Goal: Transaction & Acquisition: Obtain resource

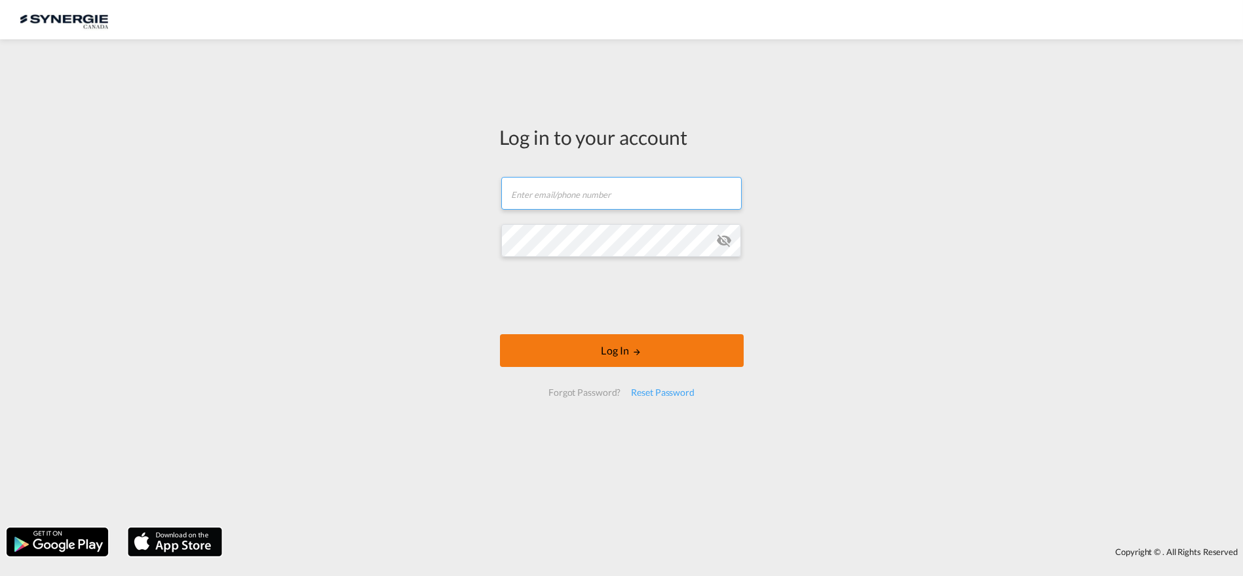
type input "[PERSON_NAME][EMAIL_ADDRESS][DOMAIN_NAME]"
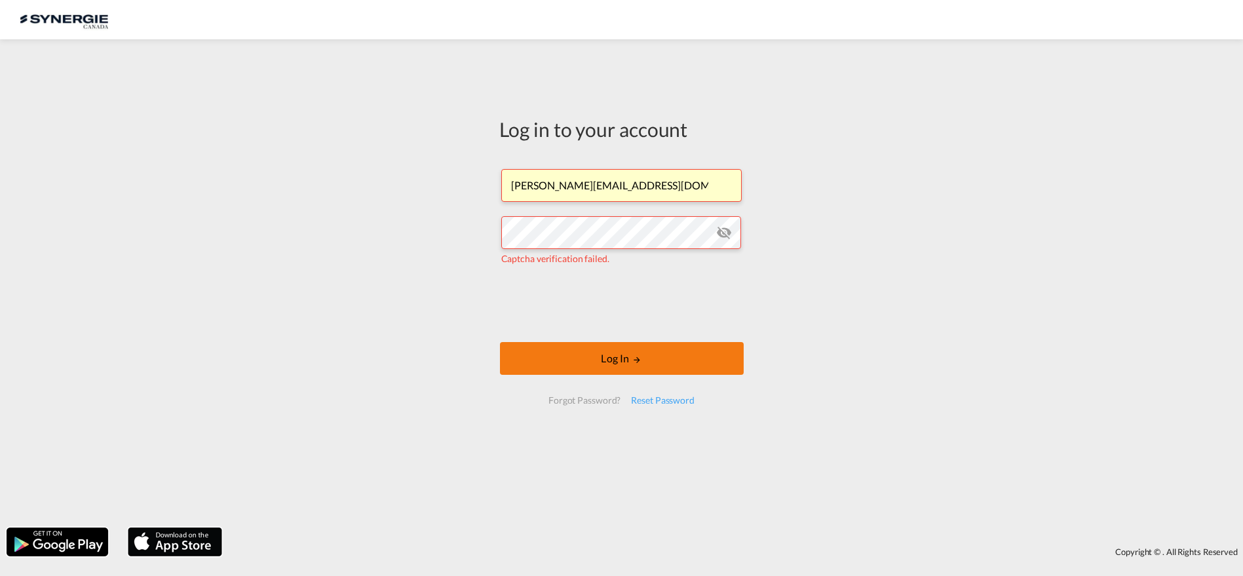
click at [634, 351] on button "Log In" at bounding box center [622, 358] width 244 height 33
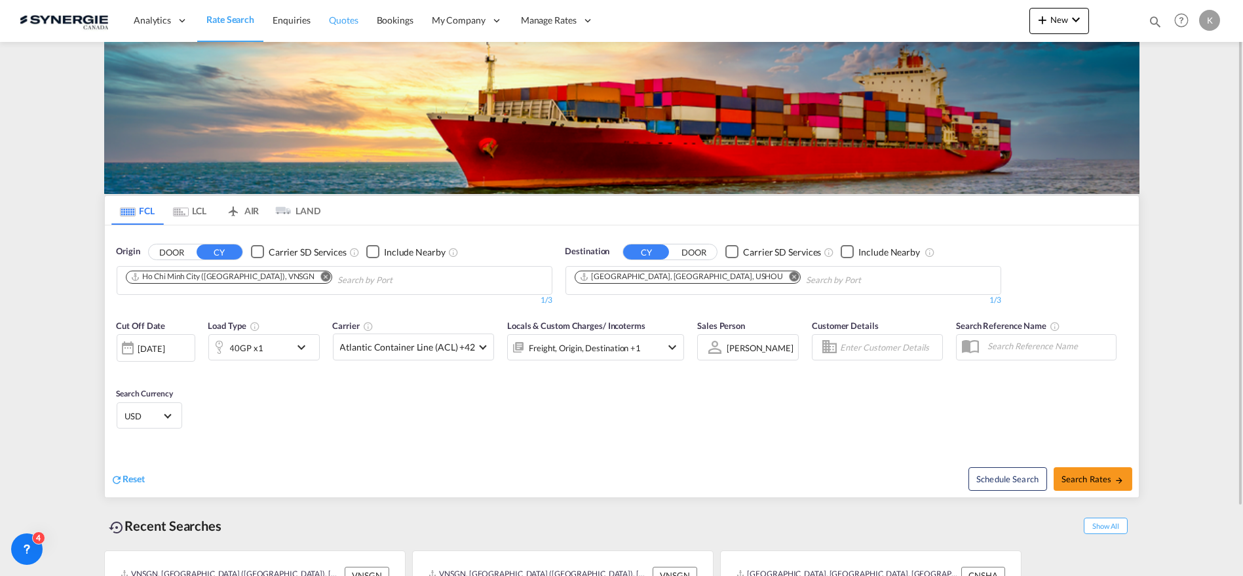
click at [329, 21] on span "Quotes" at bounding box center [343, 19] width 29 height 11
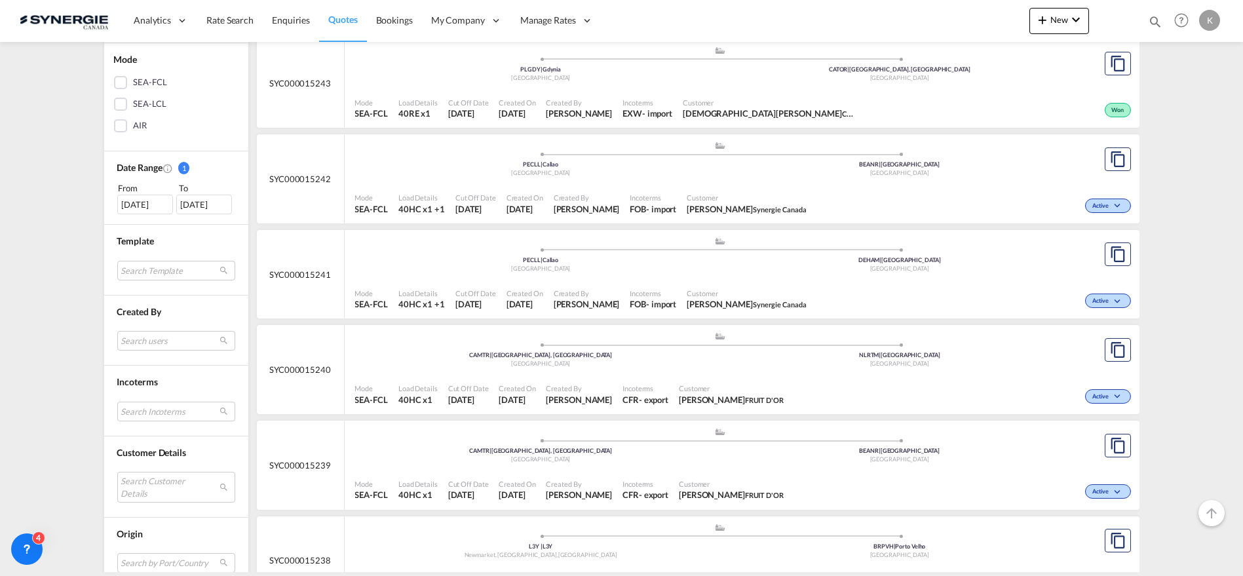
scroll to position [291, 0]
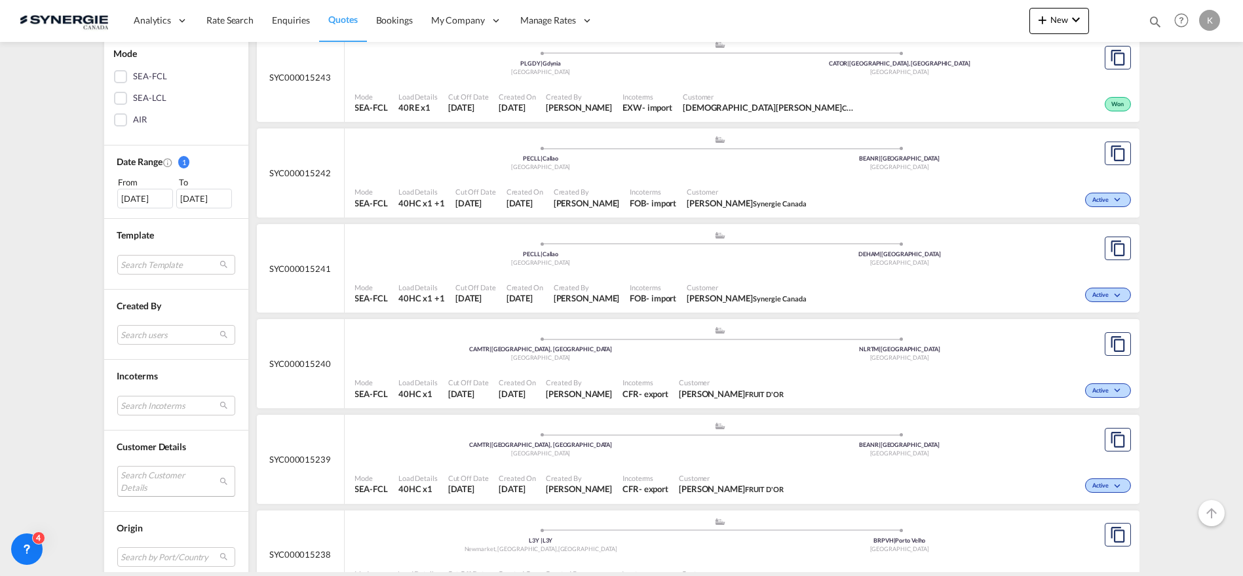
click at [157, 478] on md-select "Search Customer Details user name user [PERSON_NAME] [PERSON_NAME][EMAIL_ADDRES…" at bounding box center [176, 481] width 118 height 30
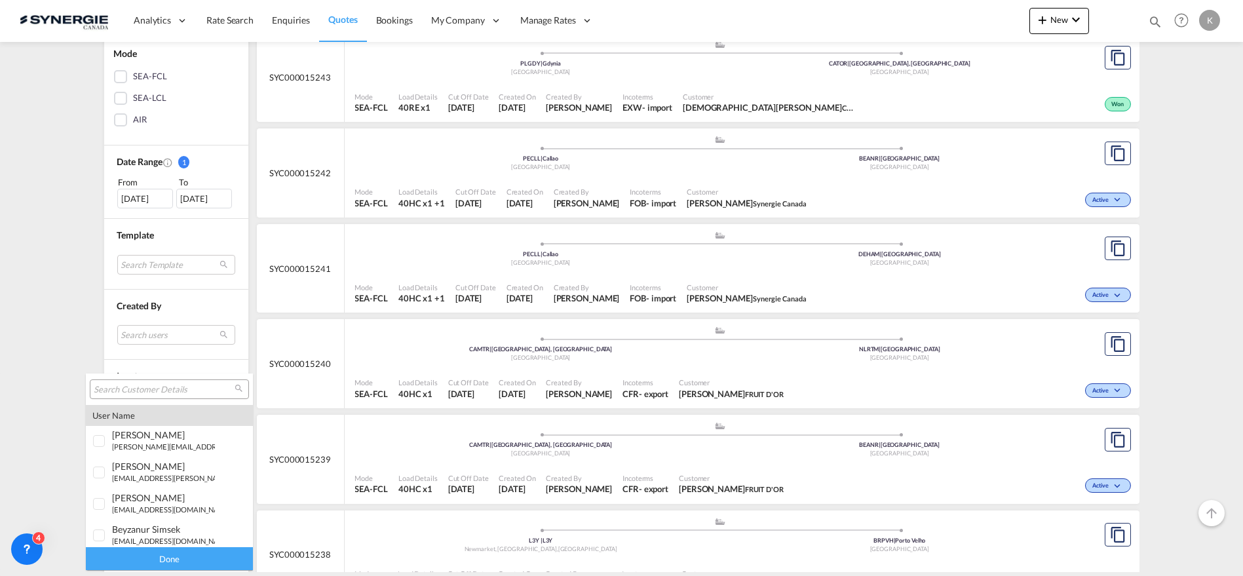
click at [157, 384] on input "search" at bounding box center [164, 390] width 141 height 12
type input "[PERSON_NAME]"
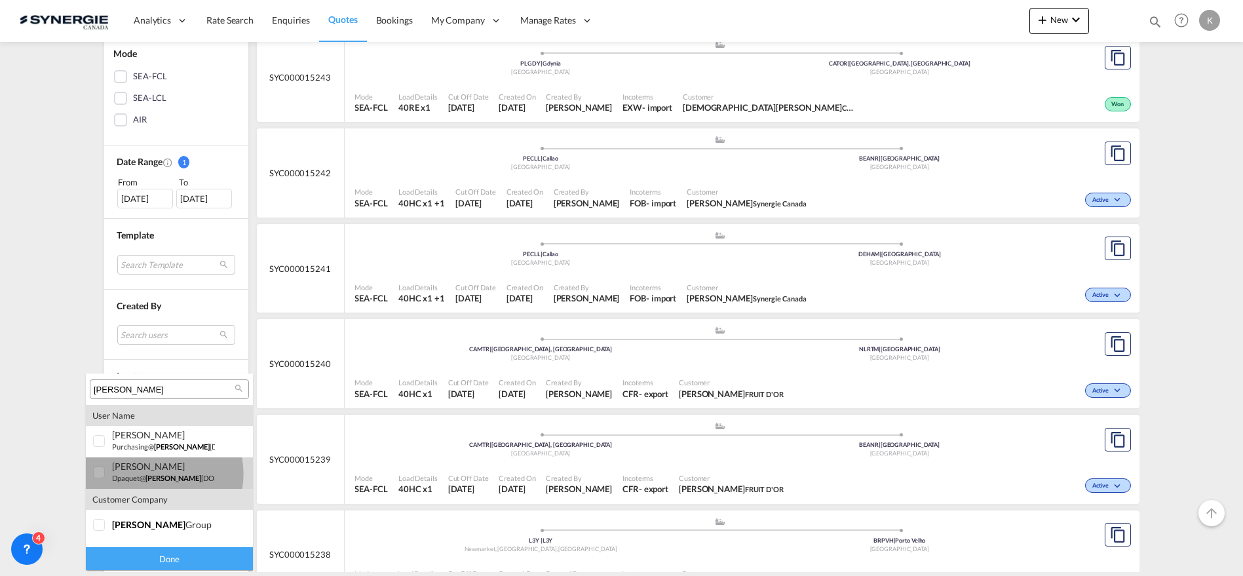
click at [157, 474] on span "[PERSON_NAME]" at bounding box center [173, 478] width 56 height 9
click at [177, 558] on div "Done" at bounding box center [169, 558] width 167 height 23
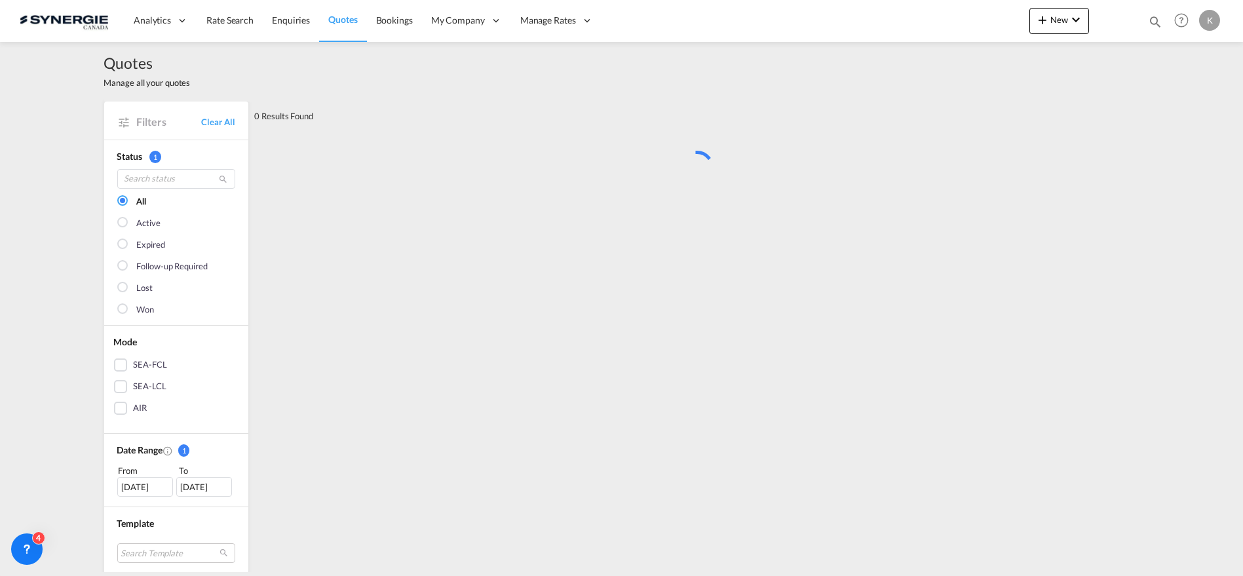
scroll to position [0, 0]
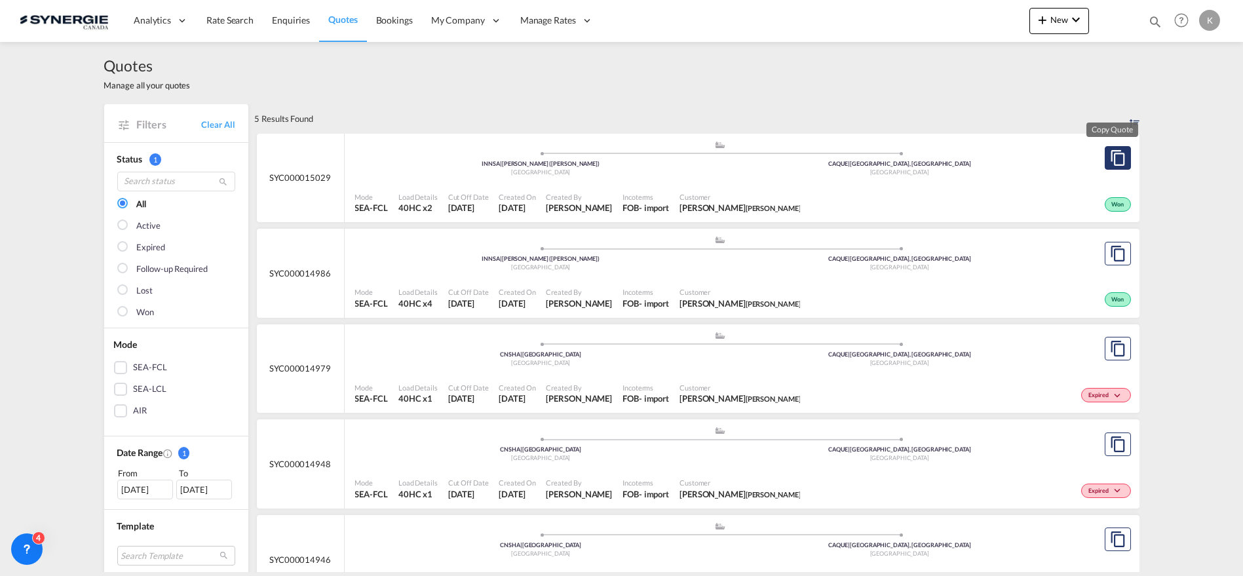
click at [1115, 159] on md-icon "assets/icons/custom/copyQuote.svg" at bounding box center [1118, 158] width 16 height 16
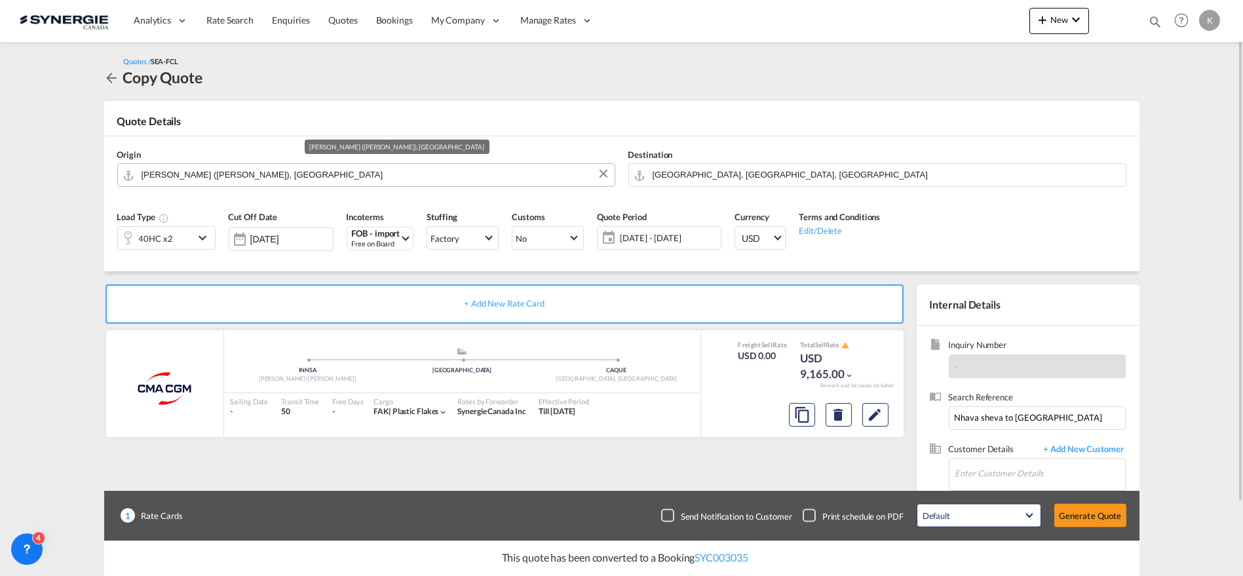
click at [276, 175] on input "[PERSON_NAME] ([PERSON_NAME]), [GEOGRAPHIC_DATA]" at bounding box center [375, 174] width 467 height 23
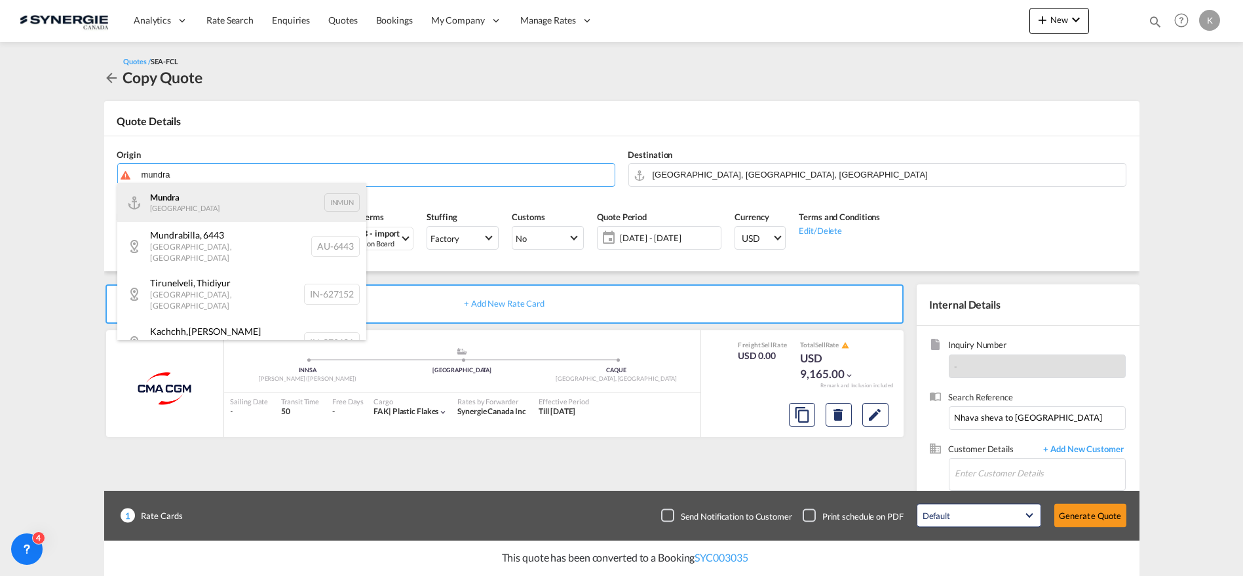
click at [236, 201] on div "Mundra India INMUN" at bounding box center [241, 202] width 249 height 39
type input "Mundra, INMUN"
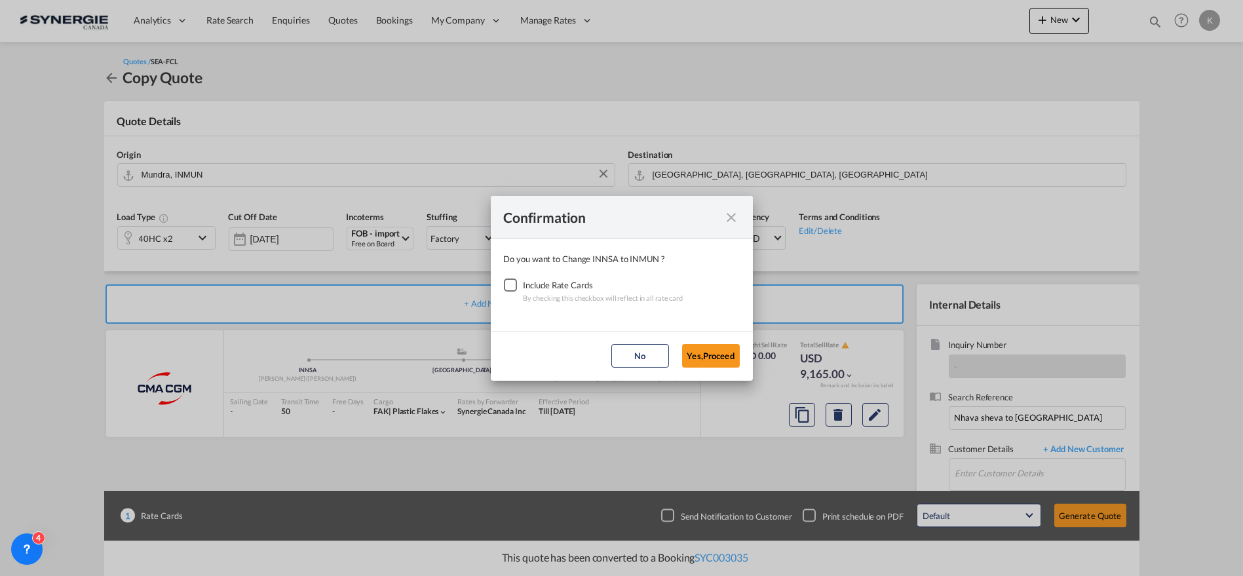
click at [514, 281] on div "Checkbox No Ink" at bounding box center [510, 285] width 13 height 13
click at [707, 350] on button "Yes,Proceed" at bounding box center [711, 356] width 58 height 24
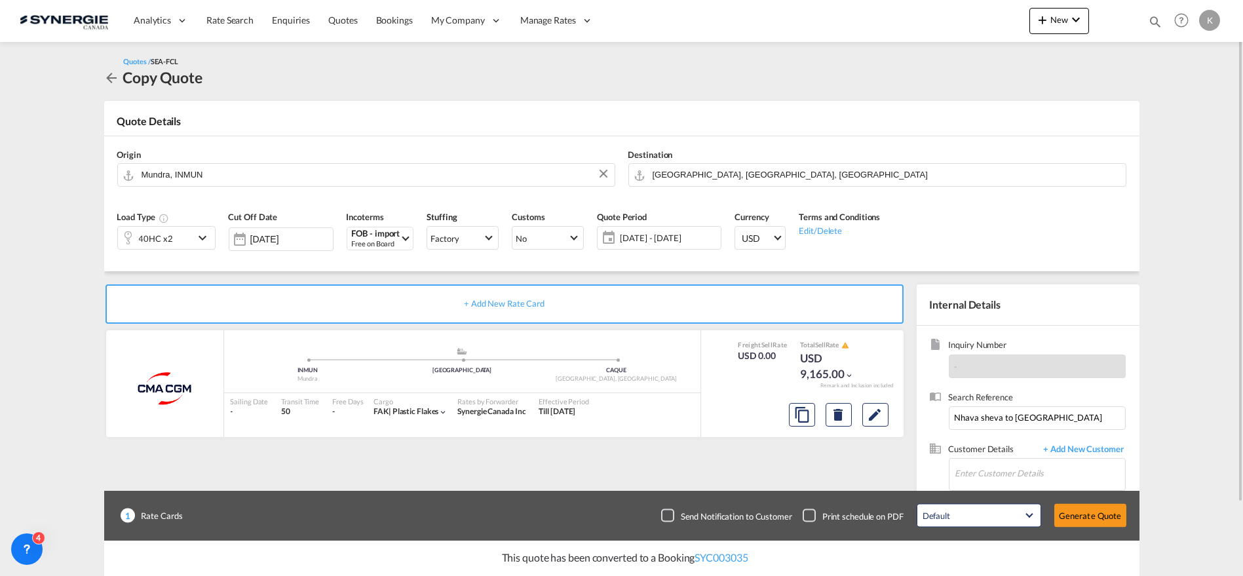
click at [212, 238] on md-icon "icon-chevron-down" at bounding box center [205, 238] width 20 height 16
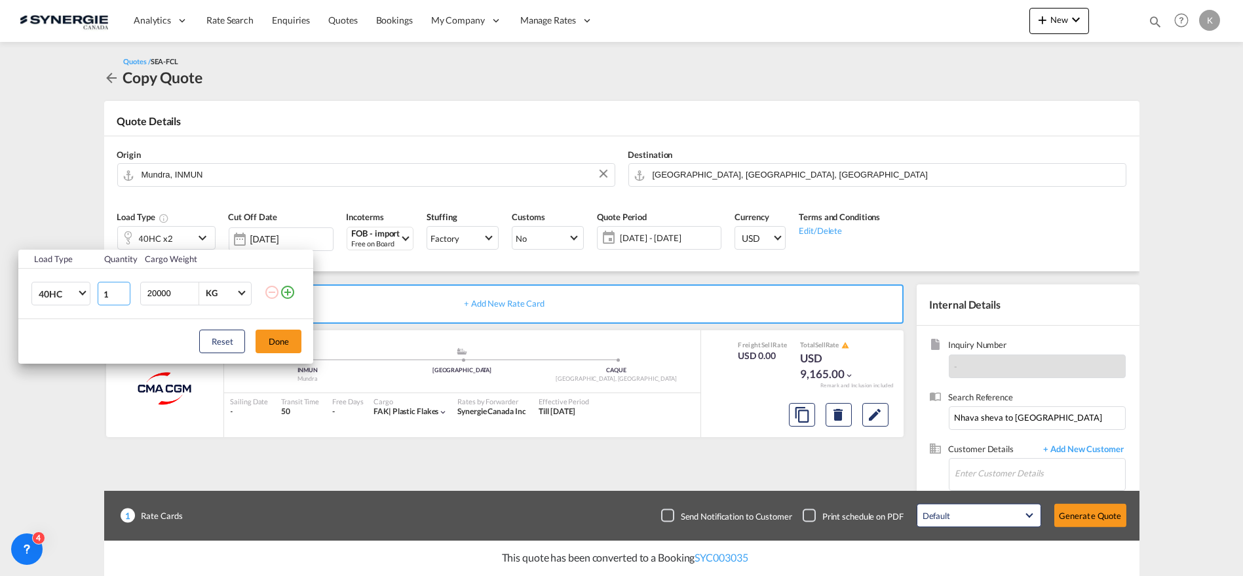
type input "1"
click at [124, 296] on input "1" at bounding box center [114, 294] width 33 height 24
click at [278, 334] on button "Done" at bounding box center [279, 342] width 46 height 24
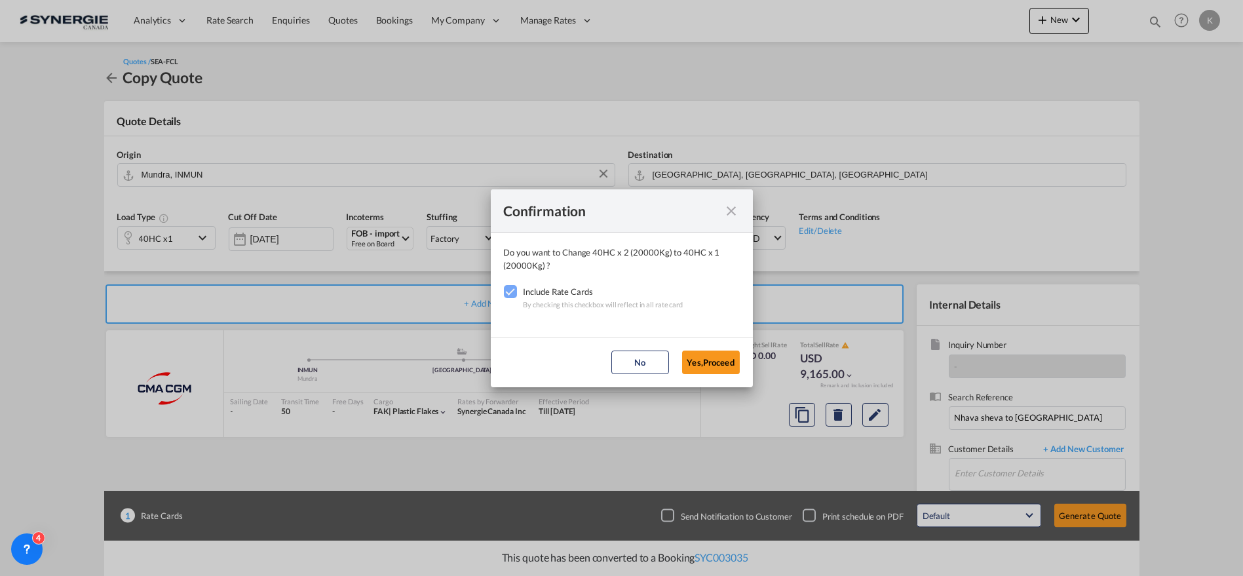
drag, startPoint x: 709, startPoint y: 355, endPoint x: 739, endPoint y: 358, distance: 30.3
click at [710, 356] on button "Yes,Proceed" at bounding box center [711, 363] width 58 height 24
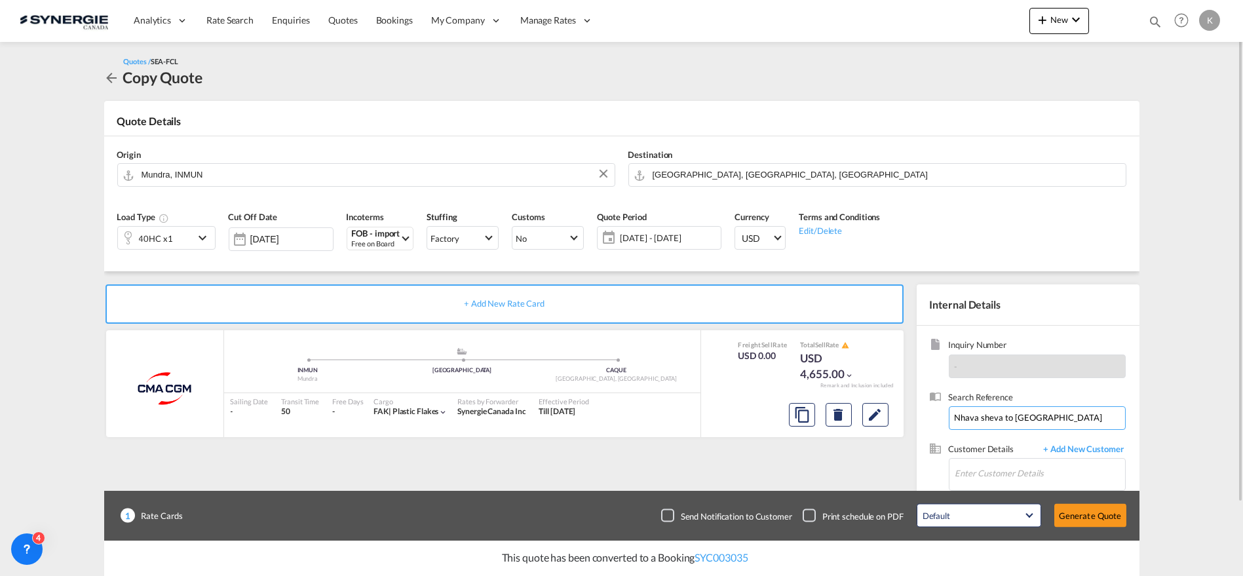
click at [992, 417] on input "Nhava sheva to [GEOGRAPHIC_DATA]" at bounding box center [1037, 418] width 177 height 24
drag, startPoint x: 1001, startPoint y: 418, endPoint x: 895, endPoint y: 437, distance: 108.5
click at [895, 436] on div "+ Add New Rate Card CMA CGM added by you .a{fill:#aaa8ad;} .a{fill:#aaa8ad;} [P…" at bounding box center [621, 418] width 1035 height 294
type input "Mundra to [GEOGRAPHIC_DATA]"
click at [996, 472] on input "Enter Customer Details" at bounding box center [1040, 473] width 170 height 29
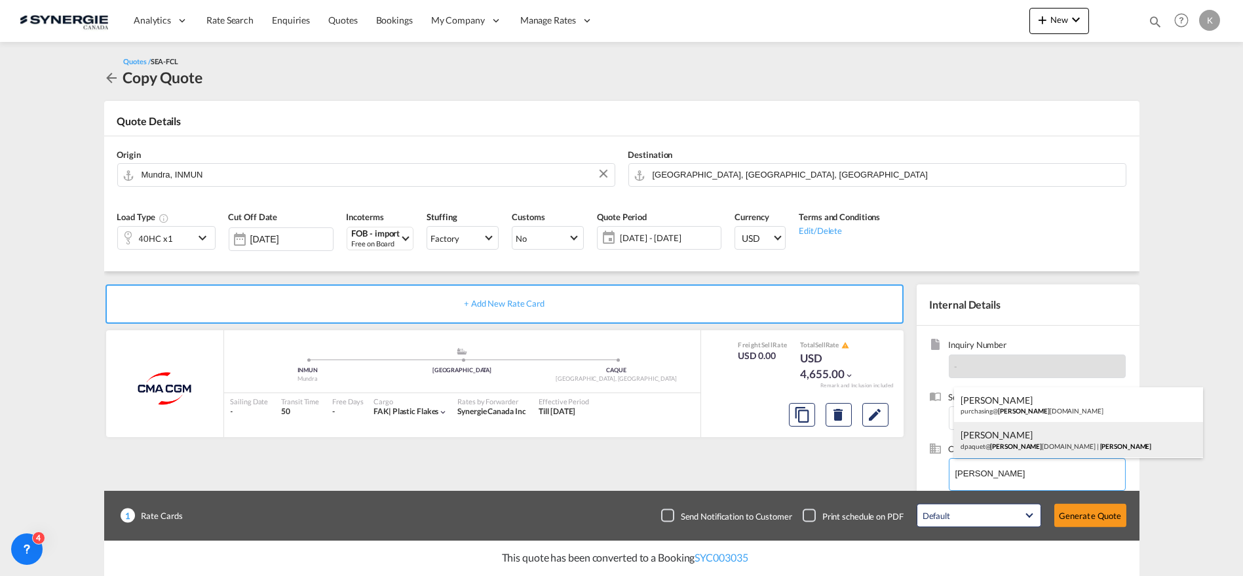
click at [1011, 444] on div "[PERSON_NAME] dpaquet@ [PERSON_NAME] [DOMAIN_NAME] | [PERSON_NAME]" at bounding box center [1078, 439] width 249 height 35
type input "[PERSON_NAME], [PERSON_NAME], [EMAIL_ADDRESS][DOMAIN_NAME]"
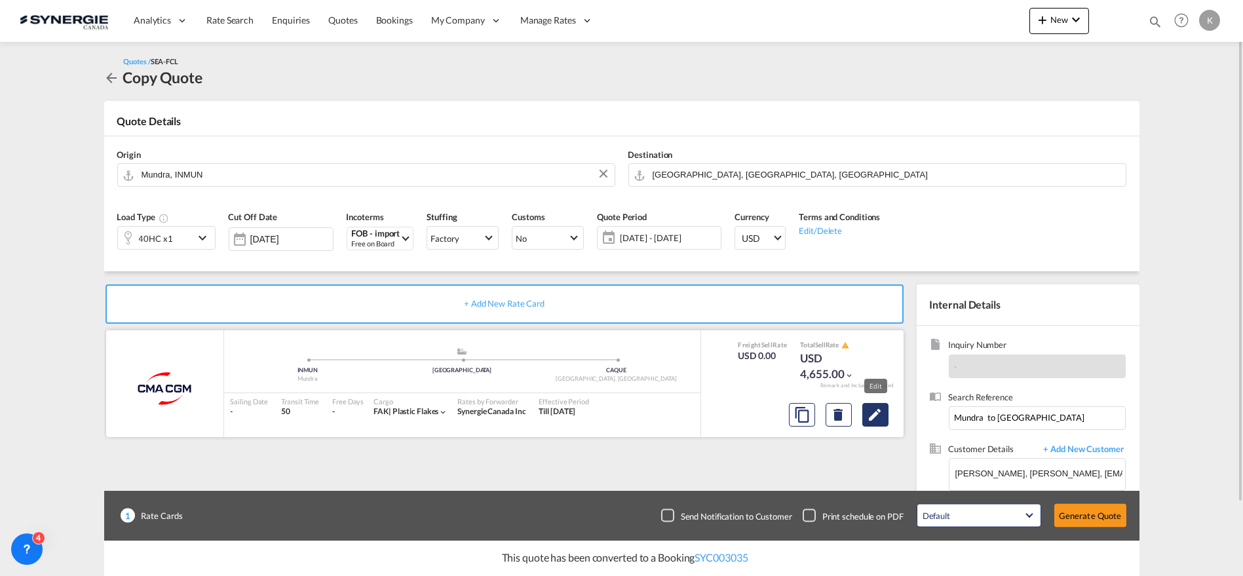
click at [878, 408] on md-icon "Edit" at bounding box center [876, 415] width 16 height 16
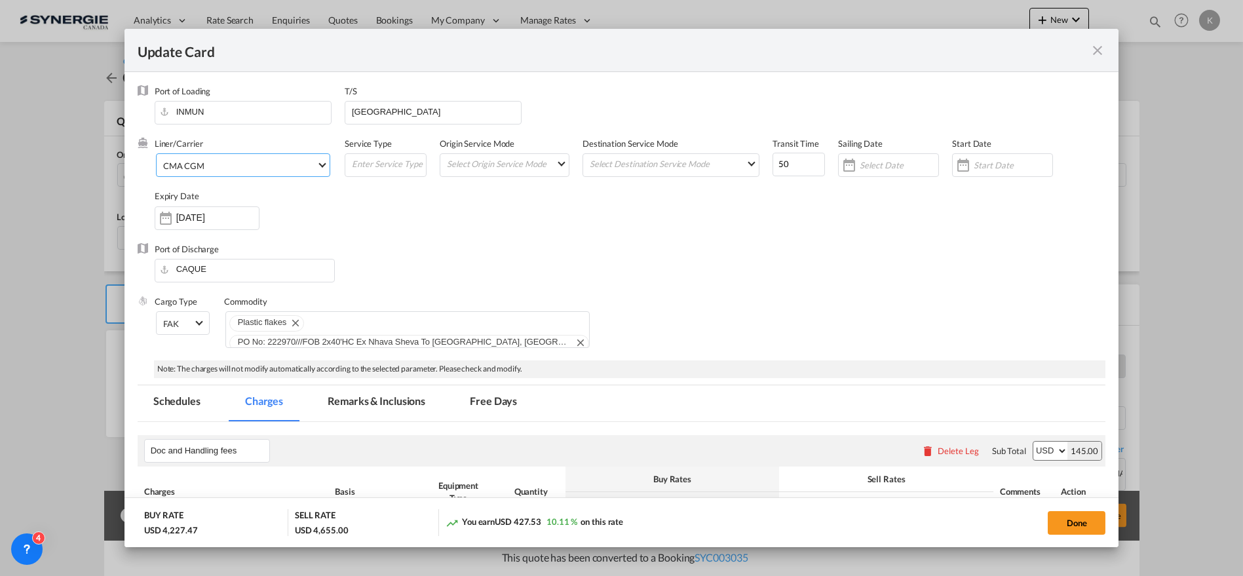
click at [234, 165] on span "CMA CGM" at bounding box center [239, 166] width 153 height 12
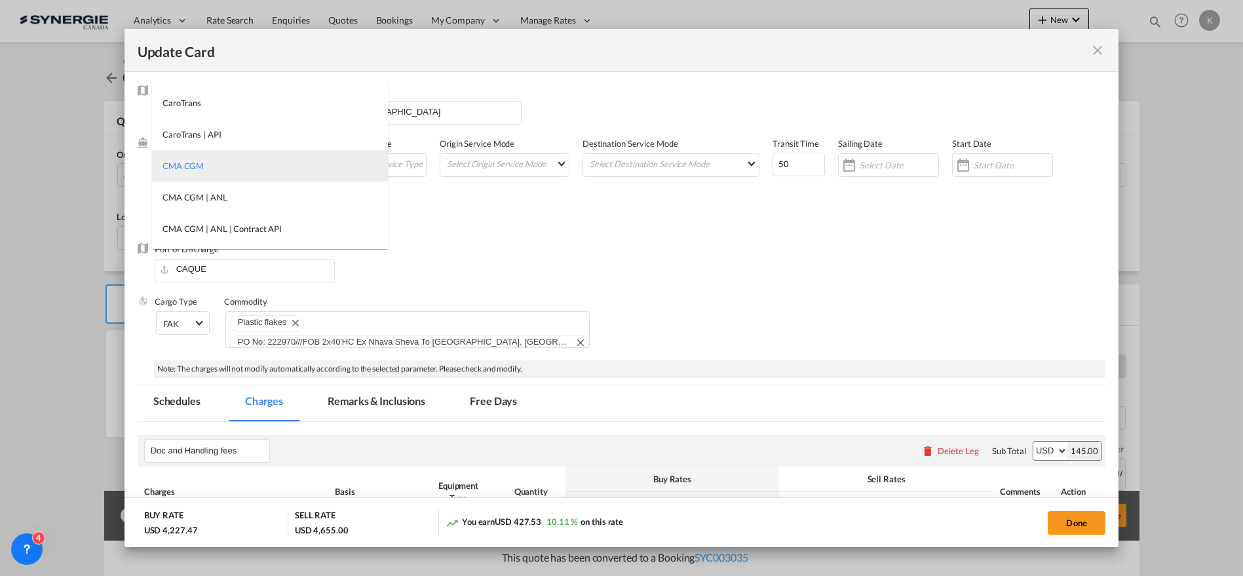
type md-option "17"
type md-option "2"
click at [221, 166] on md-option "Maersk" at bounding box center [270, 165] width 236 height 31
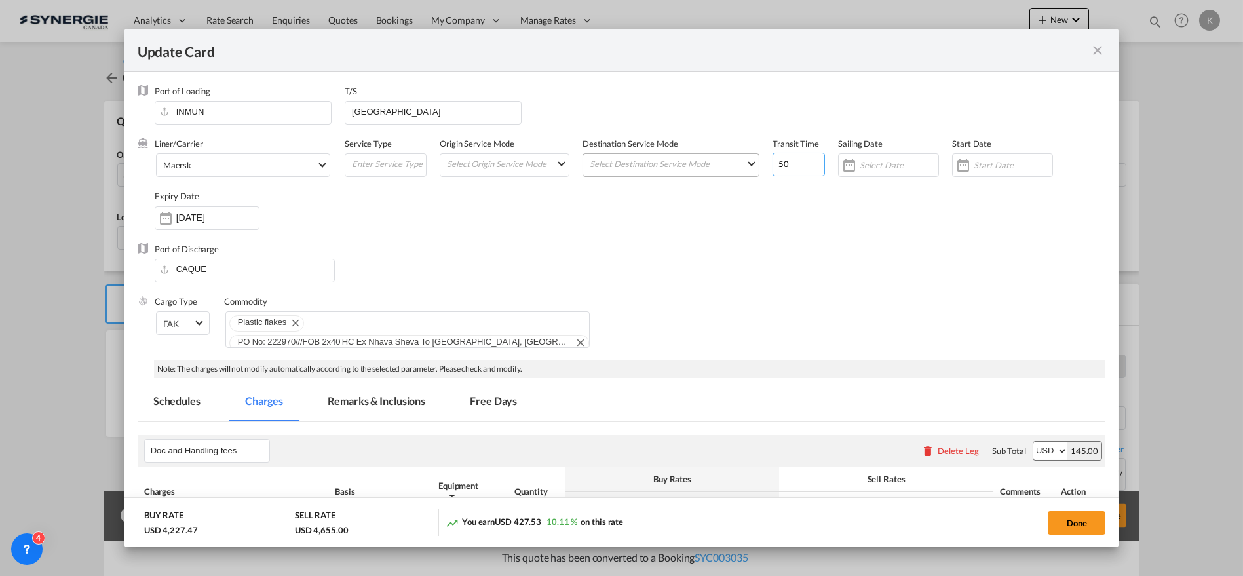
click at [730, 176] on div "Liner/Carrier Maersk Service Type Origin Service Mode Select Origin Service Mod…" at bounding box center [631, 190] width 952 height 105
type input "35"
click at [390, 113] on input "[GEOGRAPHIC_DATA]" at bounding box center [436, 112] width 170 height 20
type input "[GEOGRAPHIC_DATA]"
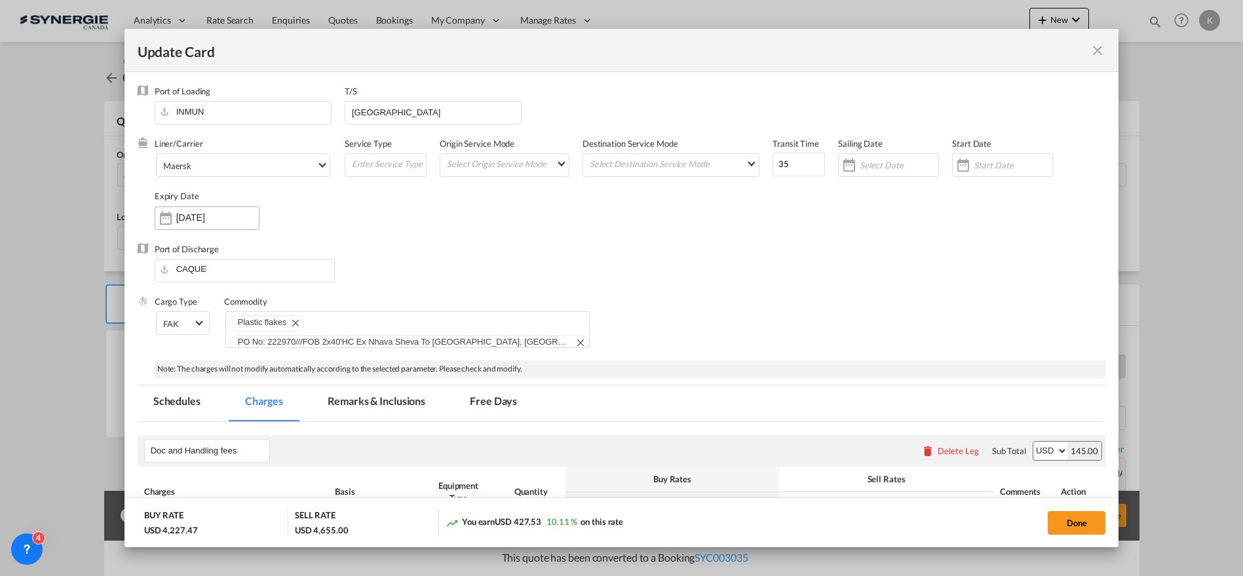
click at [222, 225] on div "[DATE]" at bounding box center [207, 218] width 105 height 24
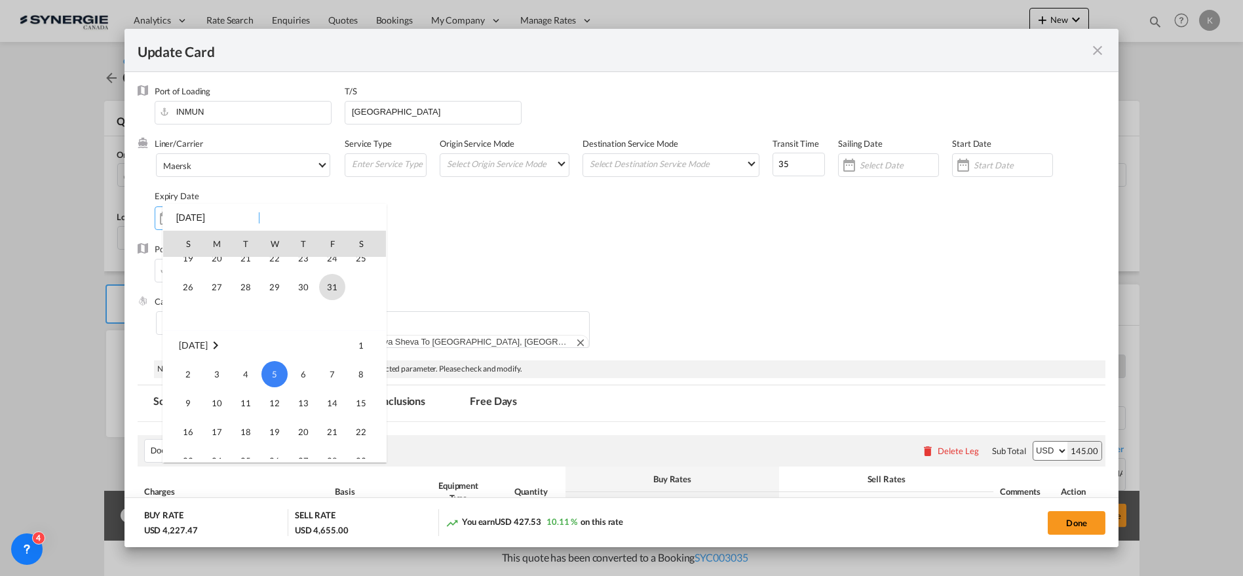
scroll to position [303770, 0]
click at [222, 325] on span "20" at bounding box center [217, 331] width 26 height 26
type input "[DATE]"
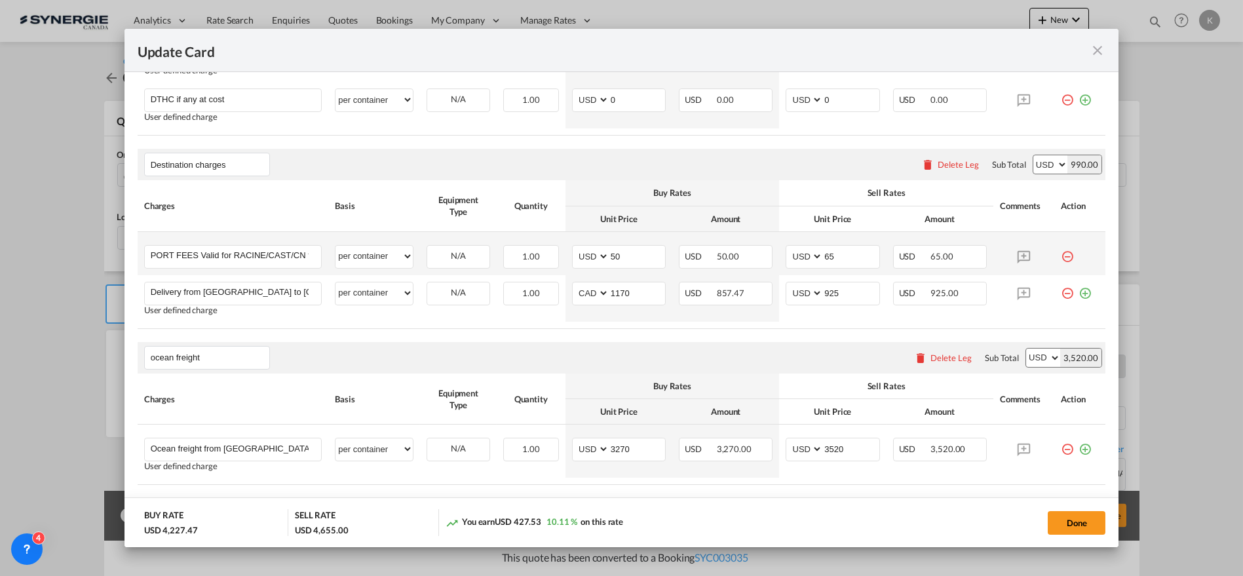
scroll to position [653, 0]
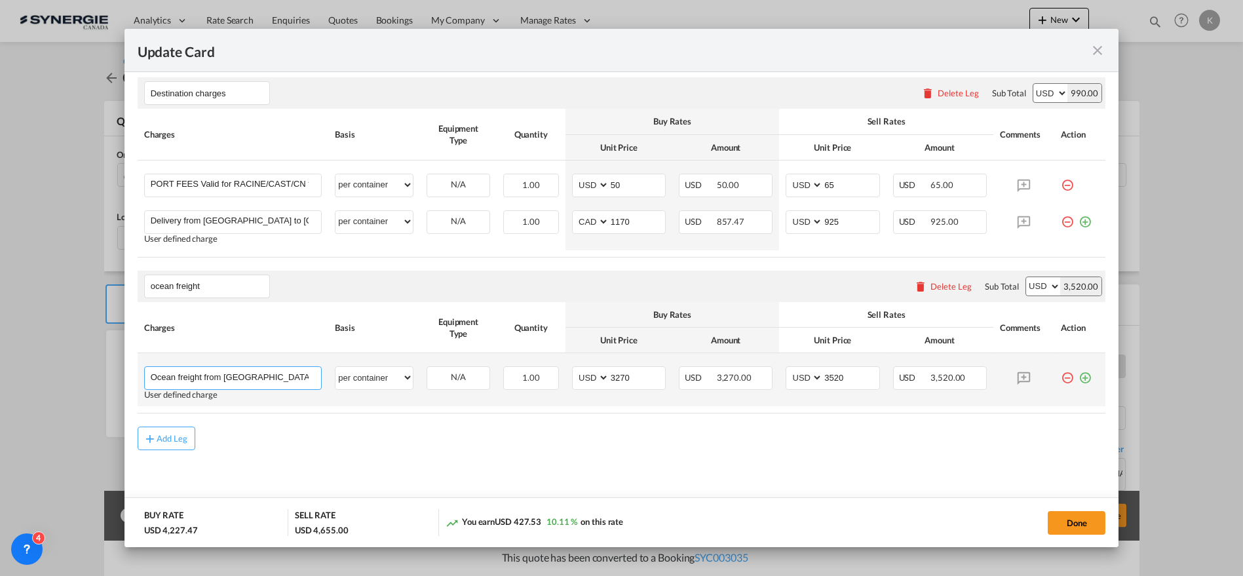
click at [236, 370] on input "Ocean freight from [GEOGRAPHIC_DATA] to [GEOGRAPHIC_DATA]" at bounding box center [236, 377] width 171 height 20
drag, startPoint x: 220, startPoint y: 372, endPoint x: 273, endPoint y: 380, distance: 53.7
click at [273, 380] on input "Ocean freight from [GEOGRAPHIC_DATA] to [GEOGRAPHIC_DATA]" at bounding box center [236, 377] width 171 height 20
type input "Ocean freight from [GEOGRAPHIC_DATA] to [GEOGRAPHIC_DATA]"
drag, startPoint x: 626, startPoint y: 375, endPoint x: 593, endPoint y: 383, distance: 33.7
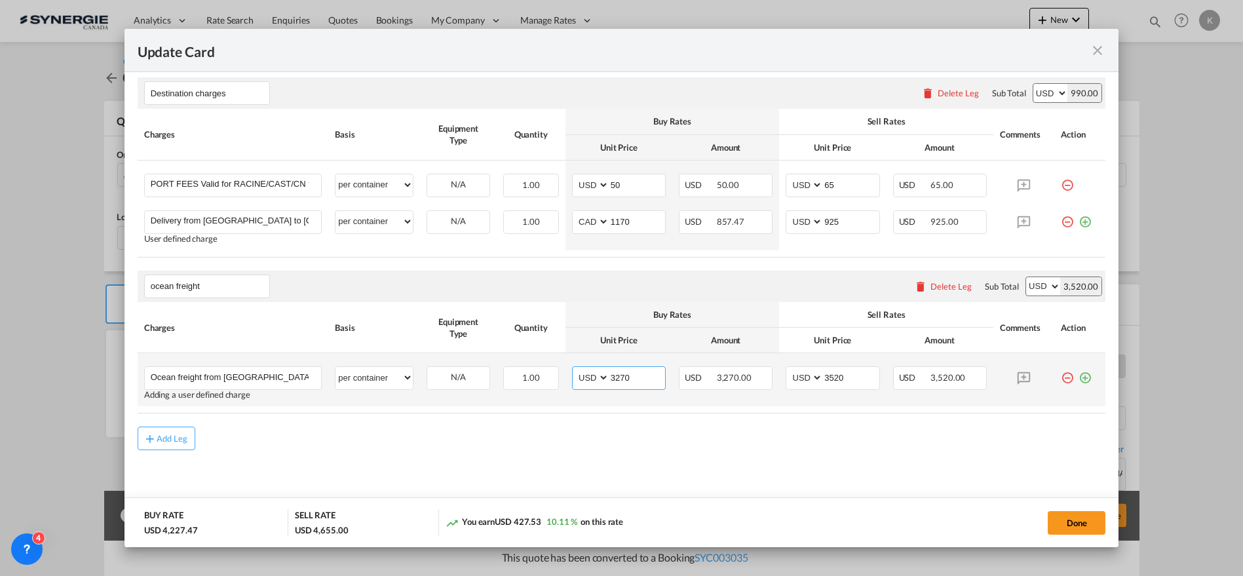
click at [593, 383] on md-input-container "AED AFN ALL AMD ANG AOA ARS AUD AWG AZN BAM BBD BDT BGN BHD BIF BMD BND [PERSON…" at bounding box center [619, 378] width 94 height 24
type input "2389"
type input "2635"
click at [1081, 516] on button "Done" at bounding box center [1077, 523] width 58 height 24
type input "[DATE]"
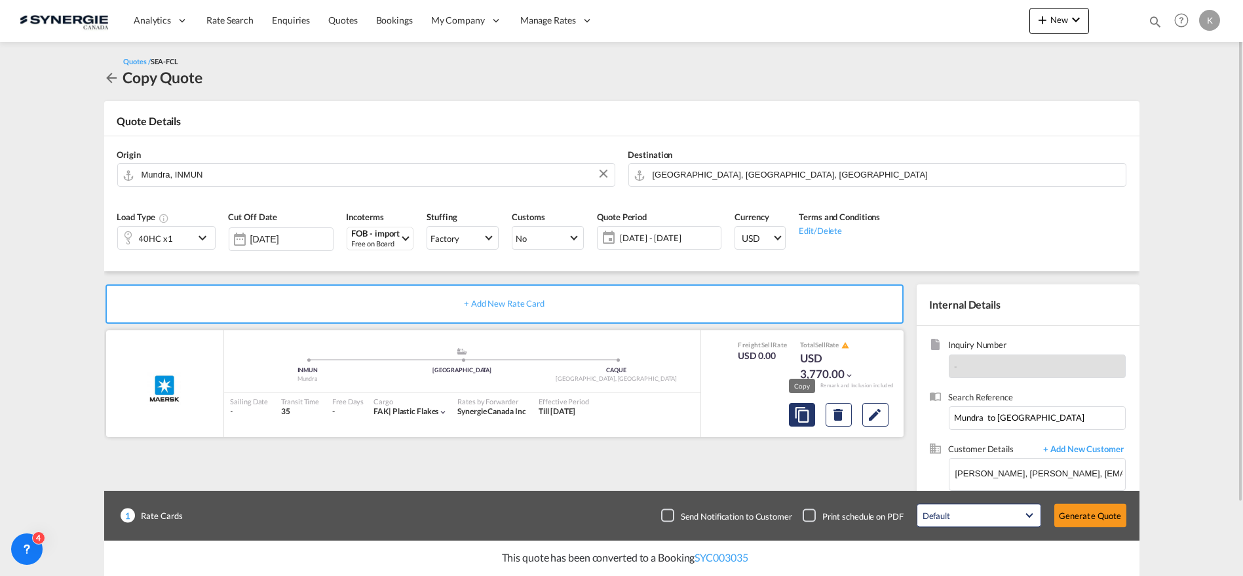
click at [796, 413] on md-icon "assets/icons/custom/copyQuote.svg" at bounding box center [802, 415] width 16 height 16
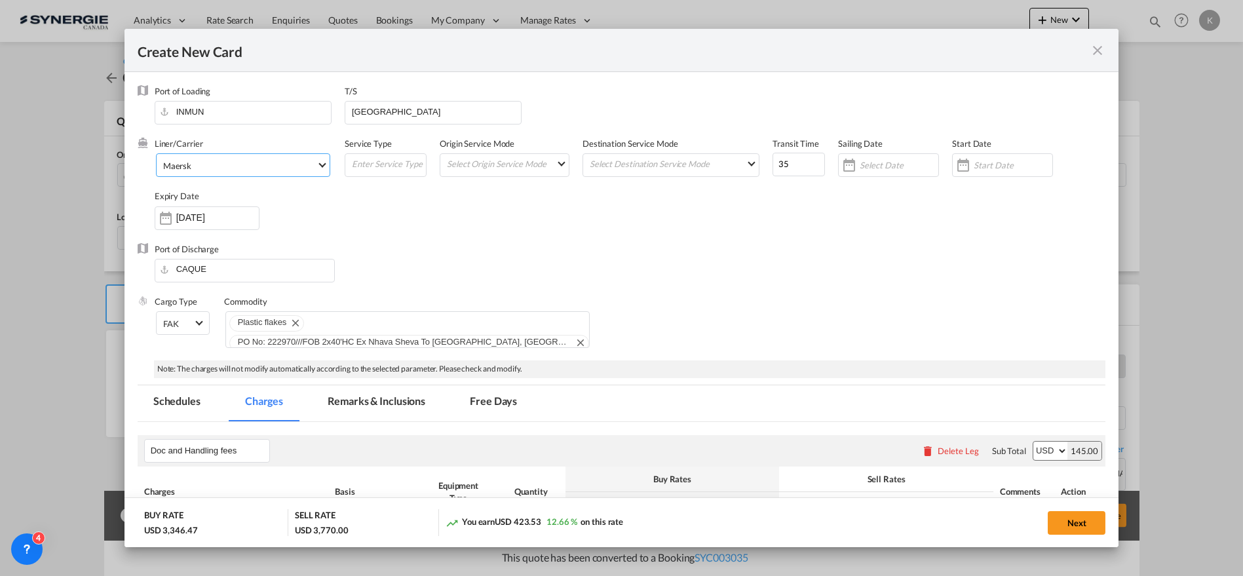
click at [202, 164] on span "Maersk" at bounding box center [239, 166] width 153 height 12
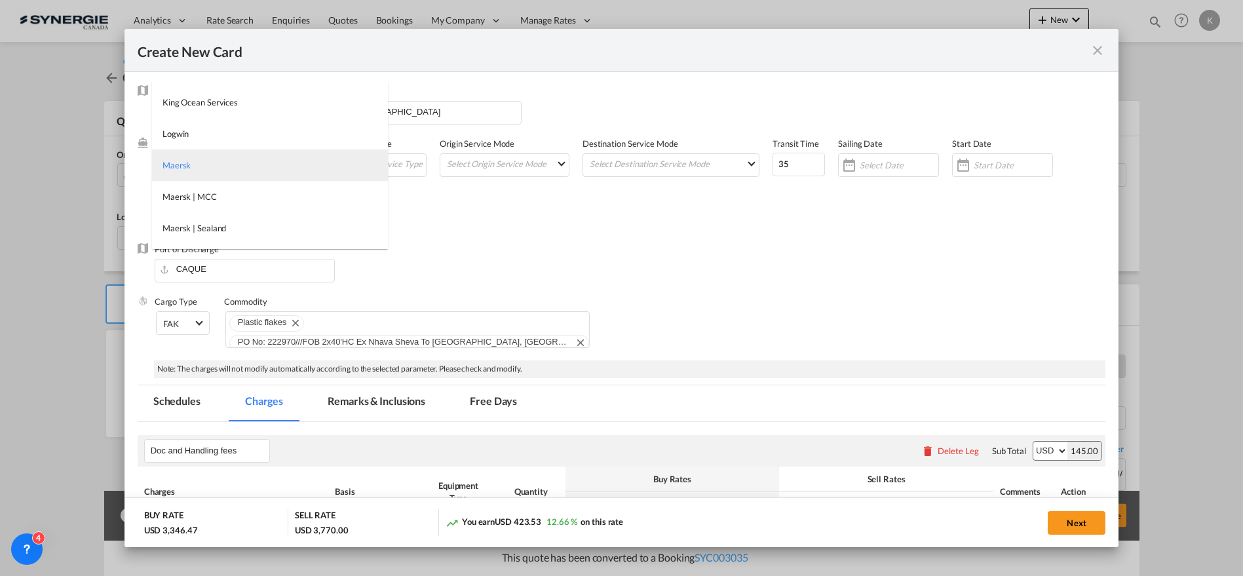
type md-option "2"
type md-option "13856"
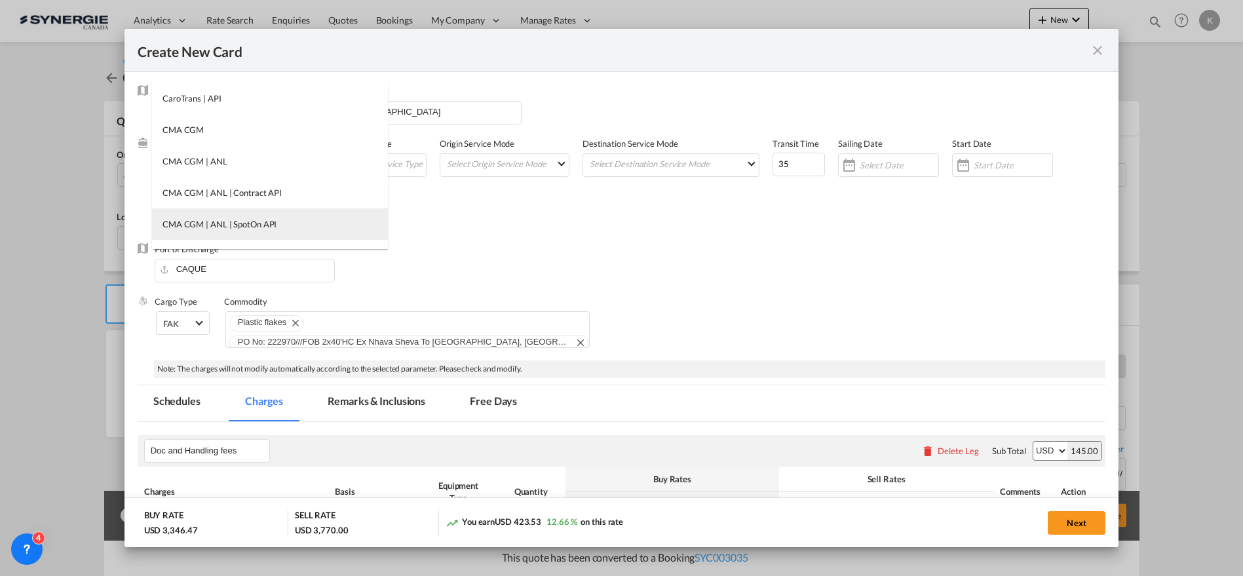
scroll to position [172, 0]
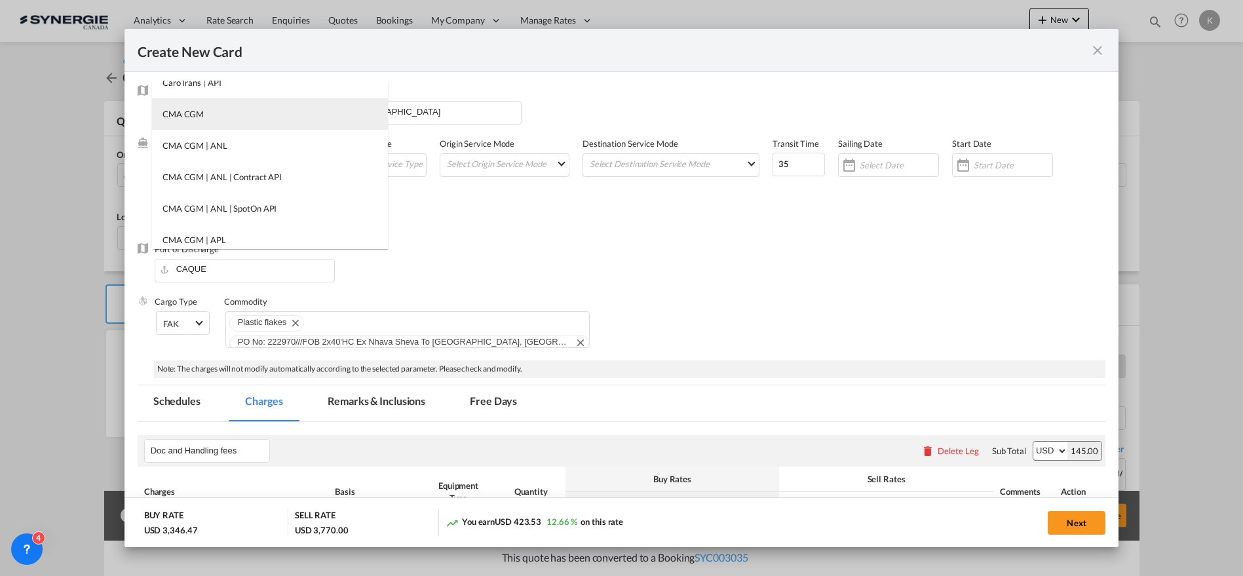
click at [185, 111] on div "CMA CGM" at bounding box center [183, 114] width 41 height 12
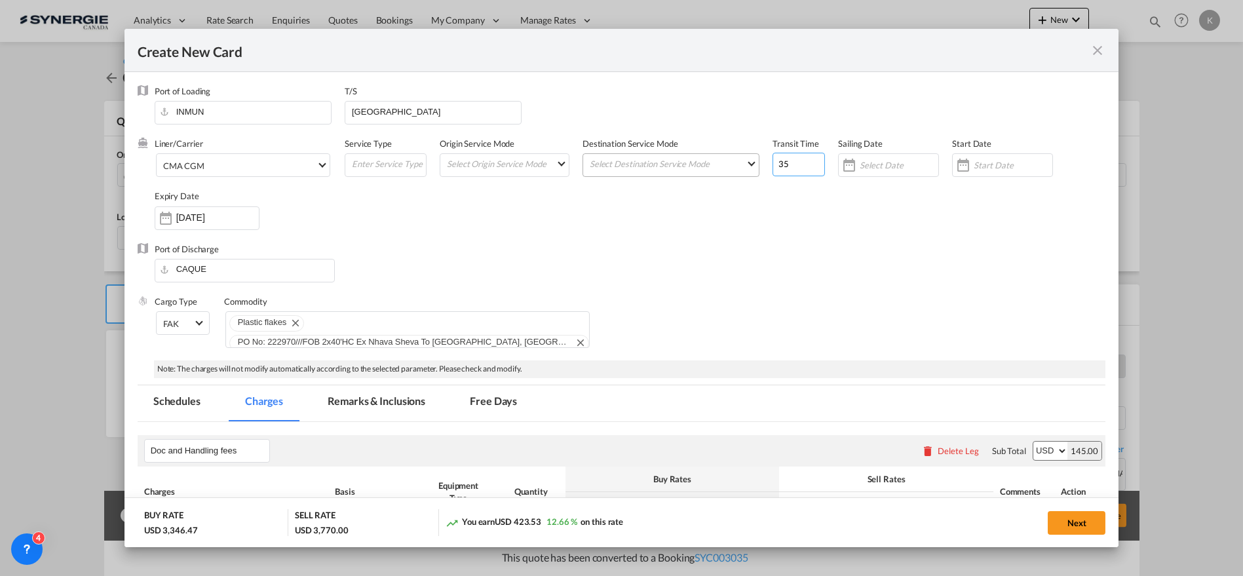
drag, startPoint x: 784, startPoint y: 165, endPoint x: 751, endPoint y: 173, distance: 34.3
click at [751, 173] on div "Liner/Carrier CMA CGM Service Type Origin Service Mode Select Origin Service Mo…" at bounding box center [631, 190] width 952 height 105
type input "48"
click at [201, 218] on input "[DATE]" at bounding box center [217, 217] width 83 height 10
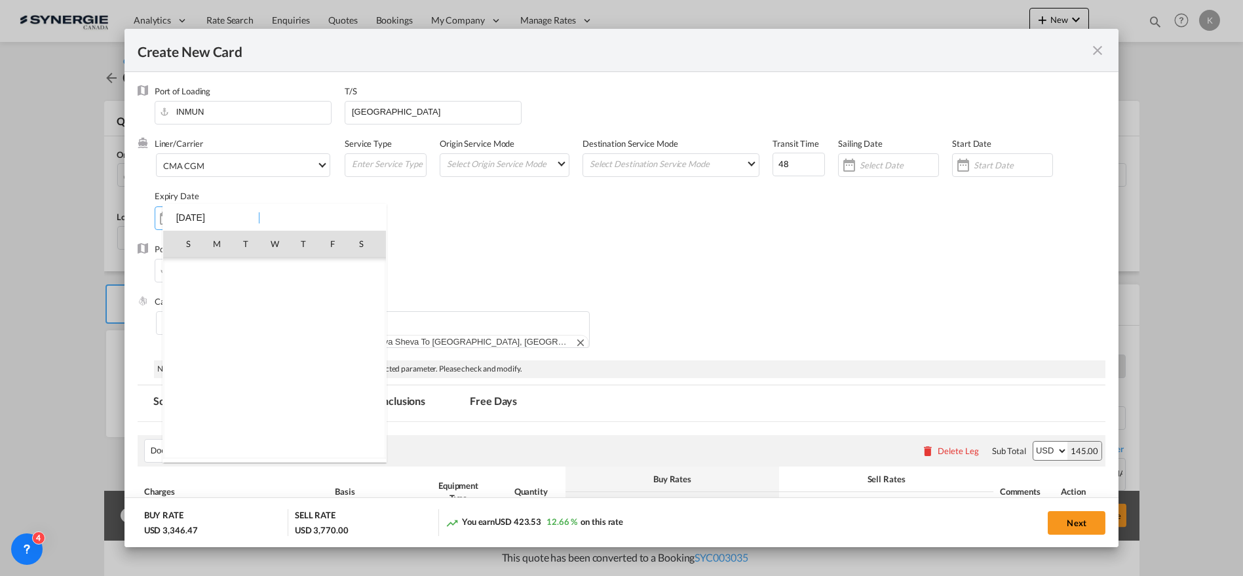
scroll to position [303742, 0]
click at [249, 322] on span "14" at bounding box center [246, 330] width 26 height 26
type input "[DATE]"
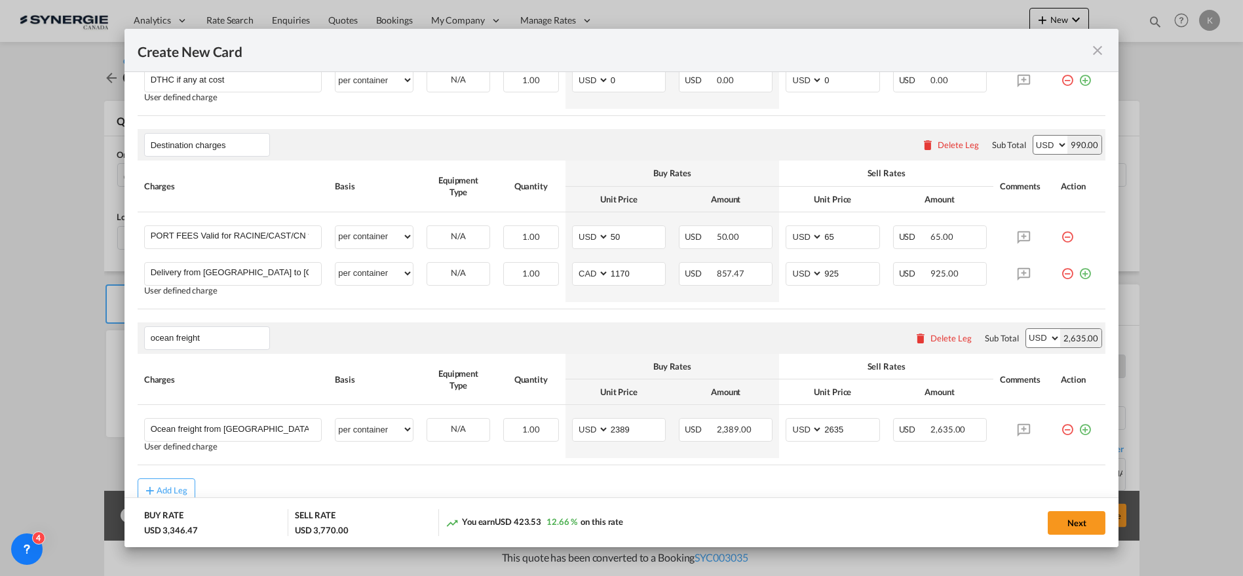
scroll to position [653, 0]
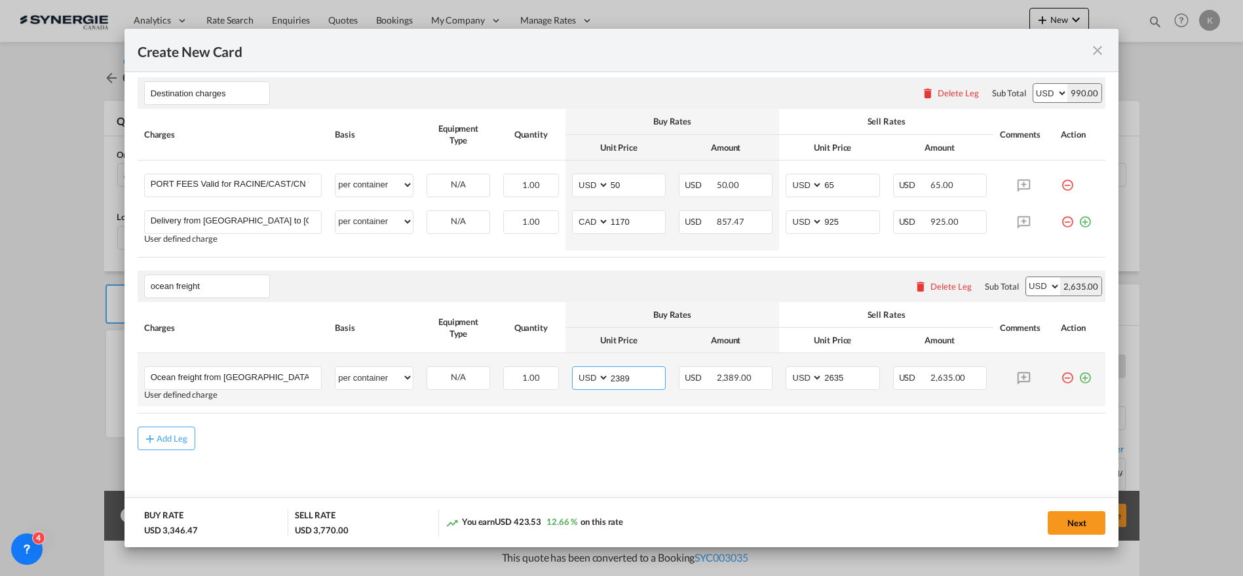
drag, startPoint x: 633, startPoint y: 370, endPoint x: 560, endPoint y: 390, distance: 76.0
click at [568, 388] on td "AED AFN ALL AMD ANG AOA ARS AUD AWG AZN BAM BBD BDT BGN BHD BIF BMD BND [PERSON…" at bounding box center [619, 379] width 107 height 53
type input "3305"
type input "3555"
click at [1074, 516] on button "Next" at bounding box center [1077, 523] width 58 height 24
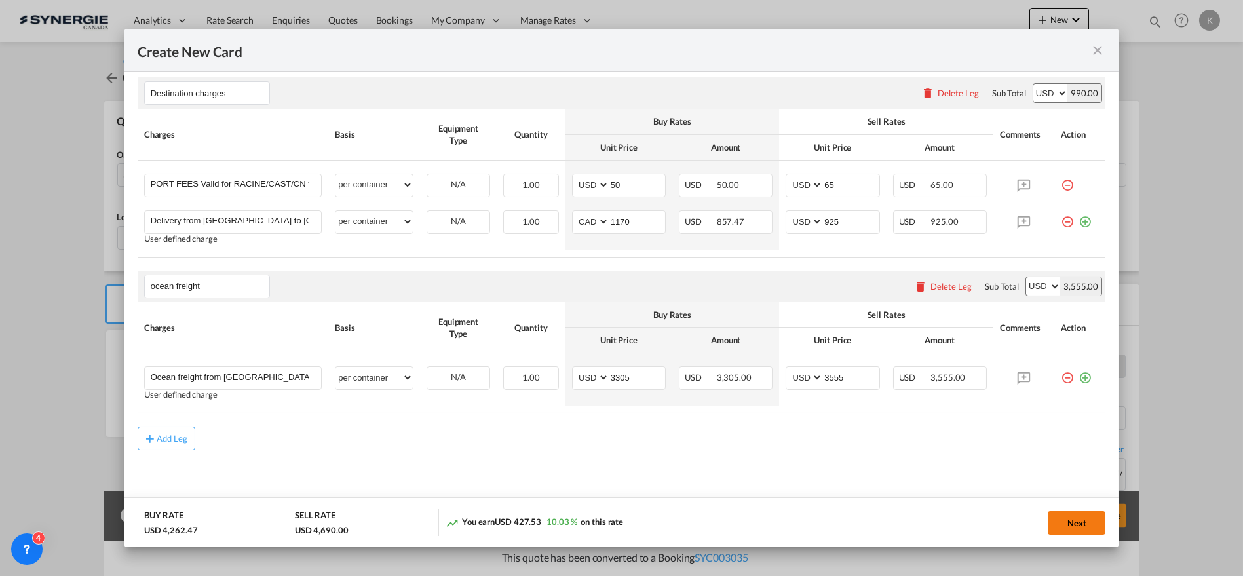
type input "[DATE]"
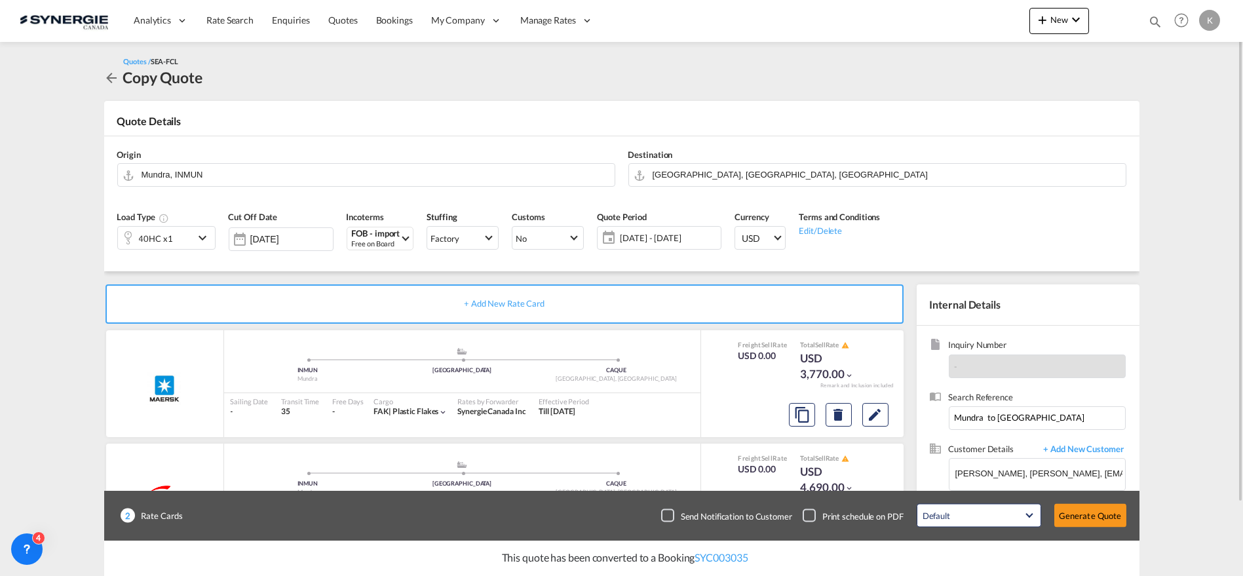
scroll to position [83, 0]
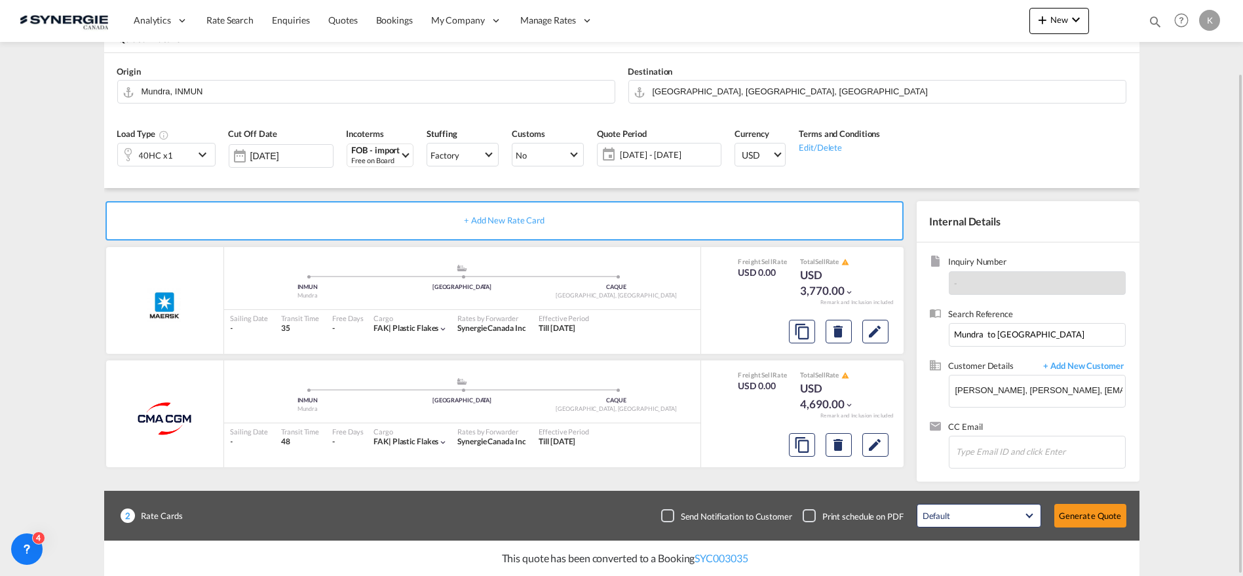
click at [672, 509] on div "Checkbox No Ink" at bounding box center [667, 515] width 13 height 13
click at [885, 326] on button "Edit" at bounding box center [875, 332] width 26 height 24
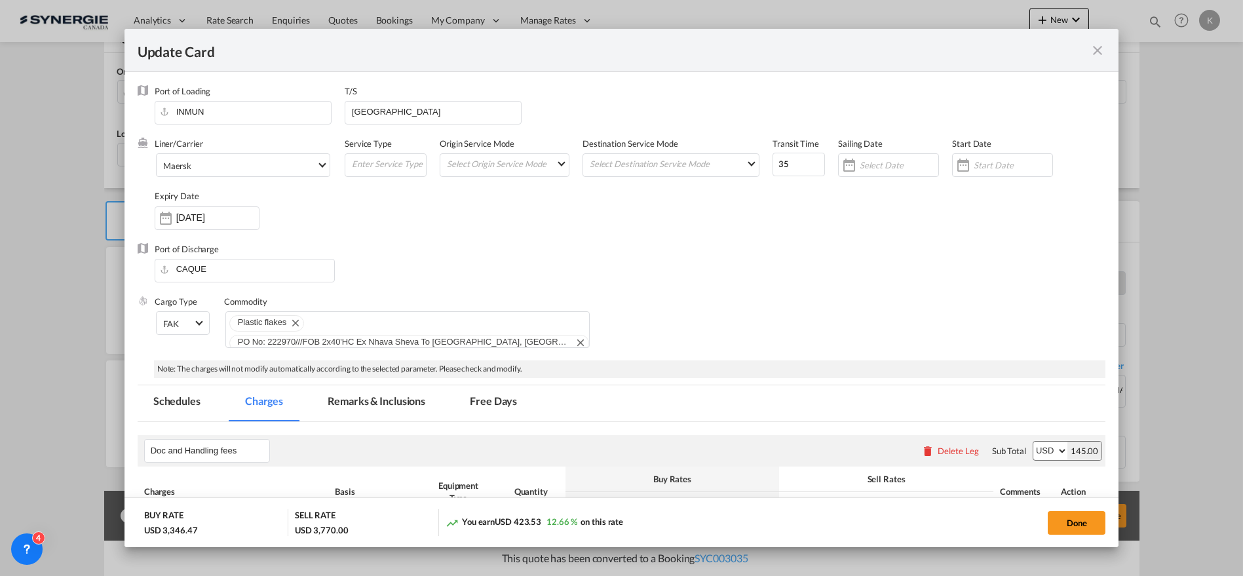
click at [374, 390] on md-tab-item "Remarks & Inclusions" at bounding box center [376, 403] width 129 height 36
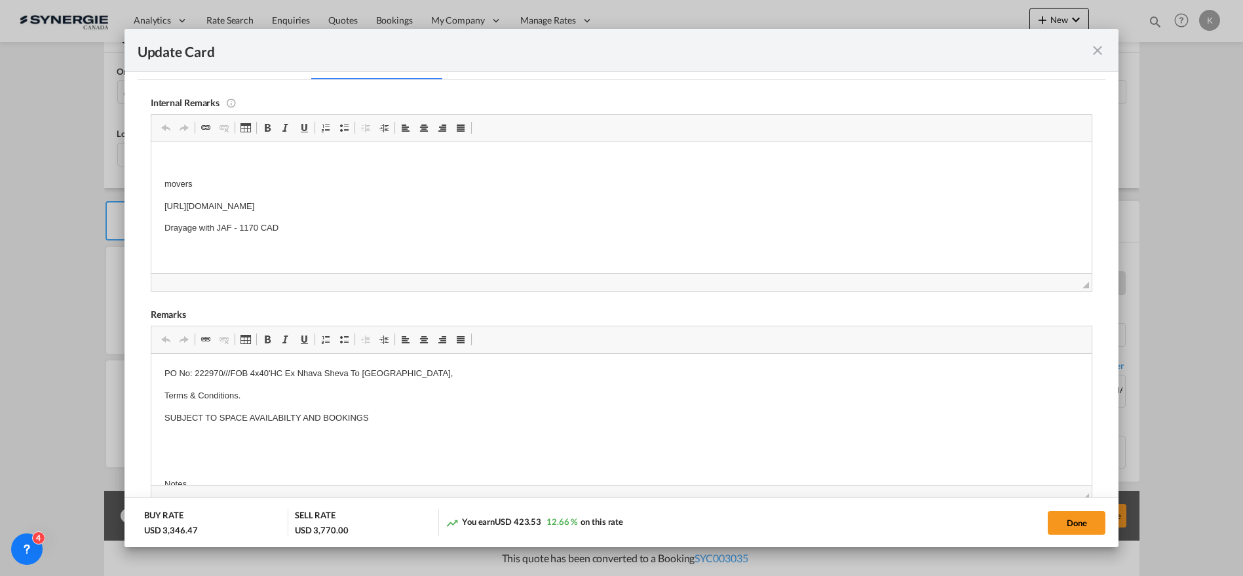
scroll to position [291, 0]
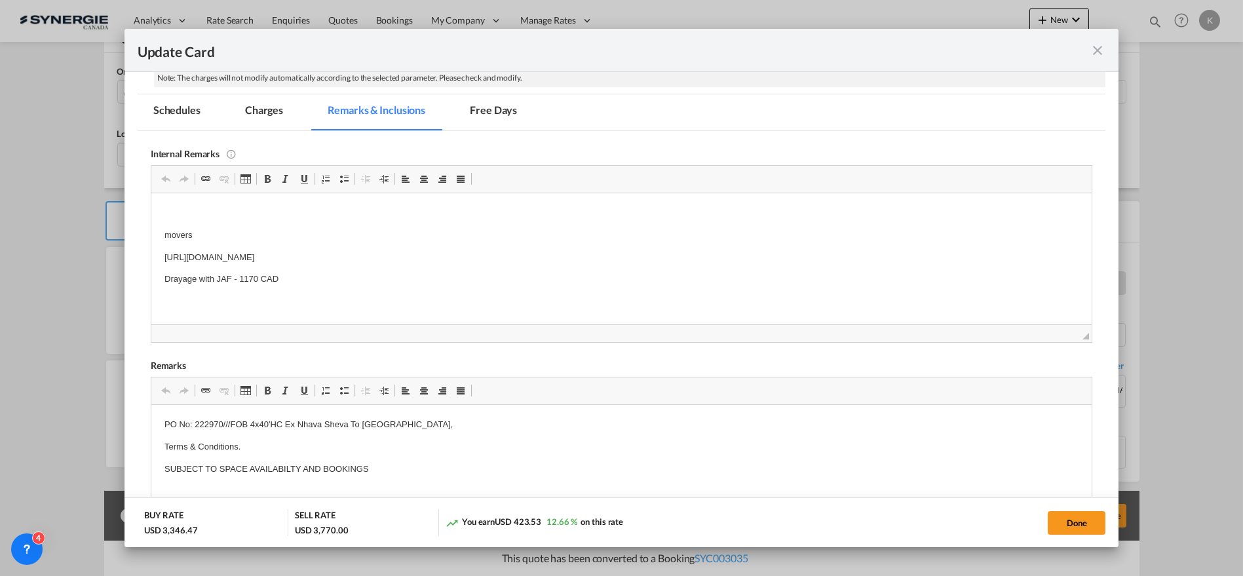
click at [296, 256] on p "[URL][DOMAIN_NAME]" at bounding box center [621, 257] width 915 height 14
click at [1070, 527] on button "Done" at bounding box center [1077, 523] width 58 height 24
type input "[DATE]"
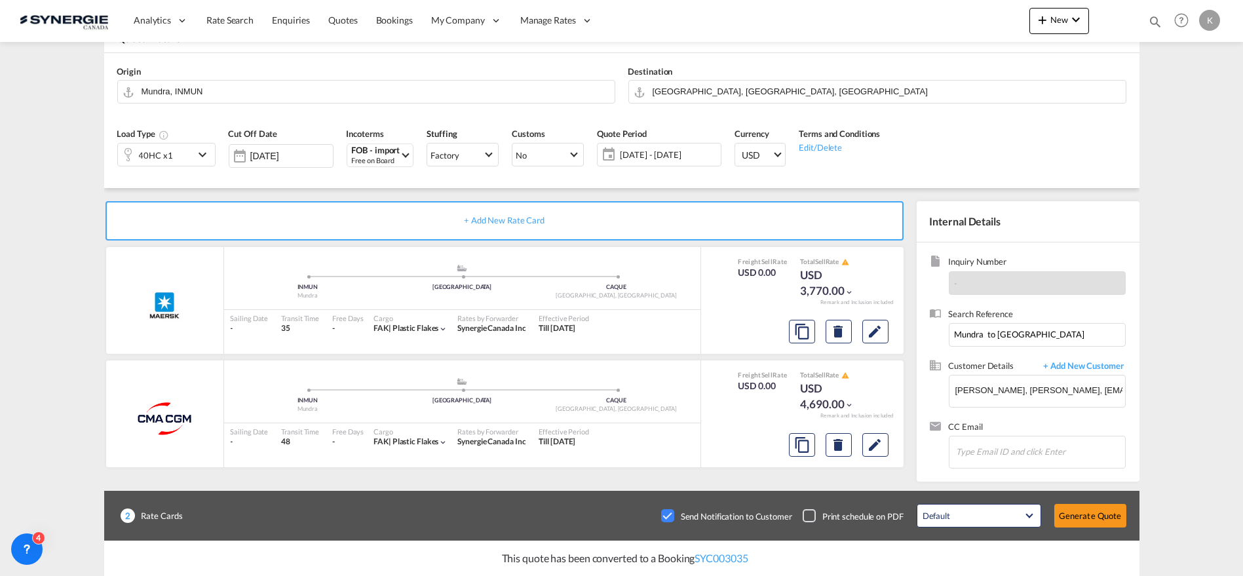
scroll to position [179, 0]
click at [878, 442] on md-icon "Edit" at bounding box center [876, 445] width 16 height 16
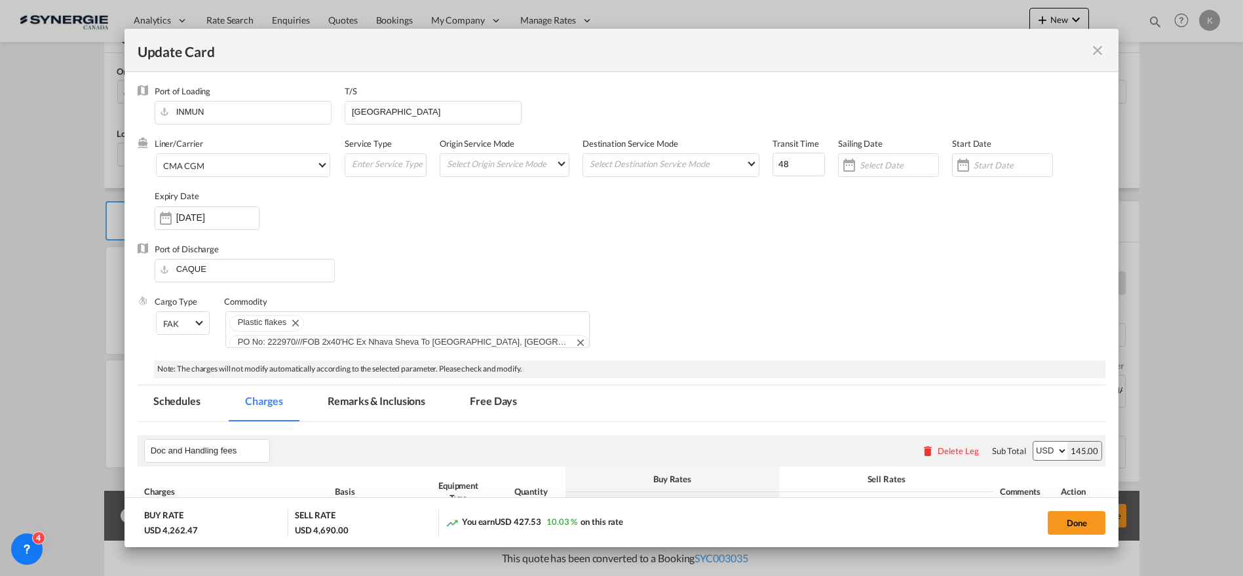
click at [339, 406] on md-tab-item "Remarks & Inclusions" at bounding box center [376, 403] width 129 height 36
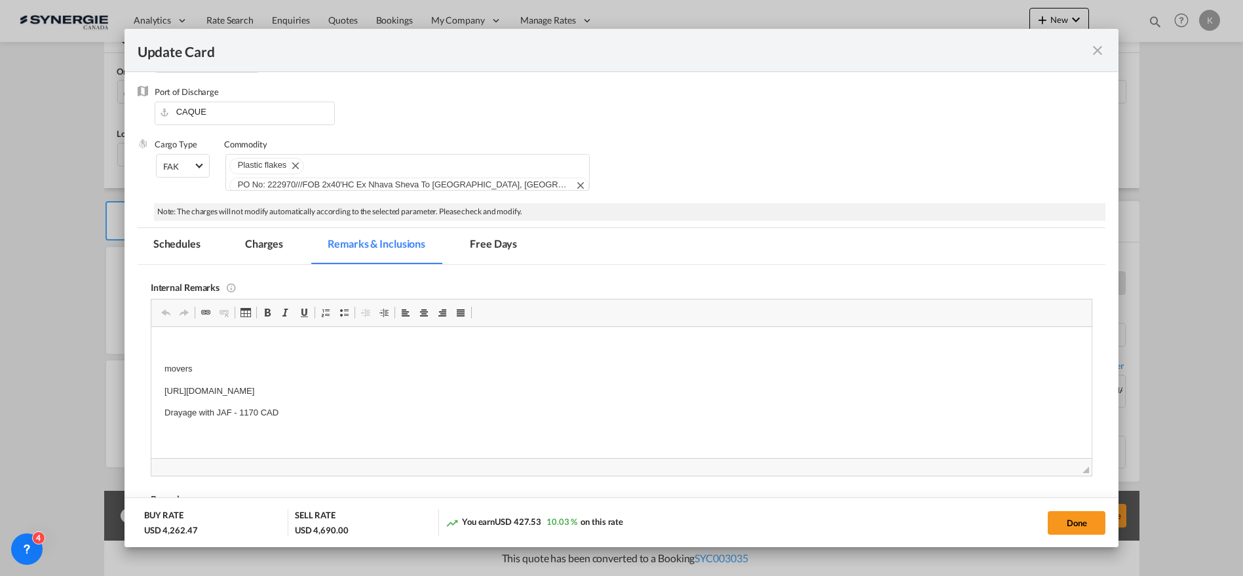
scroll to position [218, 0]
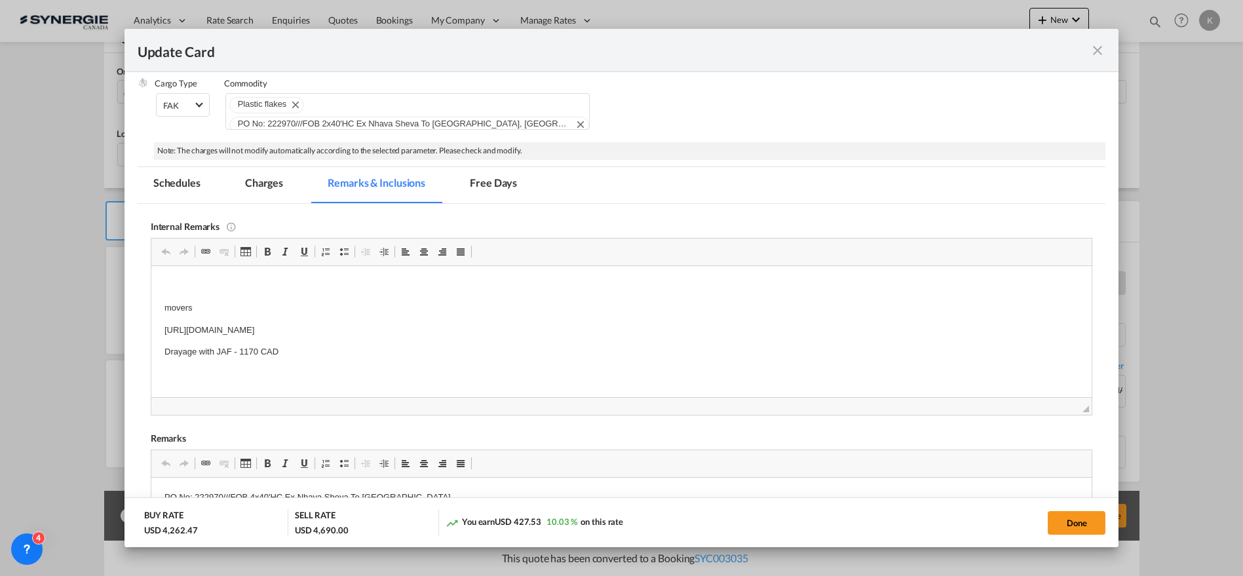
click at [272, 331] on p "[URL][DOMAIN_NAME]" at bounding box center [621, 330] width 915 height 14
click at [1079, 532] on button "Done" at bounding box center [1077, 523] width 58 height 24
type input "[DATE]"
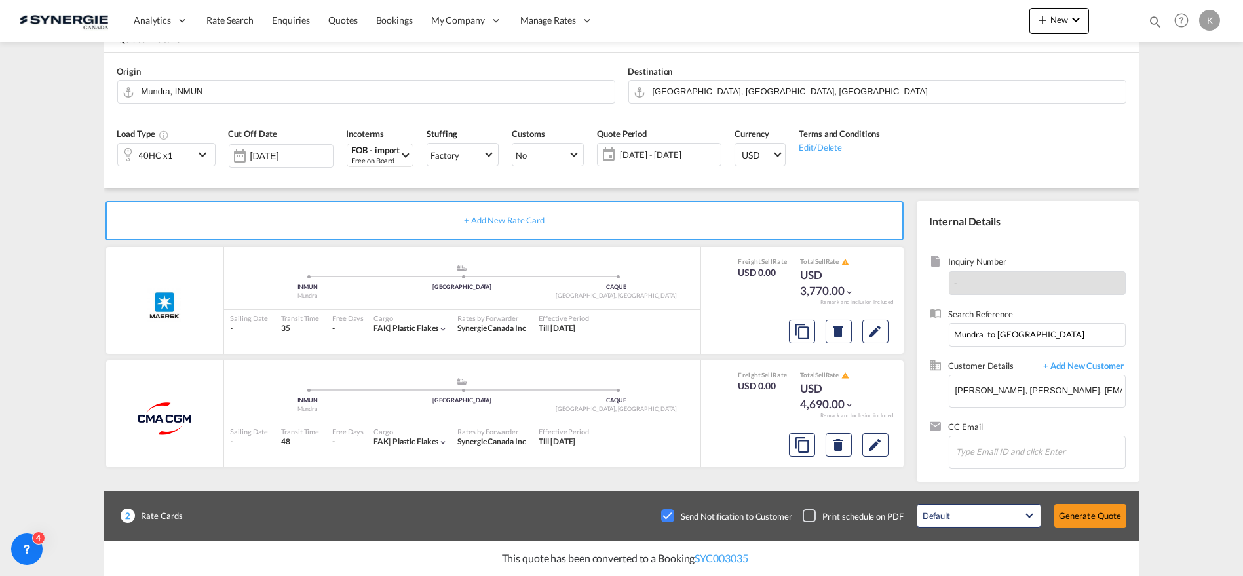
scroll to position [179, 0]
click at [1092, 517] on button "Generate Quote" at bounding box center [1090, 516] width 72 height 24
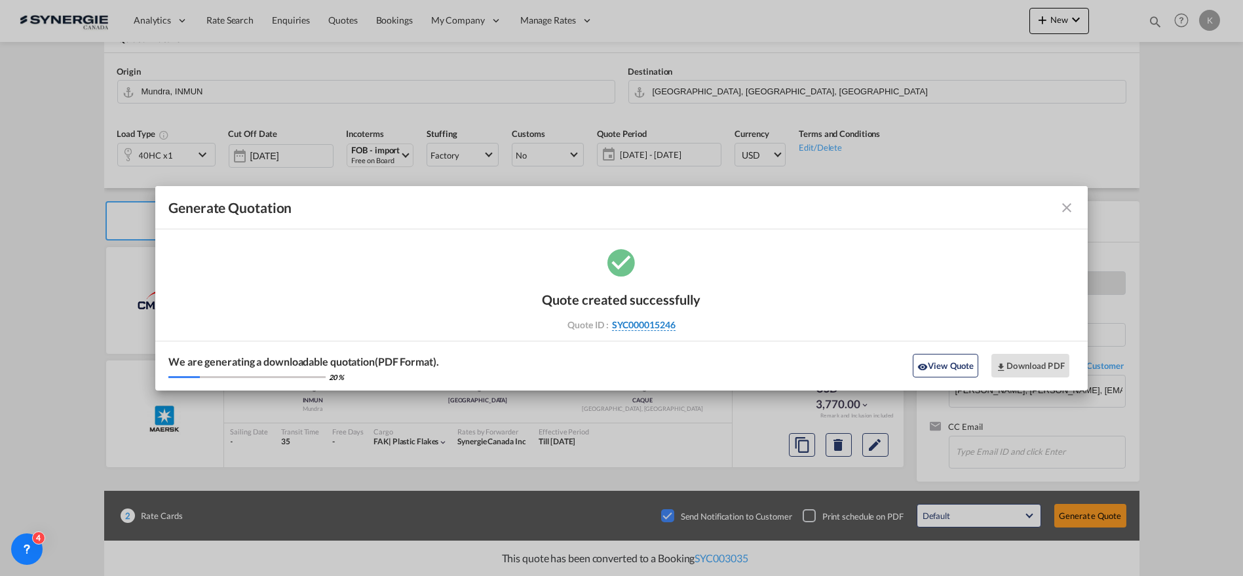
drag, startPoint x: 685, startPoint y: 326, endPoint x: 676, endPoint y: 322, distance: 10.0
click at [676, 322] on div "Quote ID : SYC000015246" at bounding box center [622, 325] width 152 height 12
copy div "SYC000015246"
click at [1055, 370] on button "Download PDF" at bounding box center [1031, 366] width 78 height 24
click at [1063, 206] on md-icon "icon-close fg-AAA8AD cursor m-0" at bounding box center [1067, 208] width 16 height 16
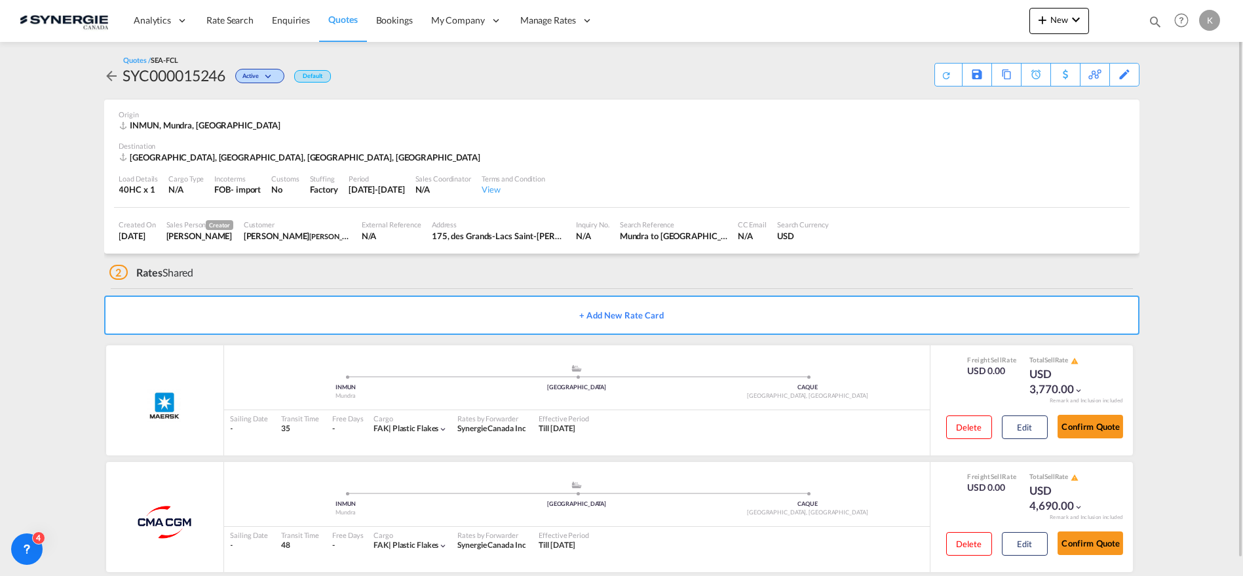
click at [330, 24] on span "Quotes" at bounding box center [342, 19] width 29 height 11
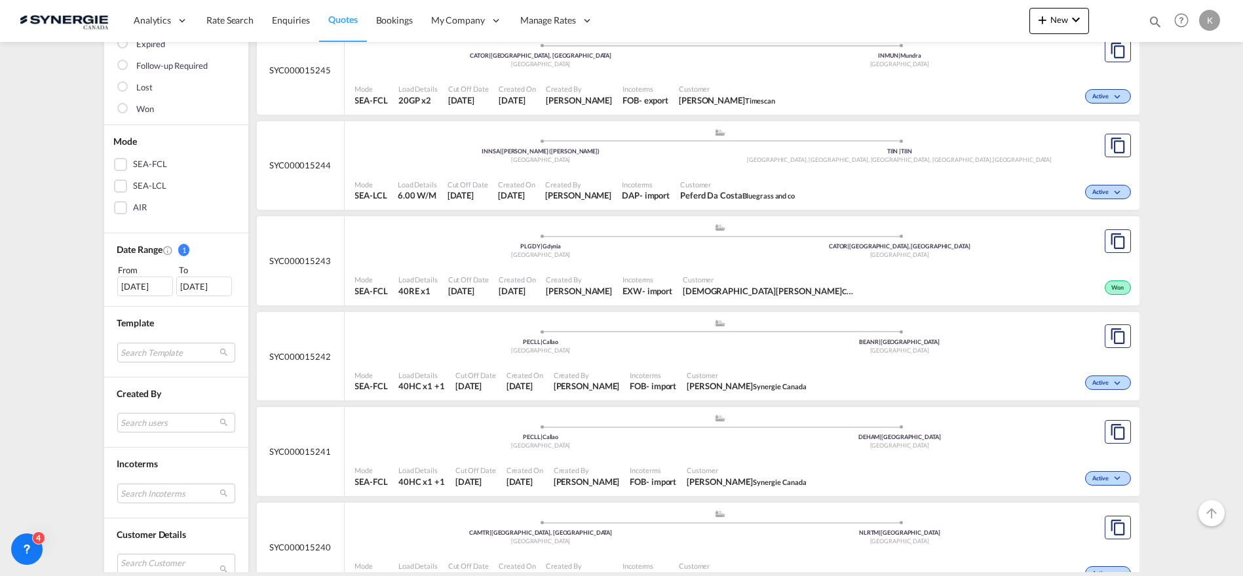
scroll to position [218, 0]
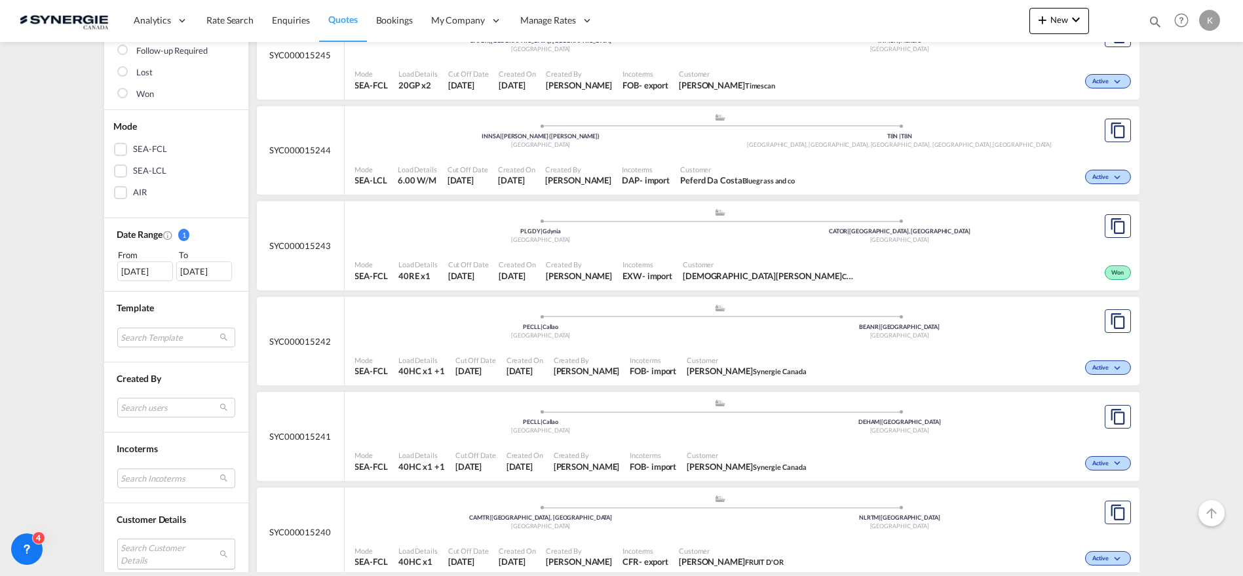
click at [161, 557] on md-select "Search Customer Details user name user [PERSON_NAME] [PERSON_NAME][EMAIL_ADDRES…" at bounding box center [176, 554] width 118 height 30
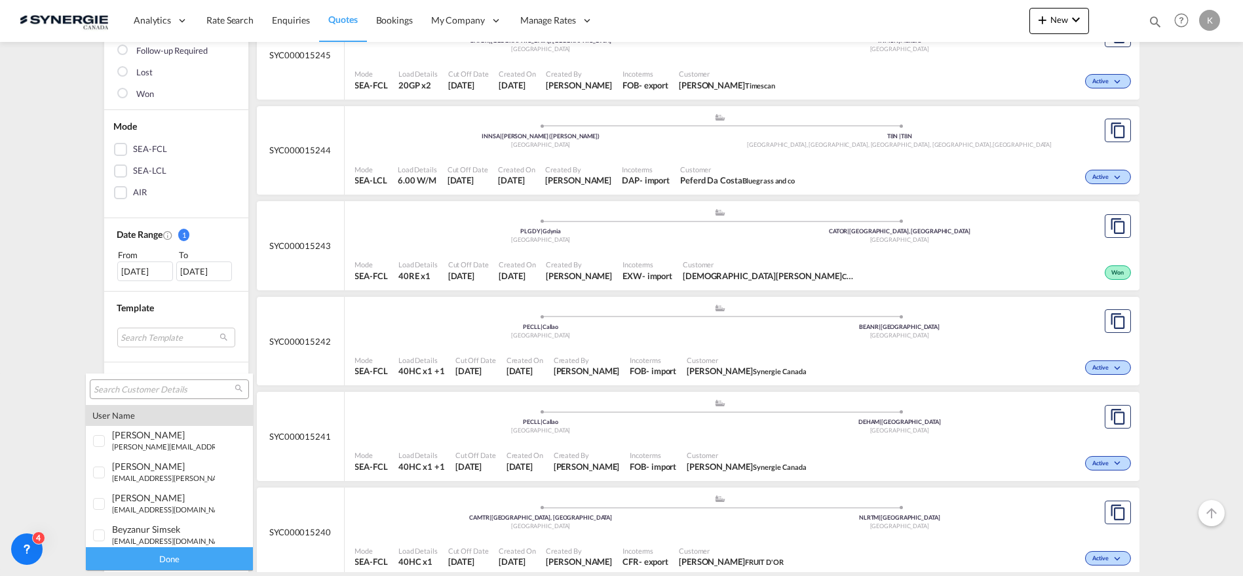
click at [172, 384] on input "search" at bounding box center [164, 390] width 141 height 12
type input "maison"
click at [147, 444] on small "[PERSON_NAME].[PERSON_NAME]@ maison [DOMAIN_NAME]" at bounding box center [213, 446] width 203 height 9
click at [181, 566] on div "Done" at bounding box center [169, 558] width 167 height 23
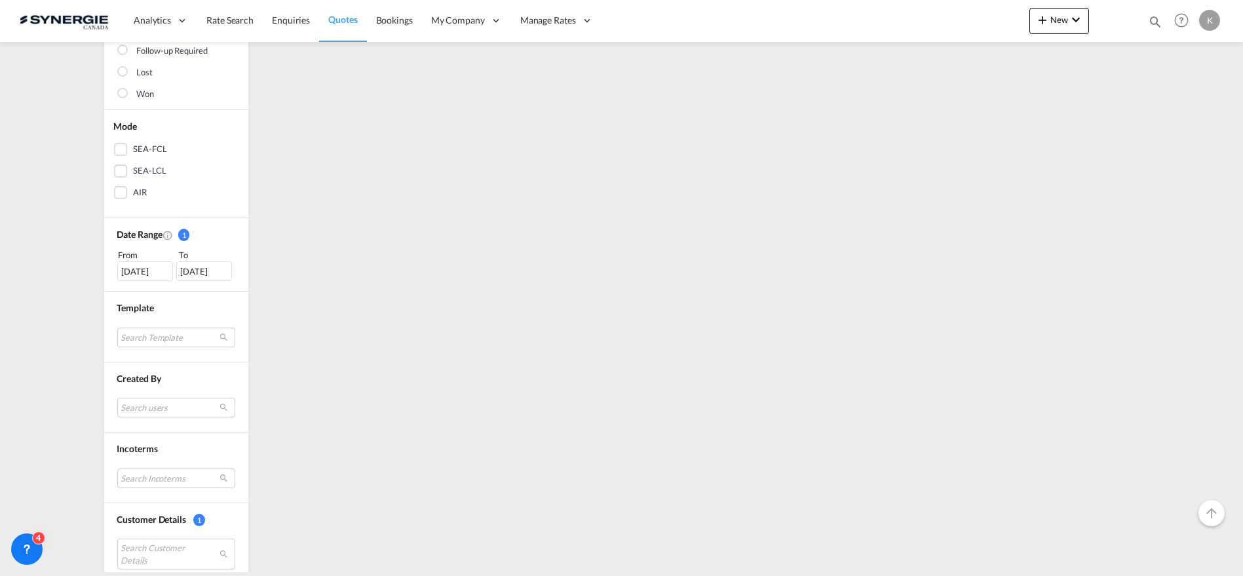
click at [144, 277] on div "[DATE]" at bounding box center [145, 271] width 56 height 20
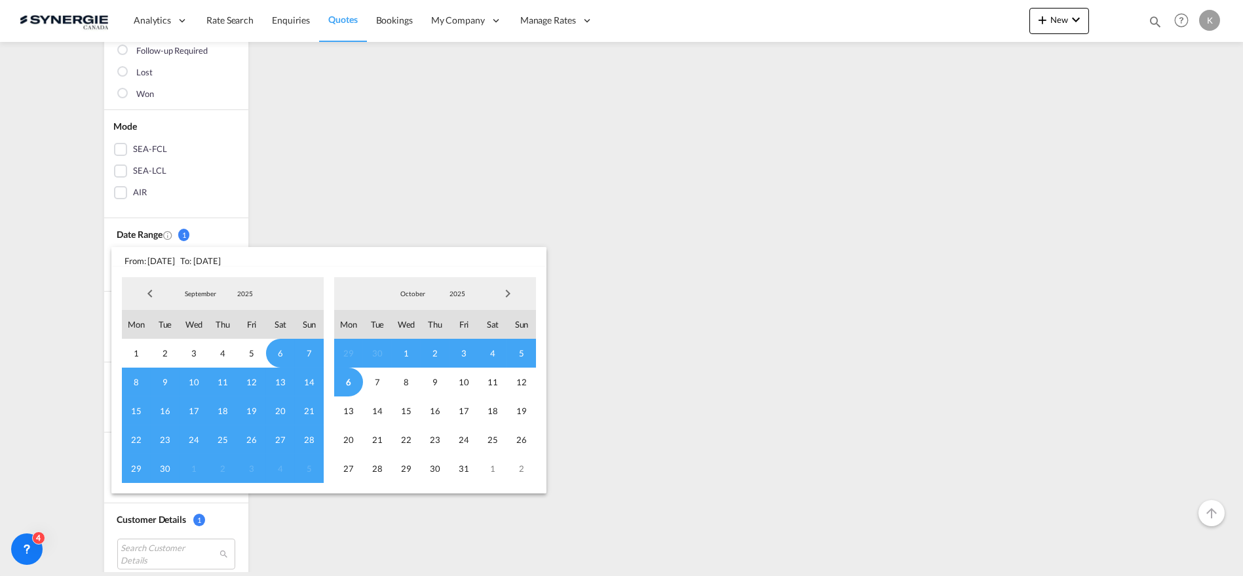
click at [146, 293] on span "Previous Month" at bounding box center [150, 293] width 26 height 26
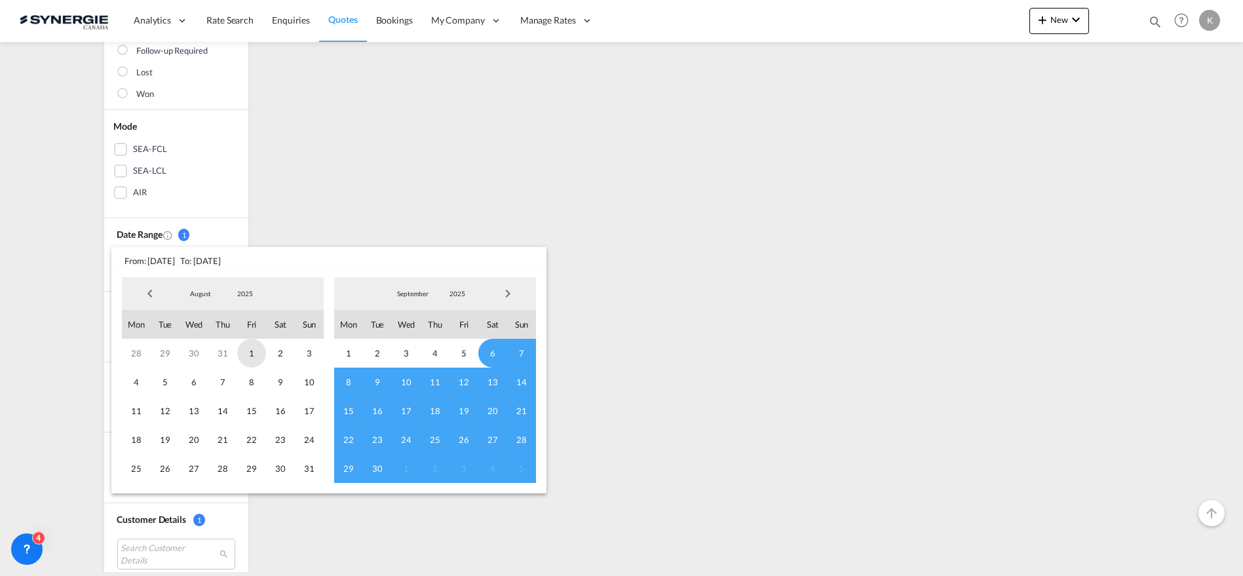
click at [258, 349] on span "1" at bounding box center [251, 353] width 29 height 29
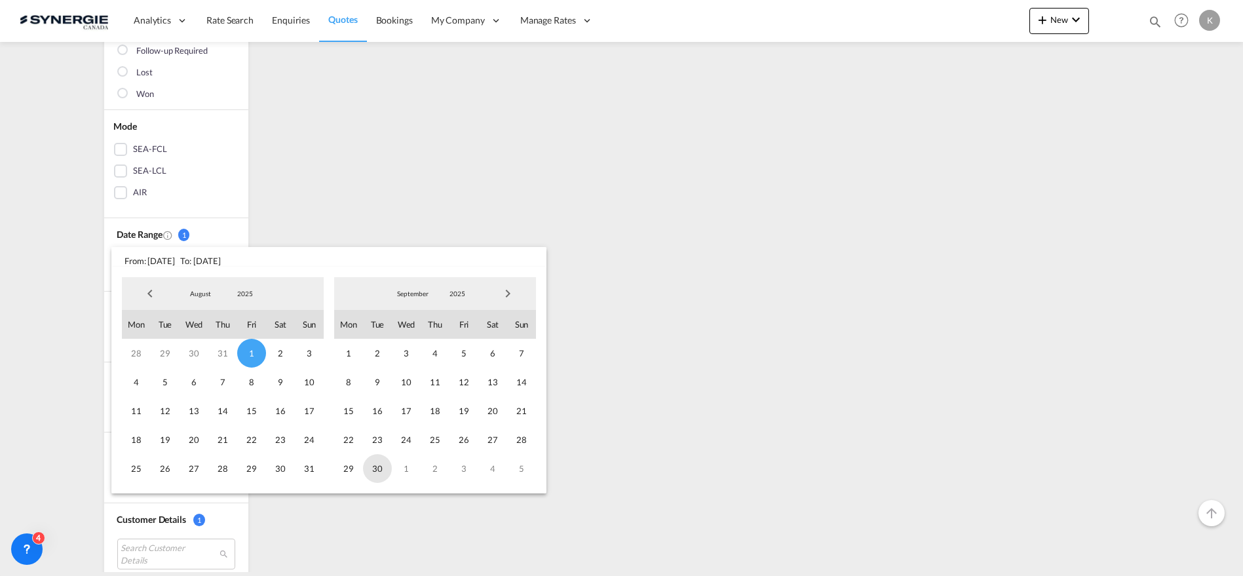
click at [376, 462] on span "30" at bounding box center [377, 468] width 29 height 29
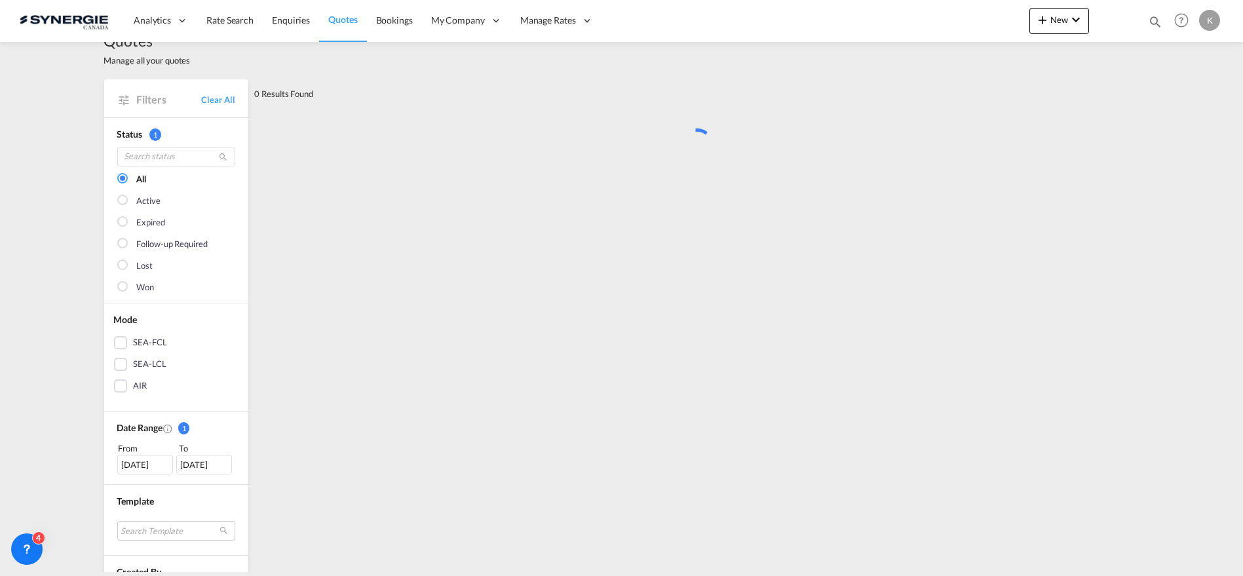
scroll to position [0, 0]
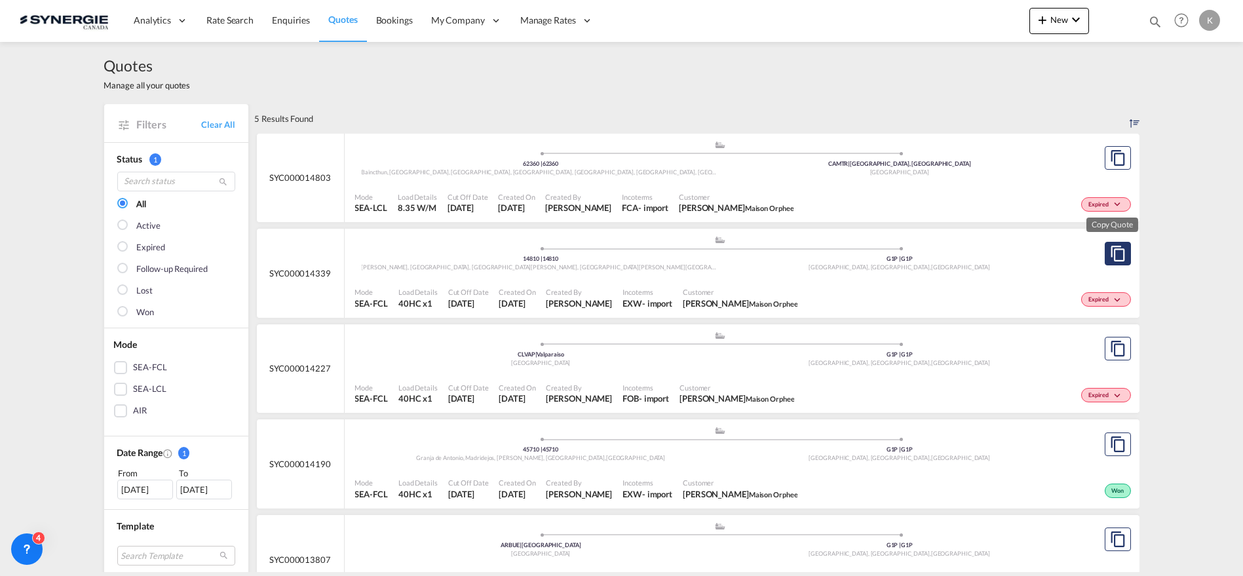
click at [1111, 253] on md-icon "assets/icons/custom/copyQuote.svg" at bounding box center [1118, 254] width 16 height 16
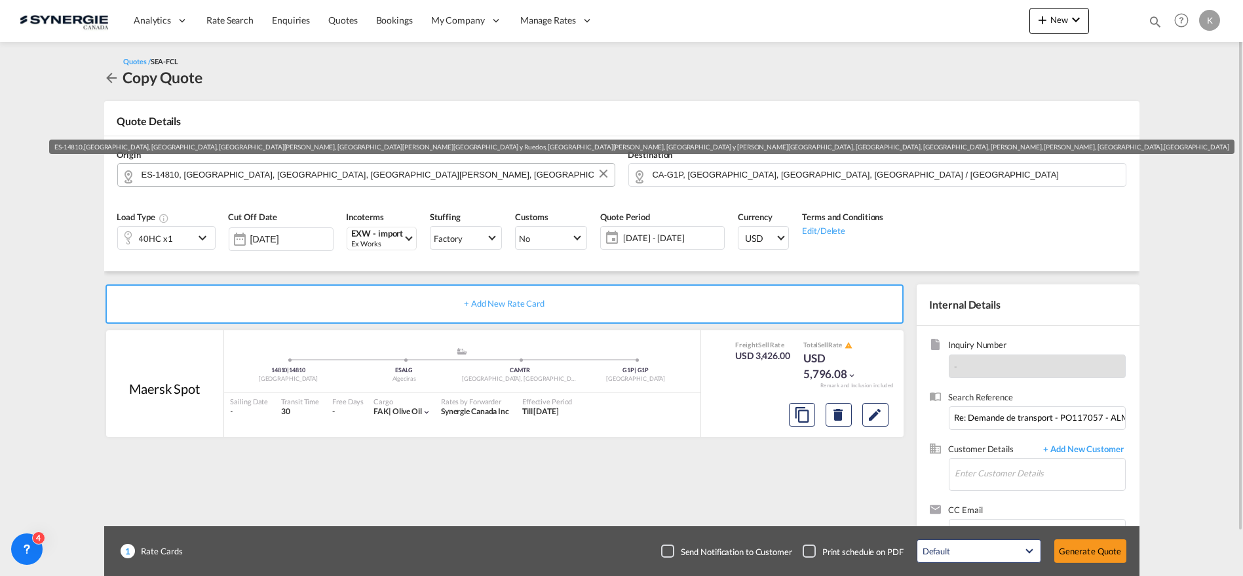
click at [189, 167] on input "ES-14810, [GEOGRAPHIC_DATA], [GEOGRAPHIC_DATA], [GEOGRAPHIC_DATA][PERSON_NAME],…" at bounding box center [375, 174] width 467 height 23
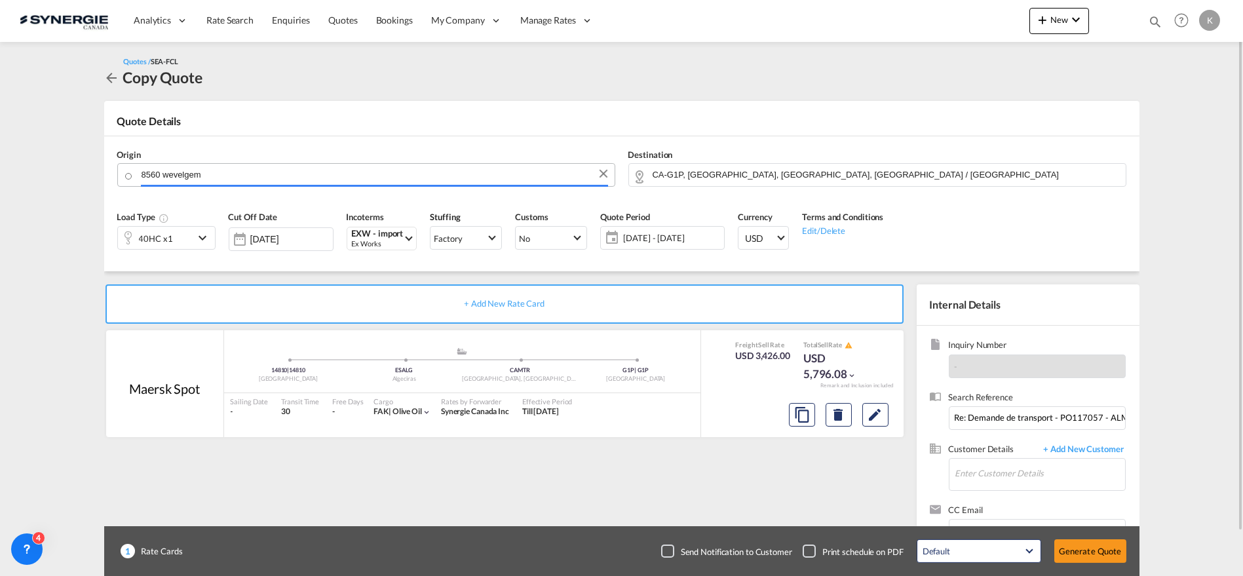
click at [170, 175] on input "8560 wevelgem" at bounding box center [375, 174] width 467 height 23
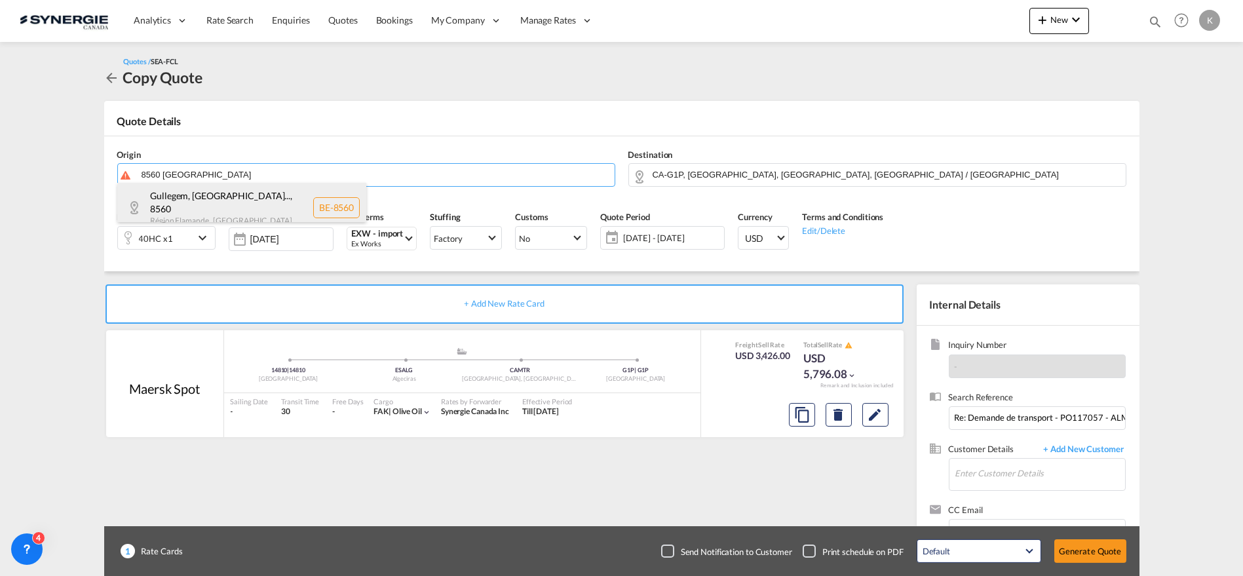
click at [231, 214] on div "Gullegem, [GEOGRAPHIC_DATA]... , 8560 [GEOGRAPHIC_DATA] , [GEOGRAPHIC_DATA] BE-…" at bounding box center [241, 208] width 249 height 50
type input "BE-8560, Gullegem, [GEOGRAPHIC_DATA], [GEOGRAPHIC_DATA], [GEOGRAPHIC_DATA]"
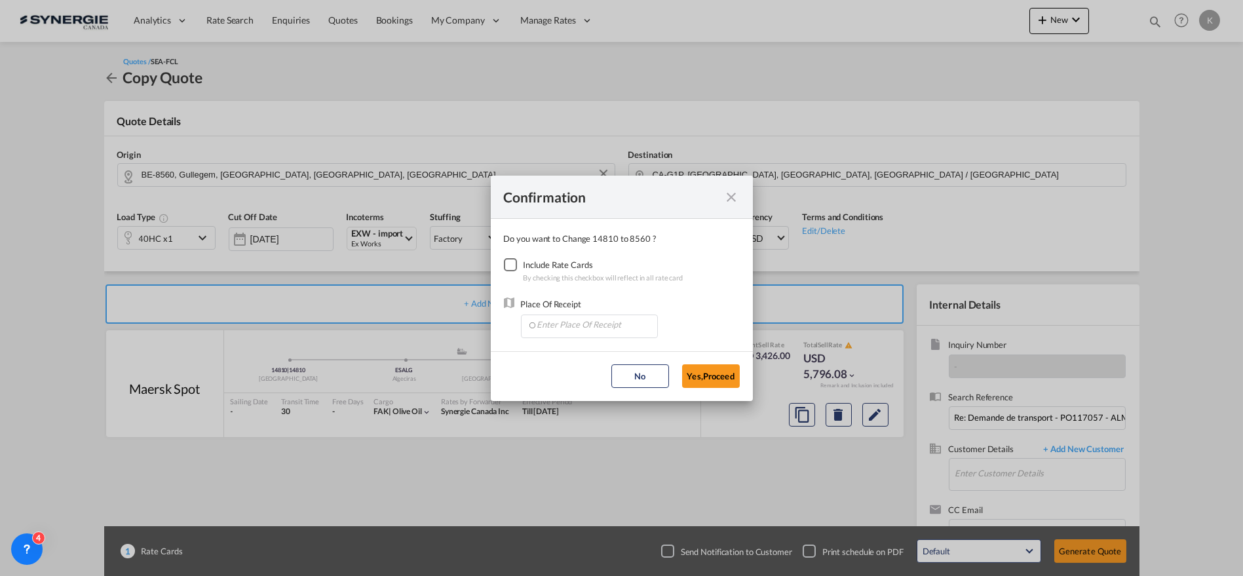
click at [507, 266] on div "Checkbox No Ink" at bounding box center [510, 264] width 13 height 13
click at [560, 330] on input "Enter Place Of Receipt" at bounding box center [593, 325] width 130 height 20
click at [541, 324] on input "Enter Place Of Receipt" at bounding box center [593, 325] width 130 height 20
type input "a"
click at [599, 366] on li "BEANR, [GEOGRAPHIC_DATA], [GEOGRAPHIC_DATA], [GEOGRAPHIC_DATA], [GEOGRAPHIC_DAT…" at bounding box center [589, 353] width 126 height 31
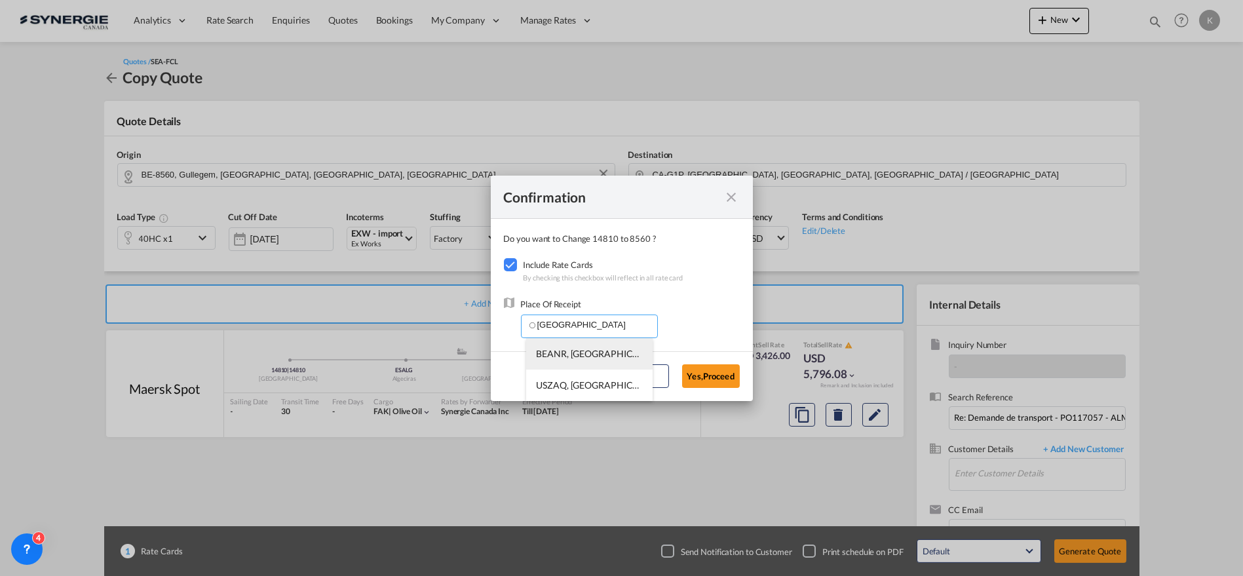
type input "BEANR, [GEOGRAPHIC_DATA], [GEOGRAPHIC_DATA], [GEOGRAPHIC_DATA], [GEOGRAPHIC_DAT…"
click at [735, 370] on button "Yes,Proceed" at bounding box center [711, 376] width 58 height 24
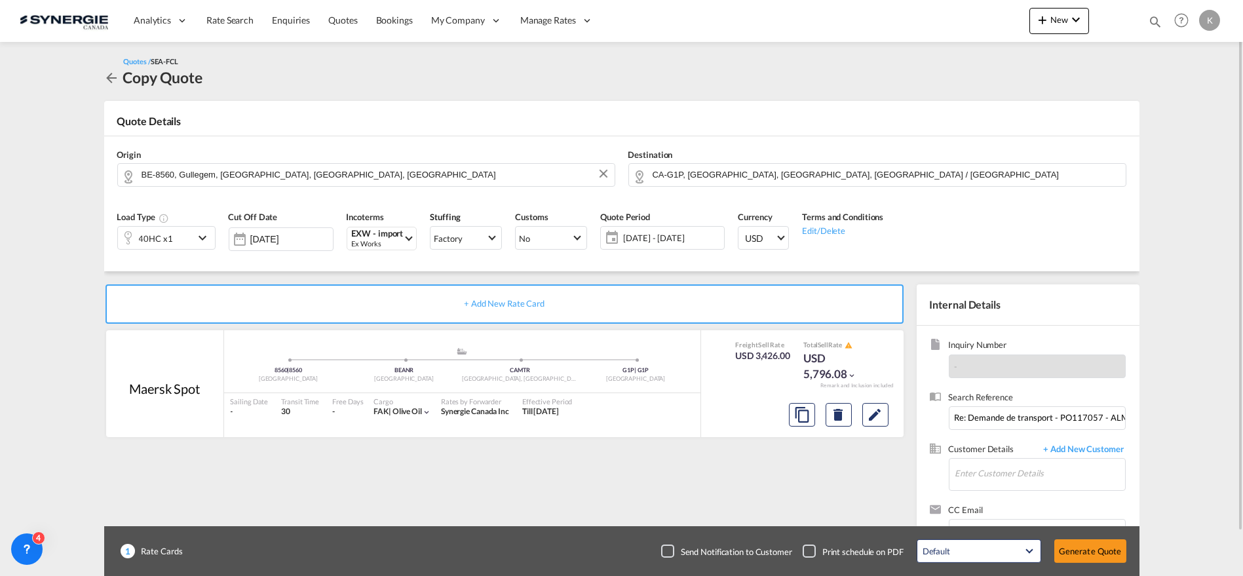
click at [636, 233] on span "[DATE] - [DATE]" at bounding box center [672, 238] width 98 height 12
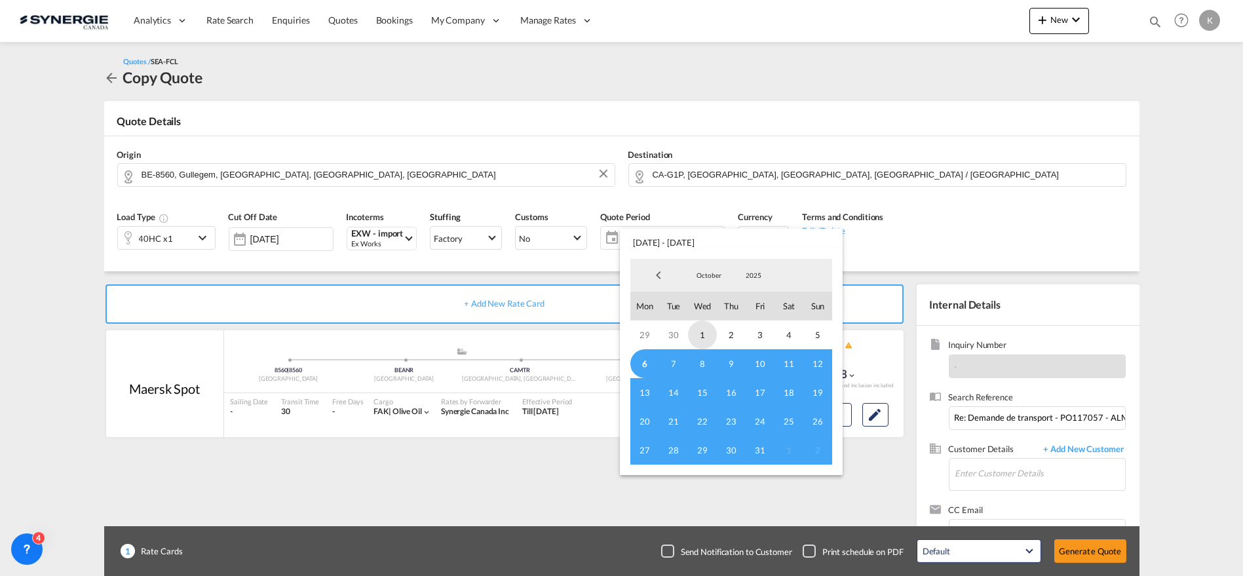
click at [704, 336] on span "1" at bounding box center [702, 334] width 29 height 29
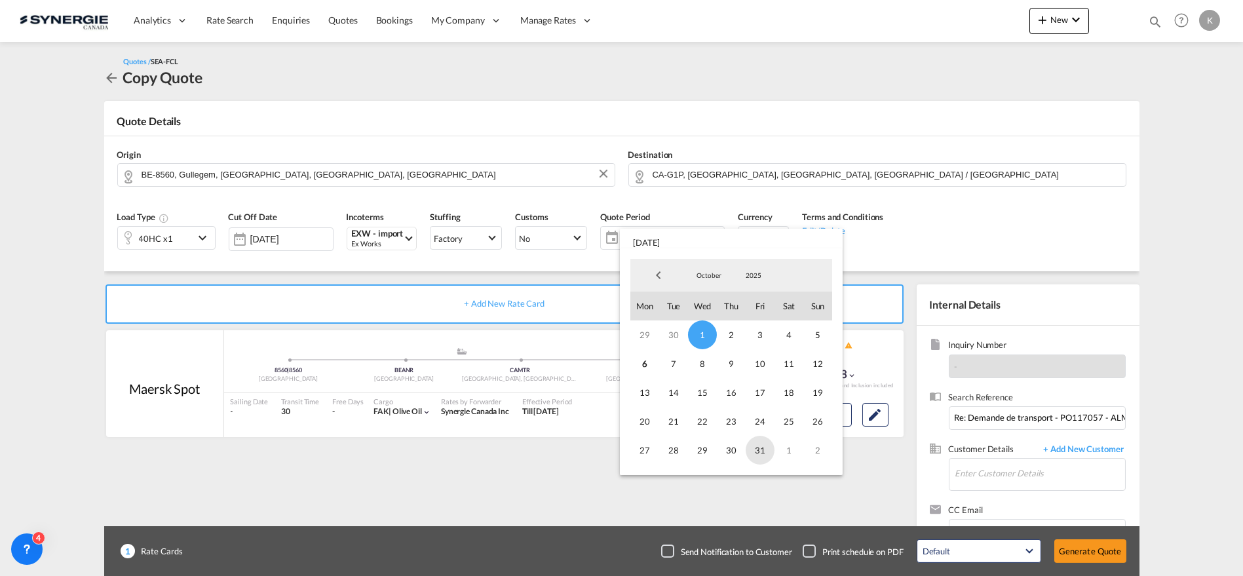
click at [760, 445] on span "31" at bounding box center [760, 450] width 29 height 29
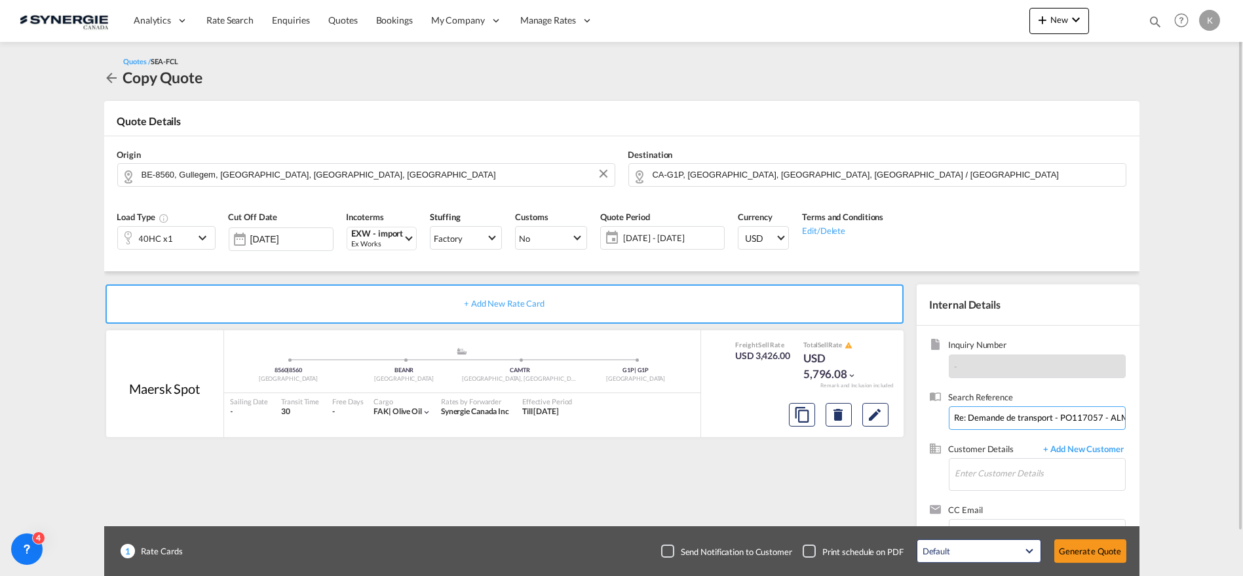
click at [1002, 418] on input "Re: Demande de transport - PO117057 - ALMAZARAS" at bounding box center [1037, 418] width 177 height 24
paste input "E: Taux reefer [GEOGRAPHIC_DATA]"
type input "RE: Taux reefer [GEOGRAPHIC_DATA]"
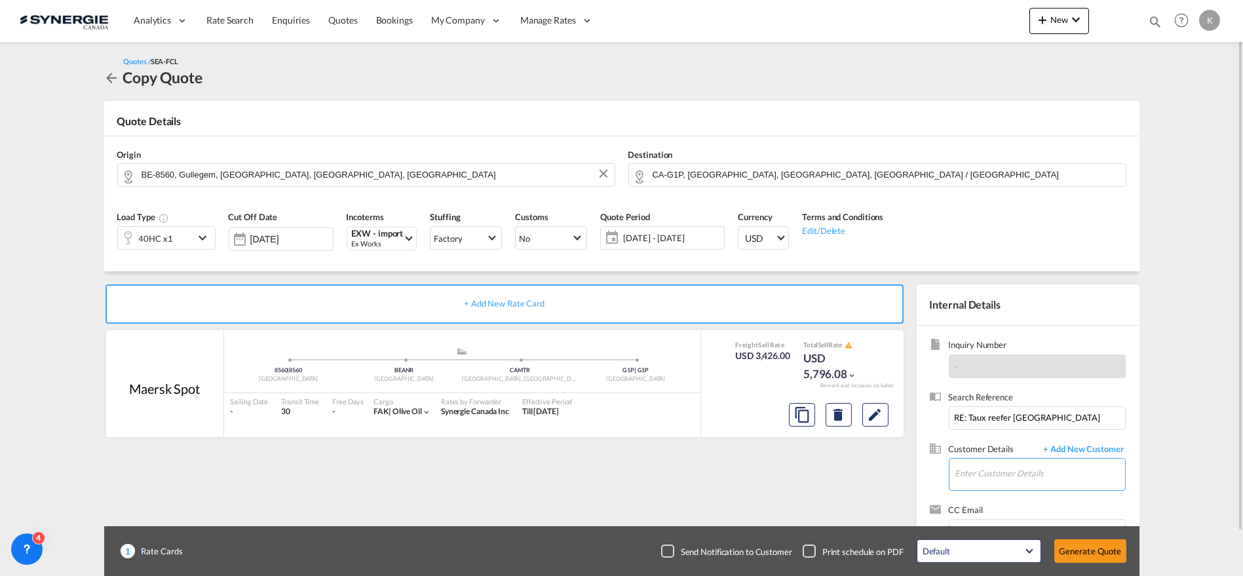
click at [997, 476] on input "Enter Customer Details" at bounding box center [1040, 473] width 170 height 29
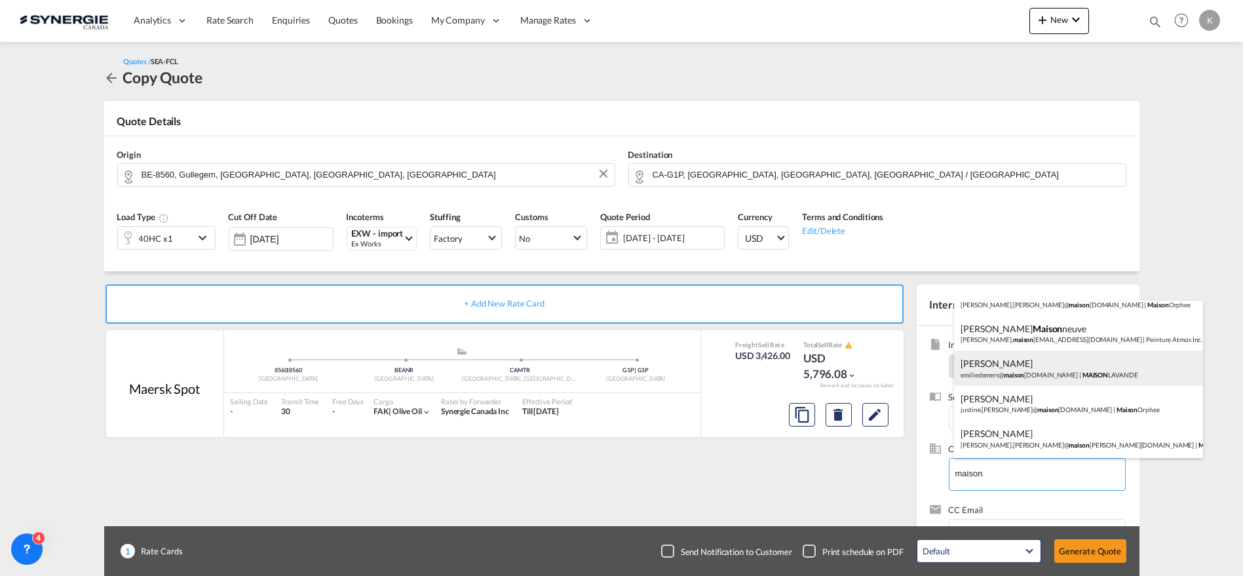
scroll to position [145, 0]
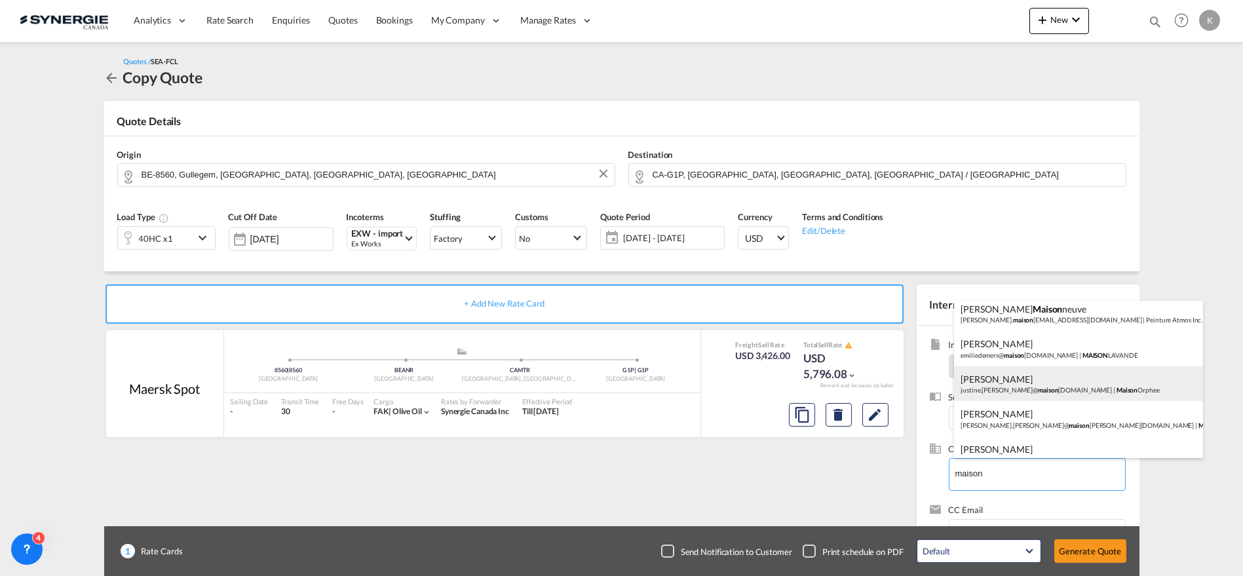
click at [1007, 385] on div "[PERSON_NAME] [PERSON_NAME].[PERSON_NAME]@ maison [DOMAIN_NAME] | Maison Orphee" at bounding box center [1078, 383] width 249 height 35
type input "Maison Orphee, [PERSON_NAME], [PERSON_NAME][EMAIL_ADDRESS][PERSON_NAME][DOMAIN_…"
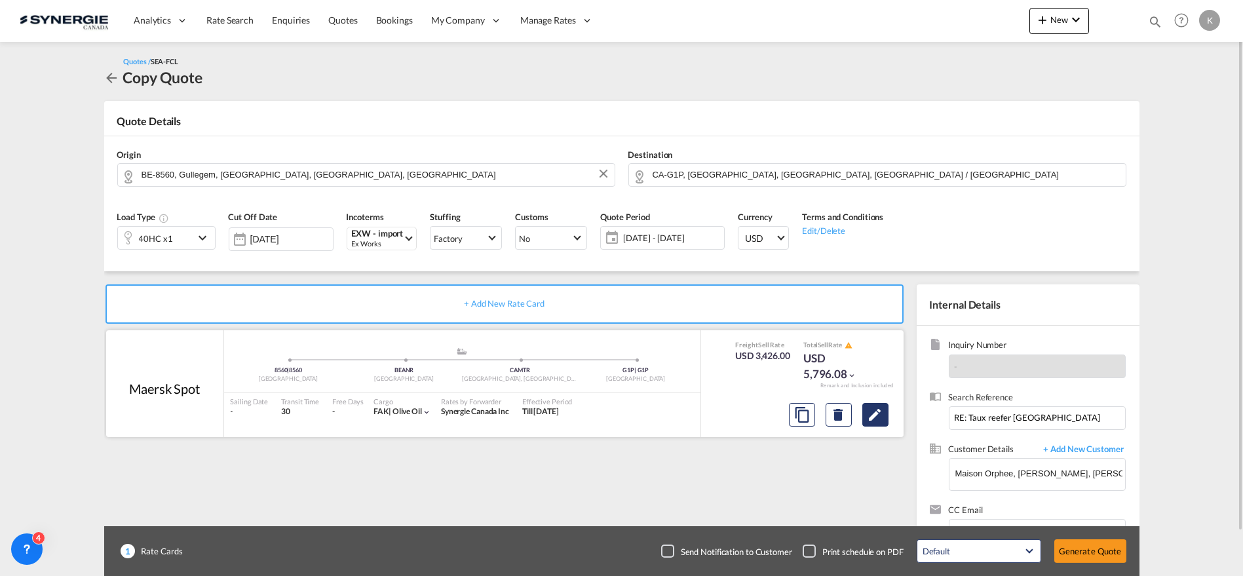
click at [881, 407] on md-icon "Edit" at bounding box center [876, 415] width 16 height 16
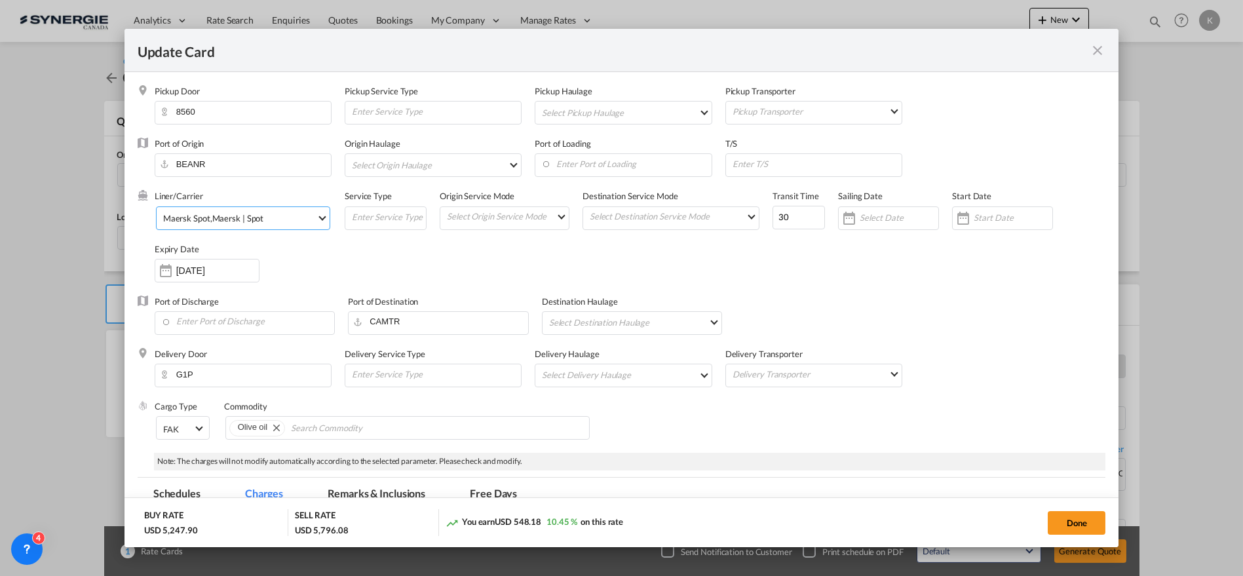
click at [252, 214] on div "Maersk | Spot" at bounding box center [238, 218] width 52 height 10
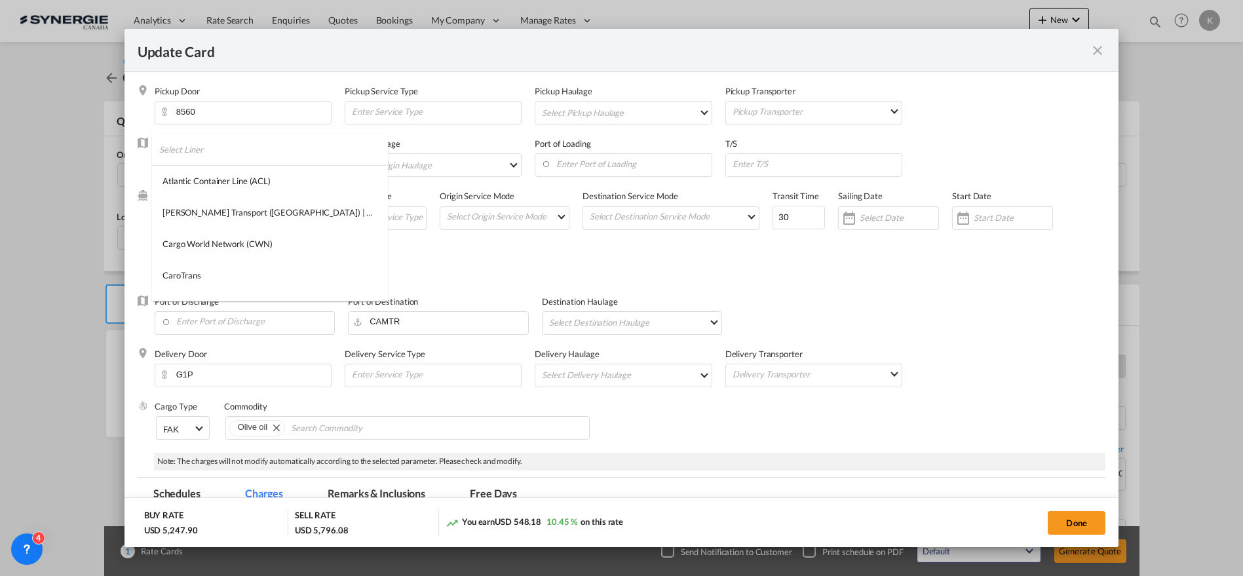
scroll to position [1221, 0]
type md-option "218"
type md-option "12"
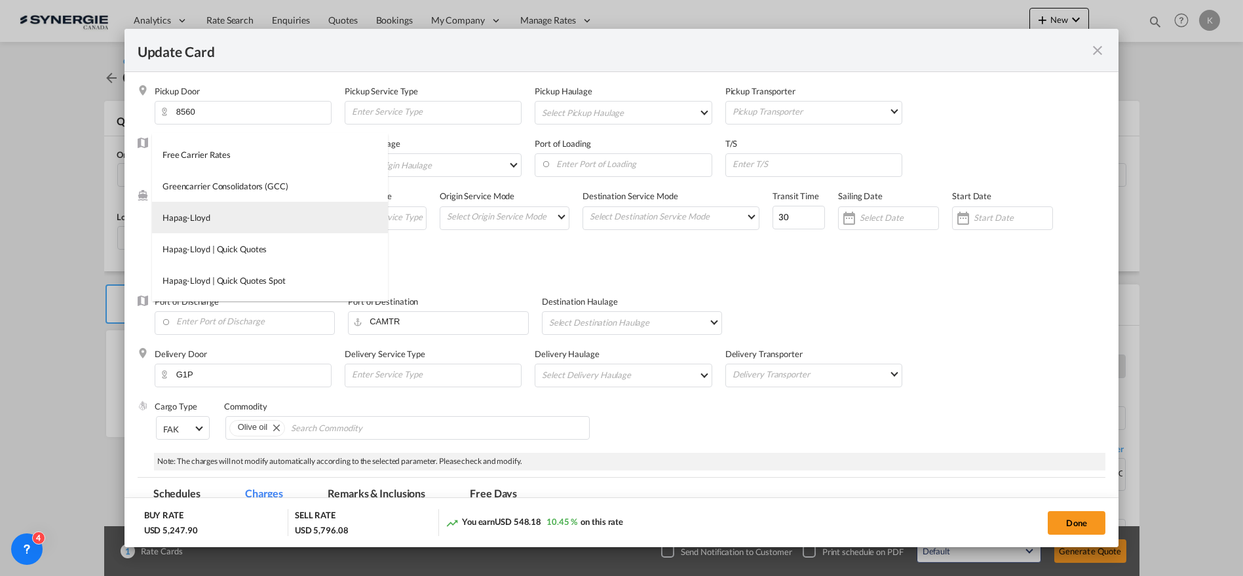
click at [250, 214] on md-option "Hapag-Lloyd" at bounding box center [270, 217] width 236 height 31
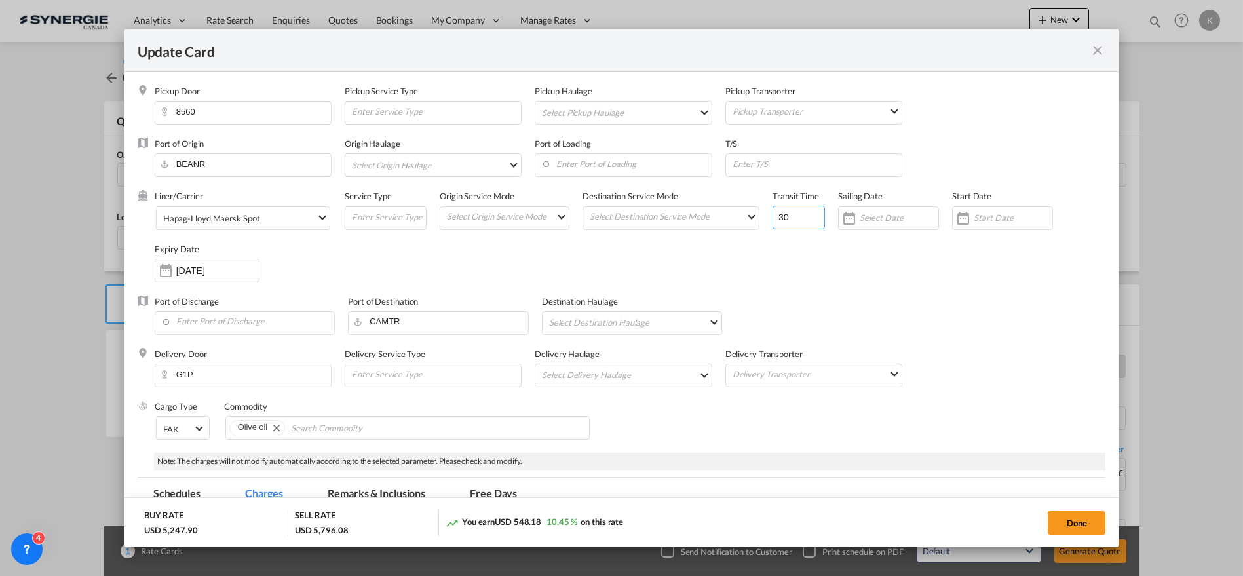
drag, startPoint x: 792, startPoint y: 212, endPoint x: 755, endPoint y: 226, distance: 39.4
click at [755, 226] on div "Liner/Carrier Hapag-[PERSON_NAME] , Maersk Spot Service Type Origin Service Mod…" at bounding box center [631, 242] width 952 height 105
type input "17"
click at [309, 216] on span "Hapag-[PERSON_NAME] , Maersk Spot" at bounding box center [239, 218] width 153 height 12
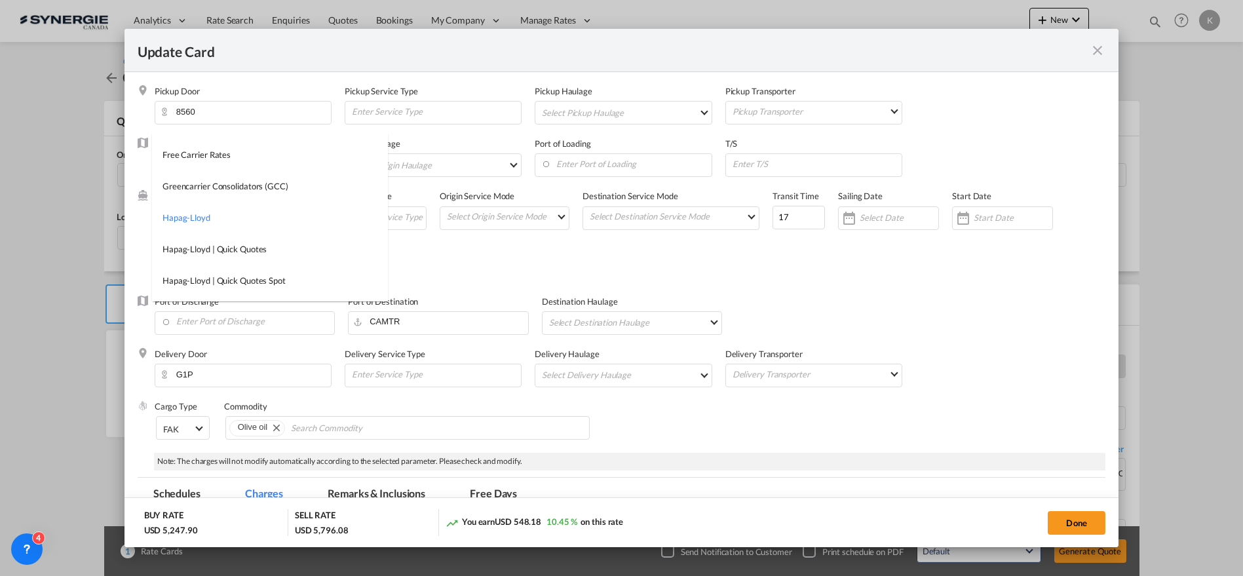
type md-option "12"
type md-option "2"
click at [238, 250] on md-option "Maersk Spot" at bounding box center [270, 249] width 236 height 31
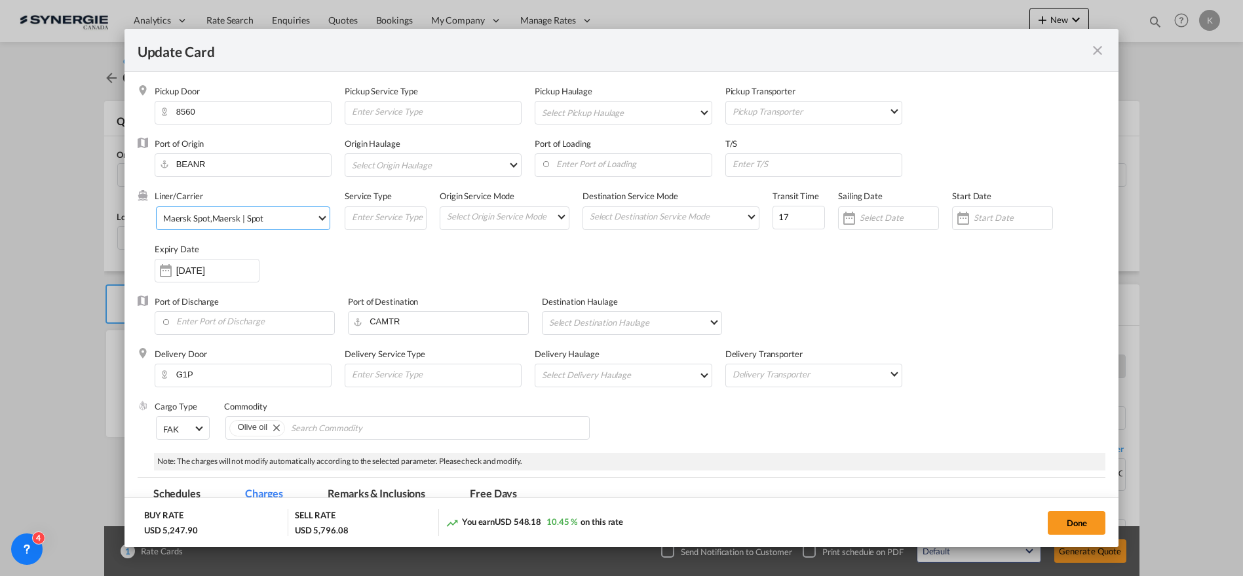
click at [249, 220] on div "Maersk | Spot" at bounding box center [238, 218] width 52 height 10
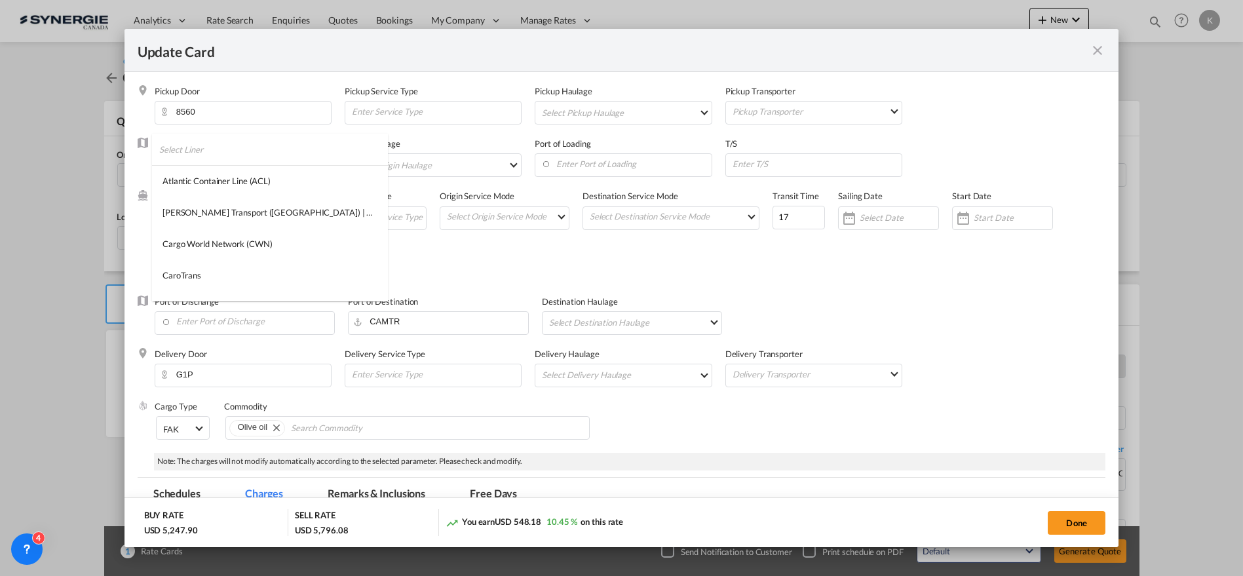
scroll to position [1221, 0]
type md-option "218"
type md-option "12"
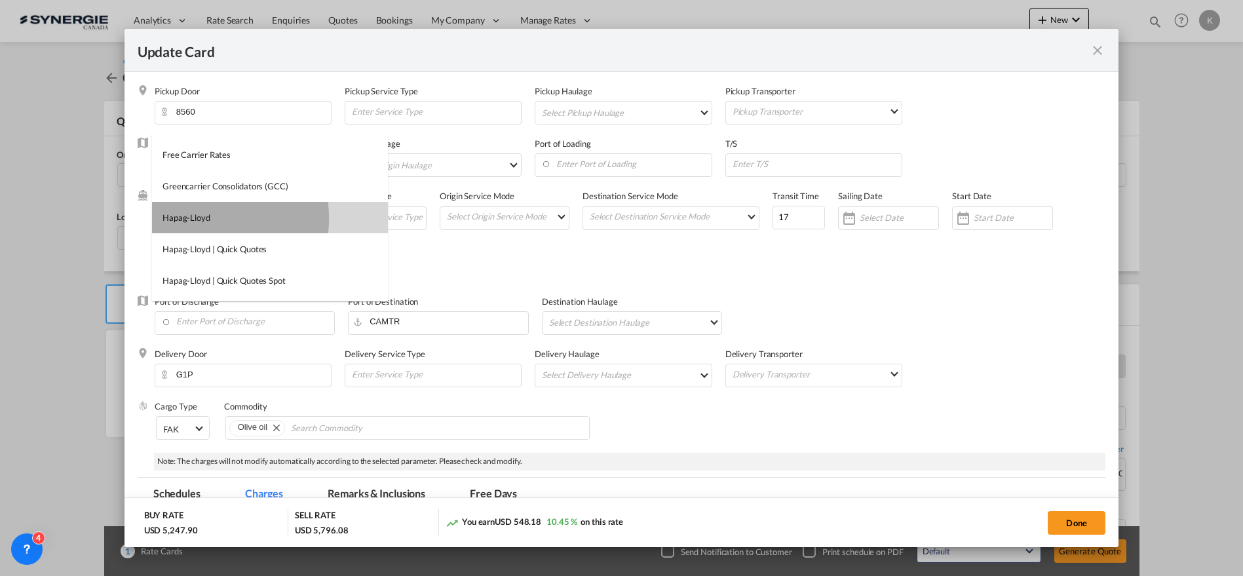
click at [213, 218] on md-option "Hapag-Lloyd" at bounding box center [270, 217] width 236 height 31
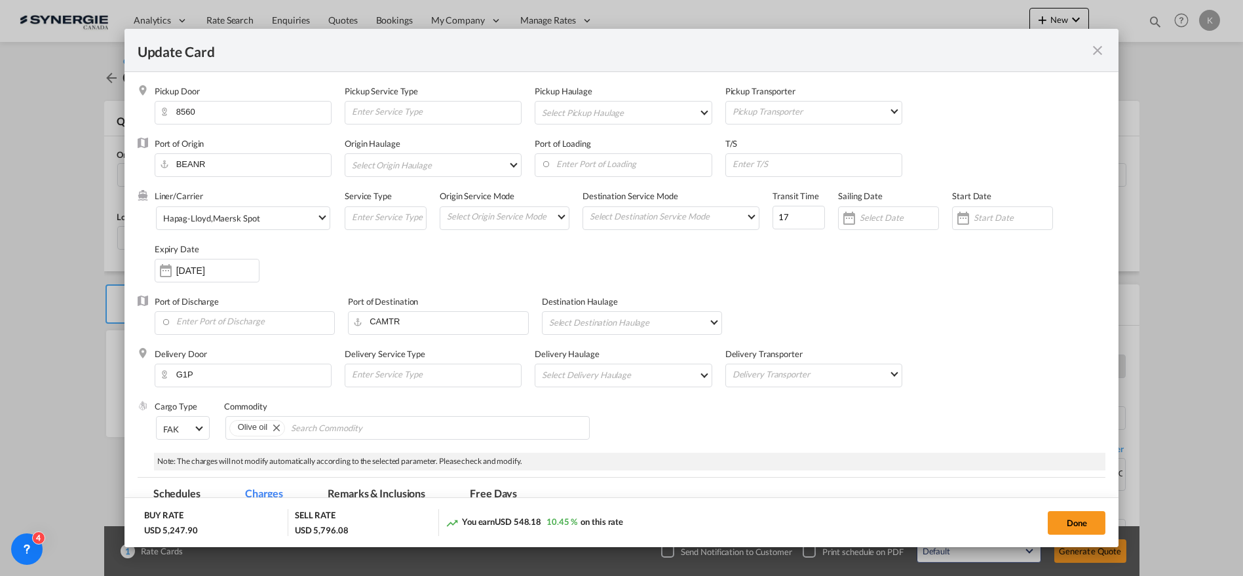
click at [362, 244] on div "Liner/Carrier Hapag-[PERSON_NAME] , Maersk Spot Service Type Origin Service Mod…" at bounding box center [631, 242] width 952 height 105
click at [218, 275] on input "[DATE]" at bounding box center [217, 270] width 83 height 10
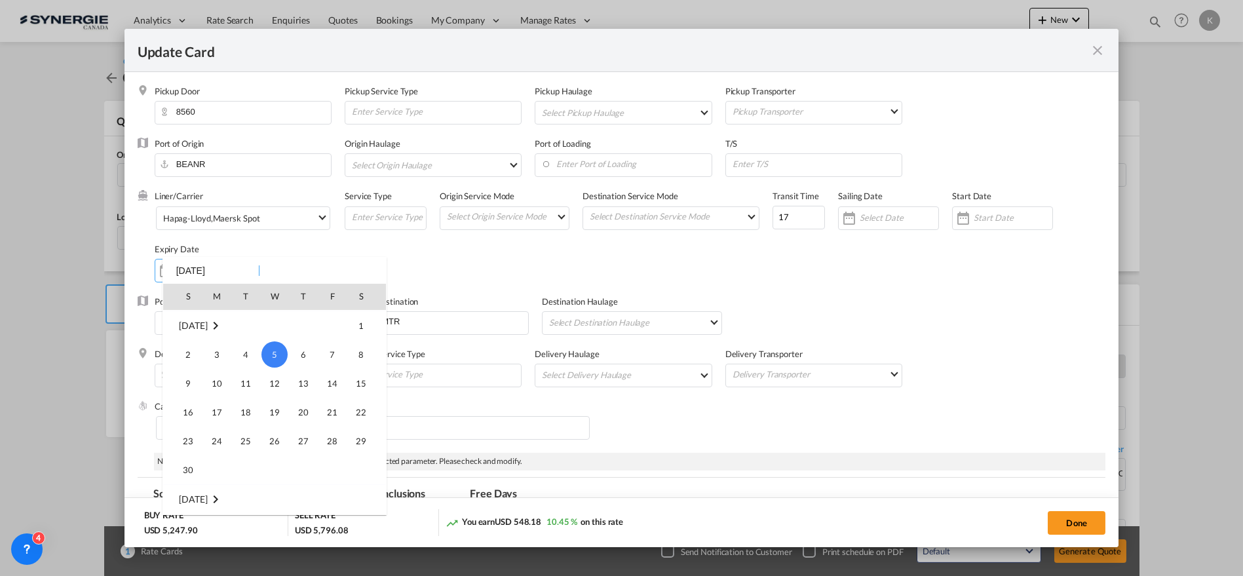
scroll to position [303843, 0]
click at [322, 341] on span "31" at bounding box center [332, 340] width 26 height 26
type input "[DATE]"
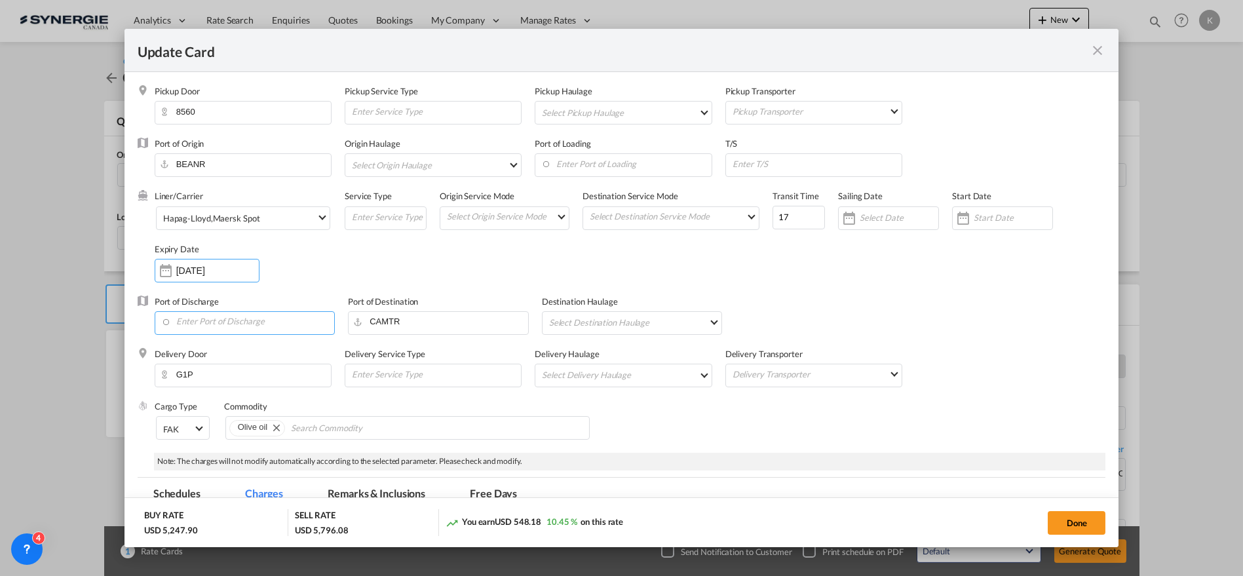
click at [243, 322] on input "Enter Port of Discharge" at bounding box center [248, 322] width 174 height 20
type input "M"
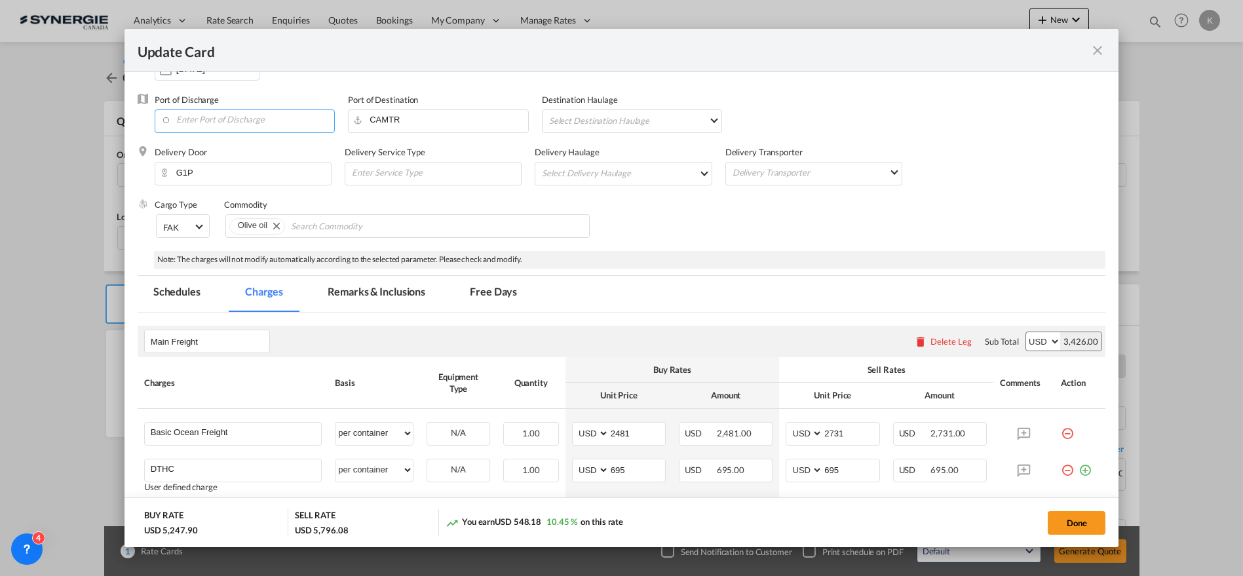
scroll to position [218, 0]
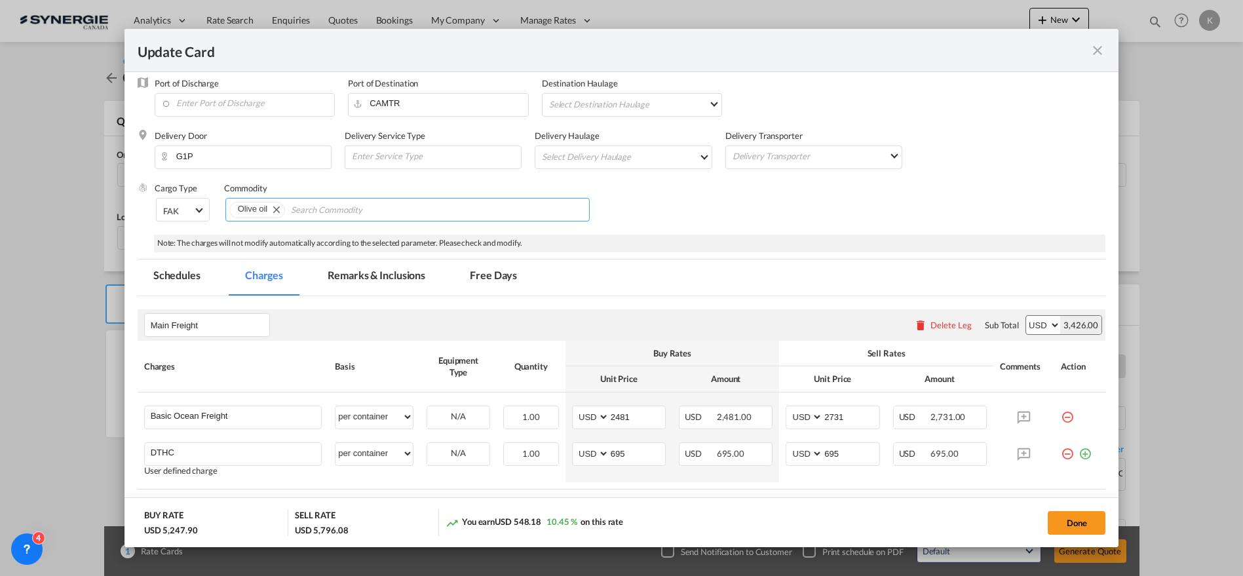
click at [277, 208] on md-icon "Remove Olive oil" at bounding box center [276, 209] width 16 height 16
type input "B"
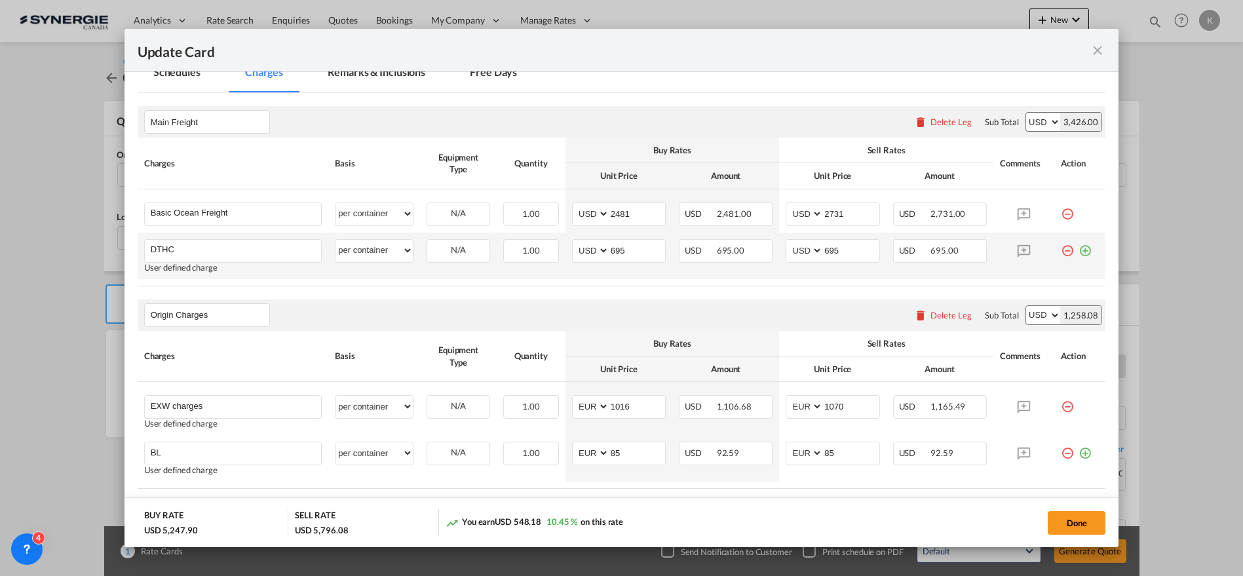
scroll to position [436, 0]
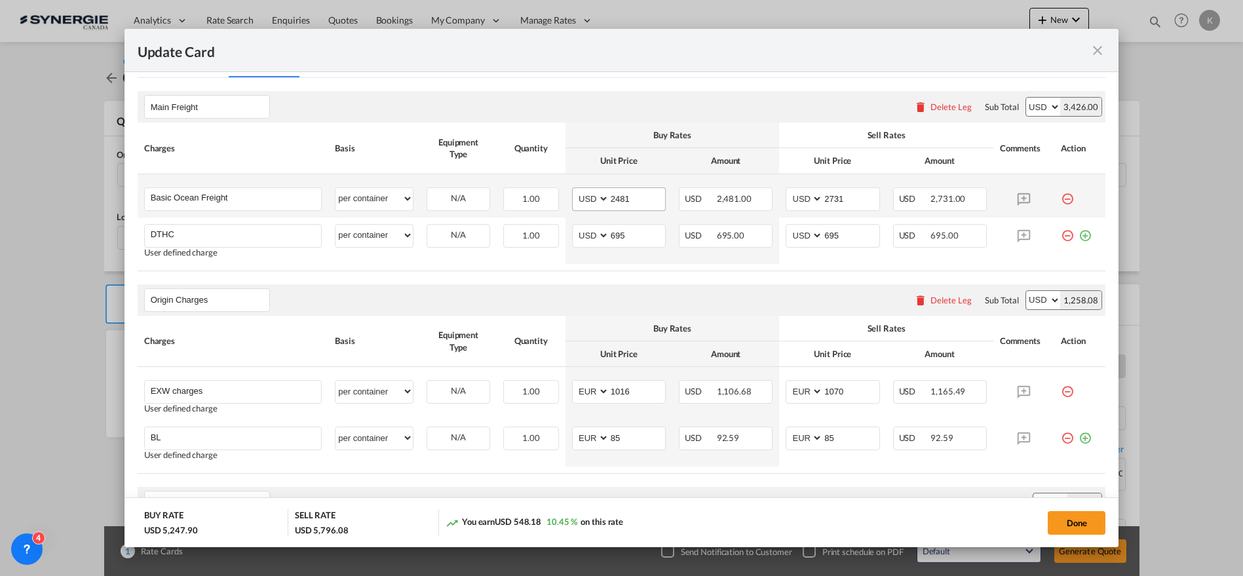
type input "Pudding"
drag, startPoint x: 619, startPoint y: 195, endPoint x: 552, endPoint y: 215, distance: 70.3
click at [541, 215] on tr "Basic Ocean Freight Please Enter User Defined Charges Cannot Be Published per e…" at bounding box center [622, 195] width 969 height 43
type input "1"
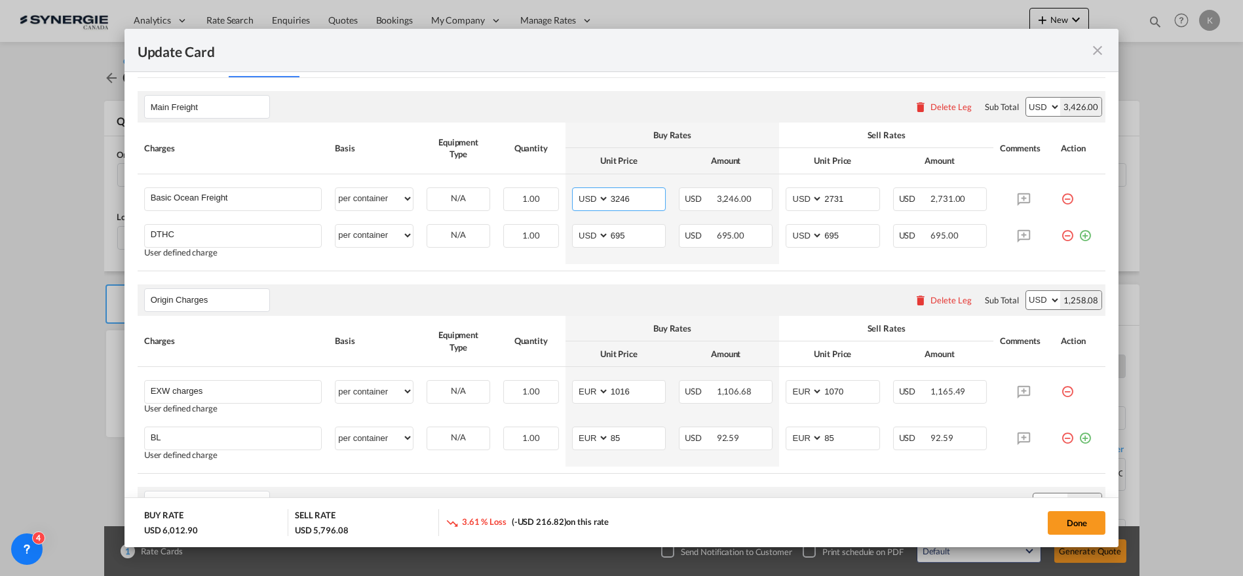
type input "3246"
type input "3496"
drag, startPoint x: 1060, startPoint y: 235, endPoint x: 1028, endPoint y: 244, distance: 33.0
click at [1061, 235] on md-icon "icon-minus-circle-outline red-400-fg" at bounding box center [1067, 230] width 13 height 13
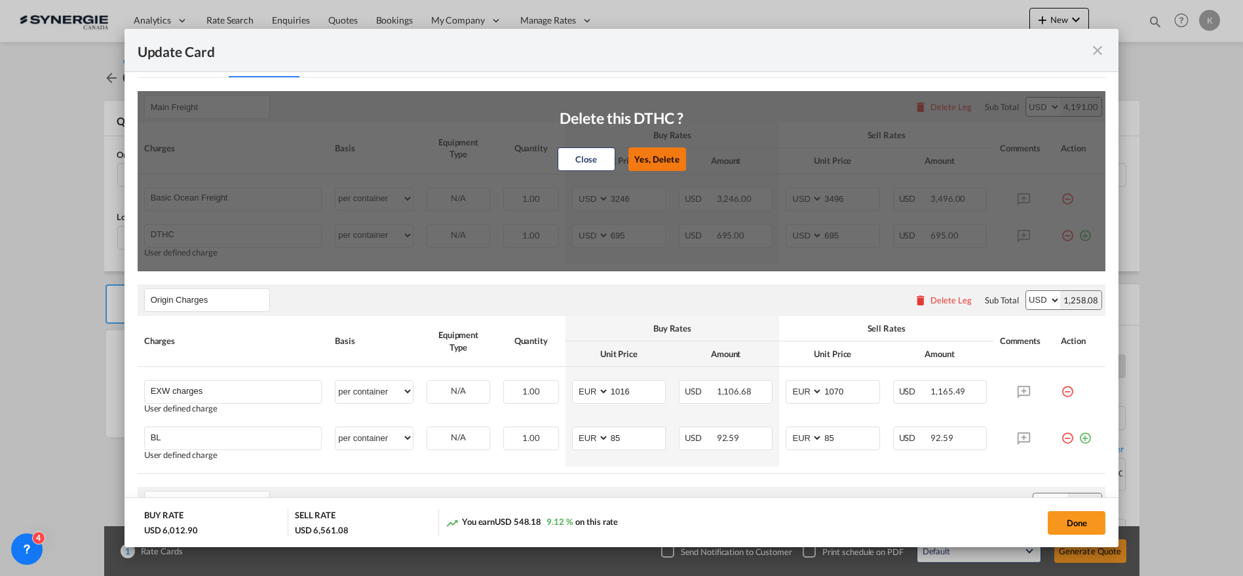
click at [661, 153] on button "Yes, Delete" at bounding box center [657, 159] width 58 height 24
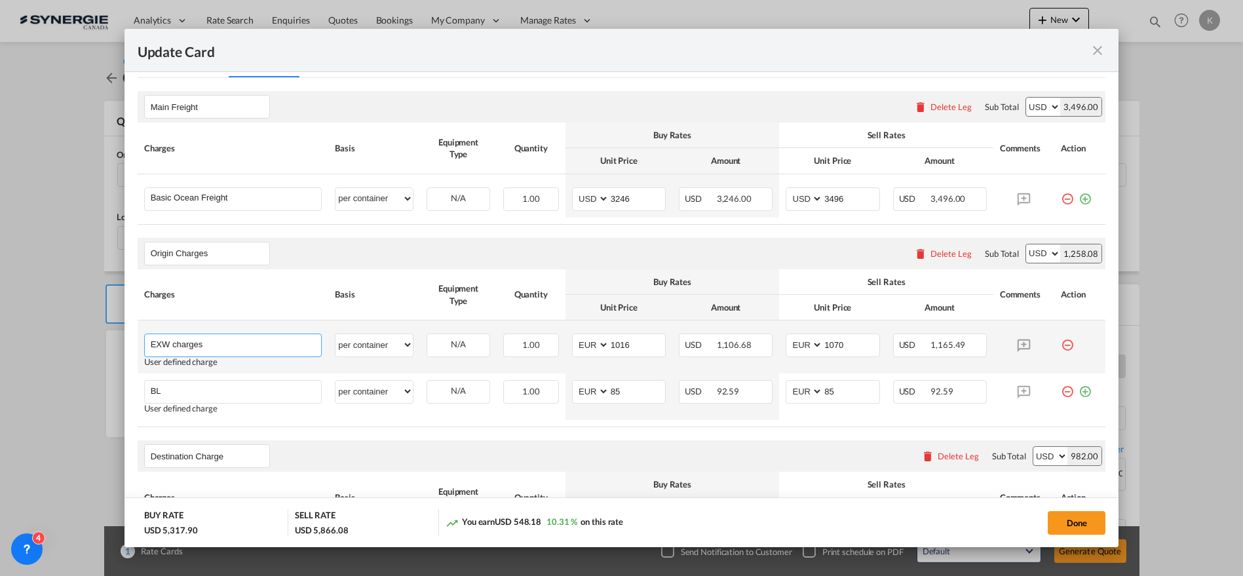
click at [210, 344] on input "EXW charges" at bounding box center [236, 344] width 171 height 20
paste input "Containerhaulage ex WEVELGEM - delivery port [GEOGRAPHIC_DATA]"
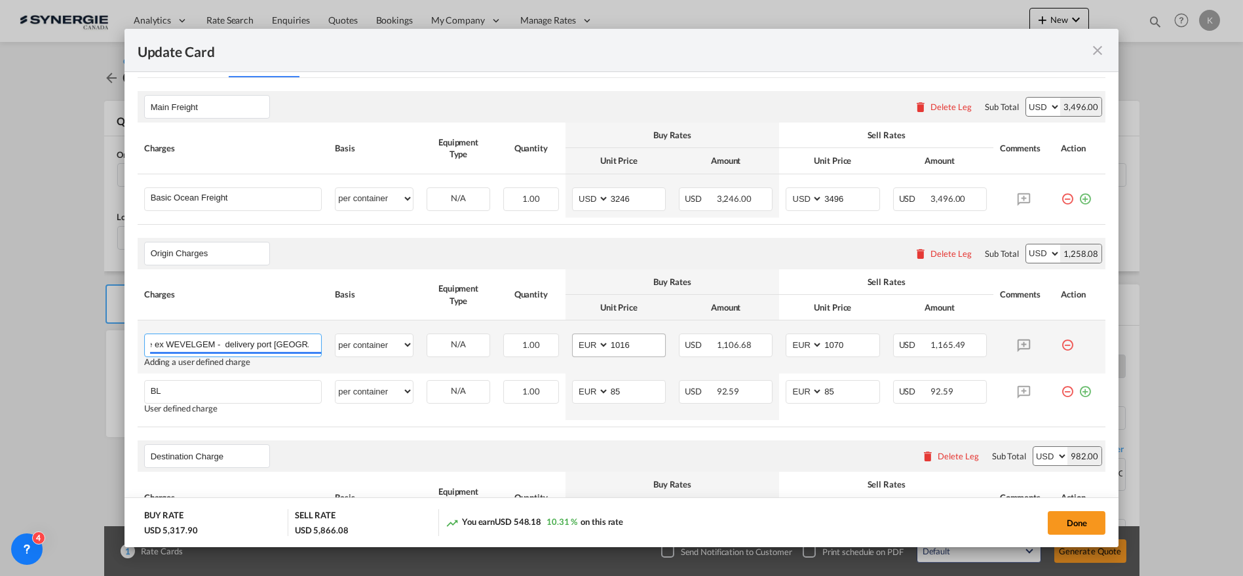
type input "Containerhaulage ex WEVELGEM - delivery port [GEOGRAPHIC_DATA]"
click at [598, 339] on select "AED AFN ALL AMD ANG AOA ARS AUD AWG AZN BAM BBD BDT BGN BHD BIF BMD BND [PERSON…" at bounding box center [592, 345] width 34 height 18
click at [629, 343] on input "1016" at bounding box center [637, 344] width 56 height 20
drag, startPoint x: 635, startPoint y: 344, endPoint x: 598, endPoint y: 351, distance: 37.9
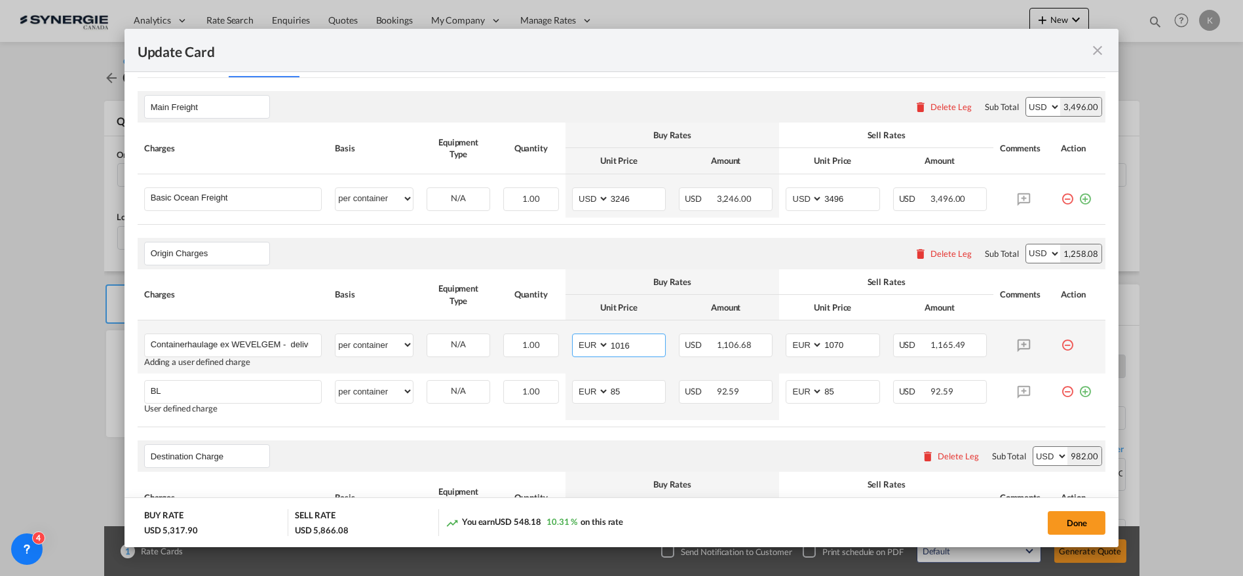
click at [599, 351] on md-input-container "AED AFN ALL AMD ANG AOA ARS AUD AWG AZN BAM BBD BDT BGN BHD BIF BMD BND [PERSON…" at bounding box center [619, 346] width 94 height 24
type input "610"
type input "6"
type input "641"
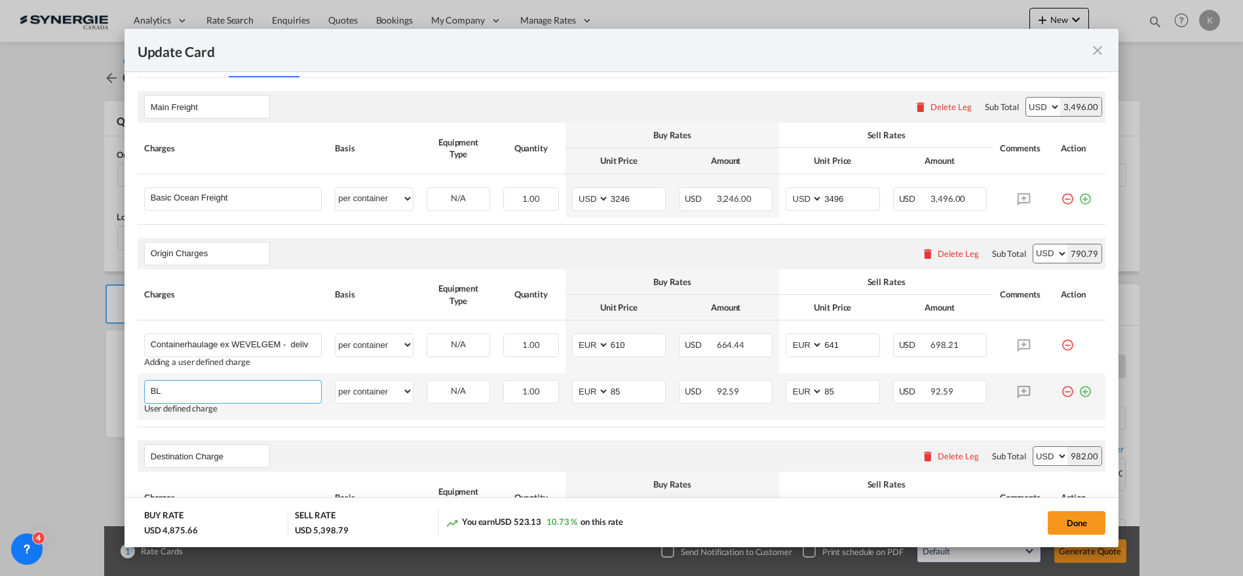
click at [166, 381] on input "BL" at bounding box center [236, 391] width 171 height 20
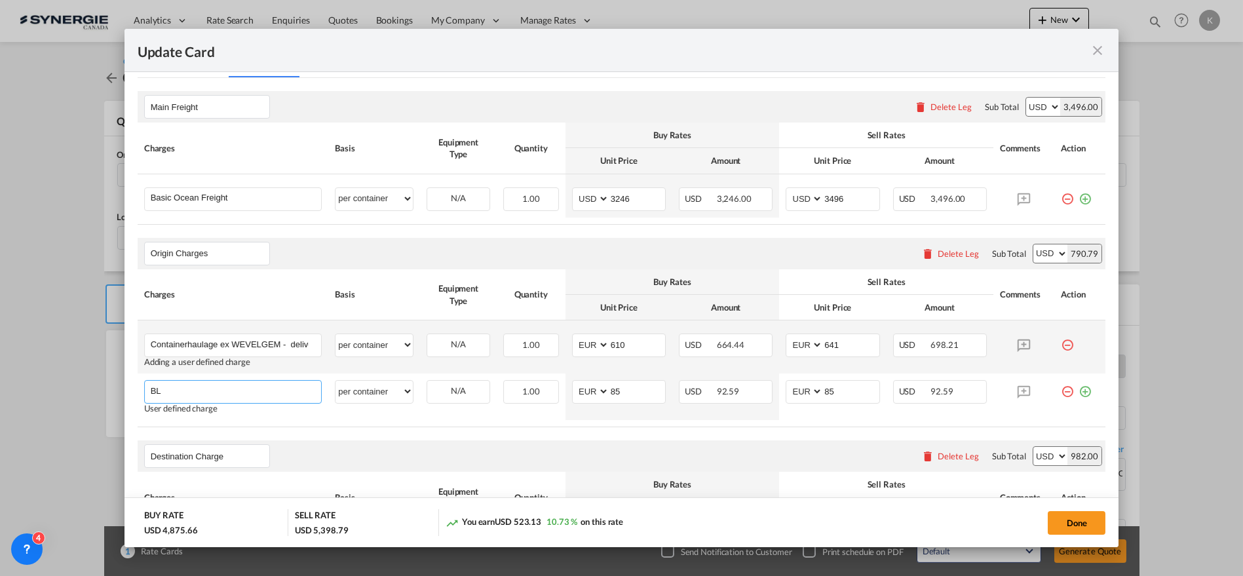
paste input "Leftbank c if necessary 40 EUR"
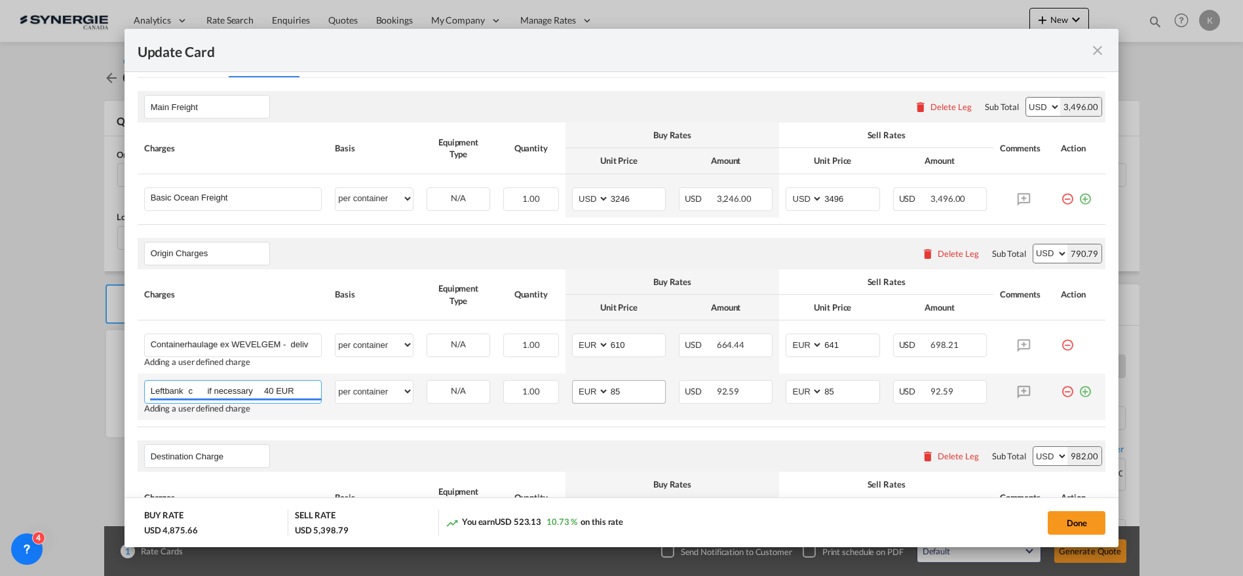
type input "Leftbank c if necessary 40 EUR"
drag, startPoint x: 629, startPoint y: 396, endPoint x: 585, endPoint y: 402, distance: 44.4
click at [585, 401] on md-input-container "AED AFN ALL AMD ANG AOA ARS AUD AWG AZN BAM BBD BDT BGN BHD BIF BMD BND [PERSON…" at bounding box center [619, 392] width 94 height 24
type input "0"
drag, startPoint x: 855, startPoint y: 389, endPoint x: 777, endPoint y: 402, distance: 79.6
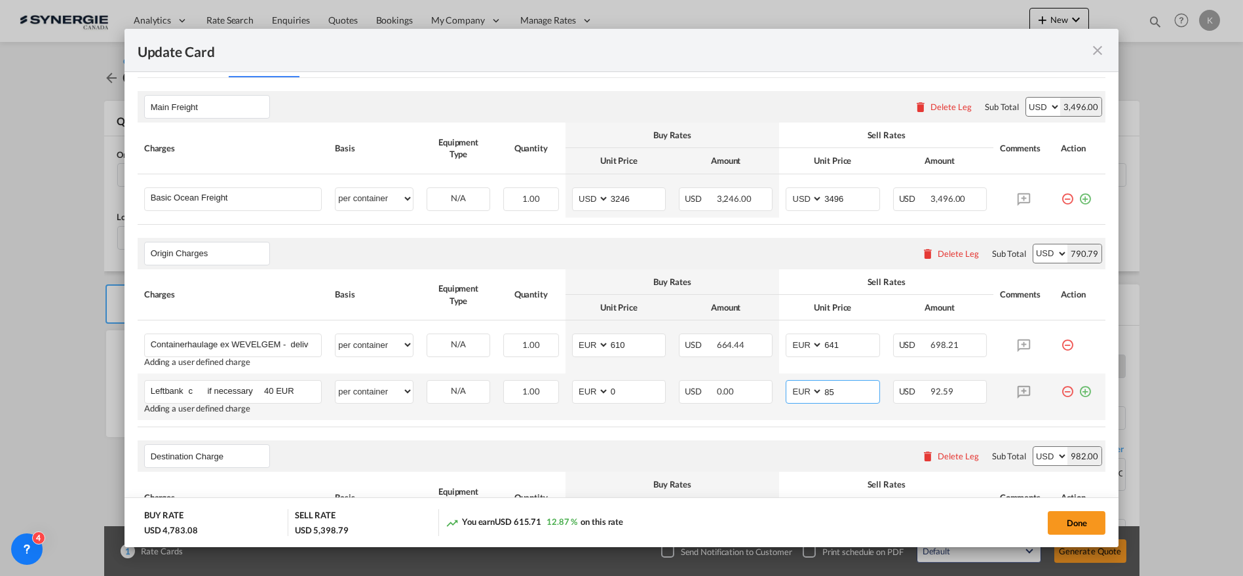
click at [779, 402] on td "AED AFN ALL AMD ANG AOA ARS AUD AWG AZN BAM BBD BDT BGN BHD BIF BMD BND [PERSON…" at bounding box center [832, 397] width 107 height 47
type input "0"
click at [1079, 390] on md-icon "icon-plus-circle-outline green-400-fg" at bounding box center [1085, 386] width 13 height 13
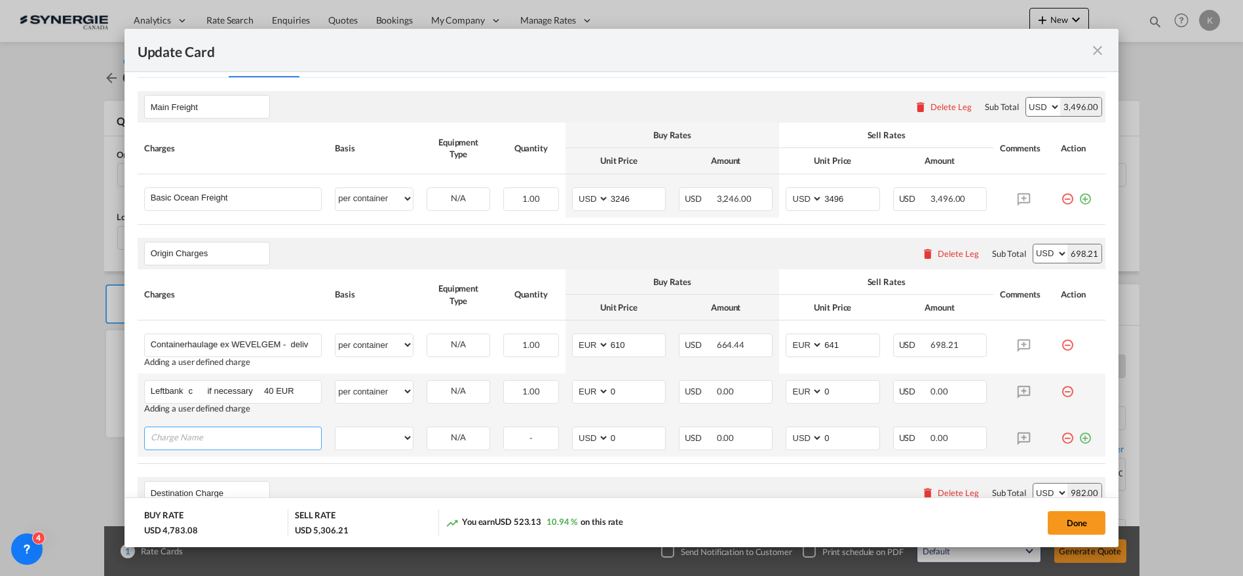
drag, startPoint x: 237, startPoint y: 430, endPoint x: 246, endPoint y: 433, distance: 10.2
click at [237, 431] on input "Charge Name" at bounding box center [236, 437] width 171 height 20
paste input "VGM Fee c per container"
drag, startPoint x: 230, startPoint y: 446, endPoint x: 197, endPoint y: 444, distance: 33.5
click at [197, 444] on input "VGM Fee c per container" at bounding box center [236, 437] width 171 height 20
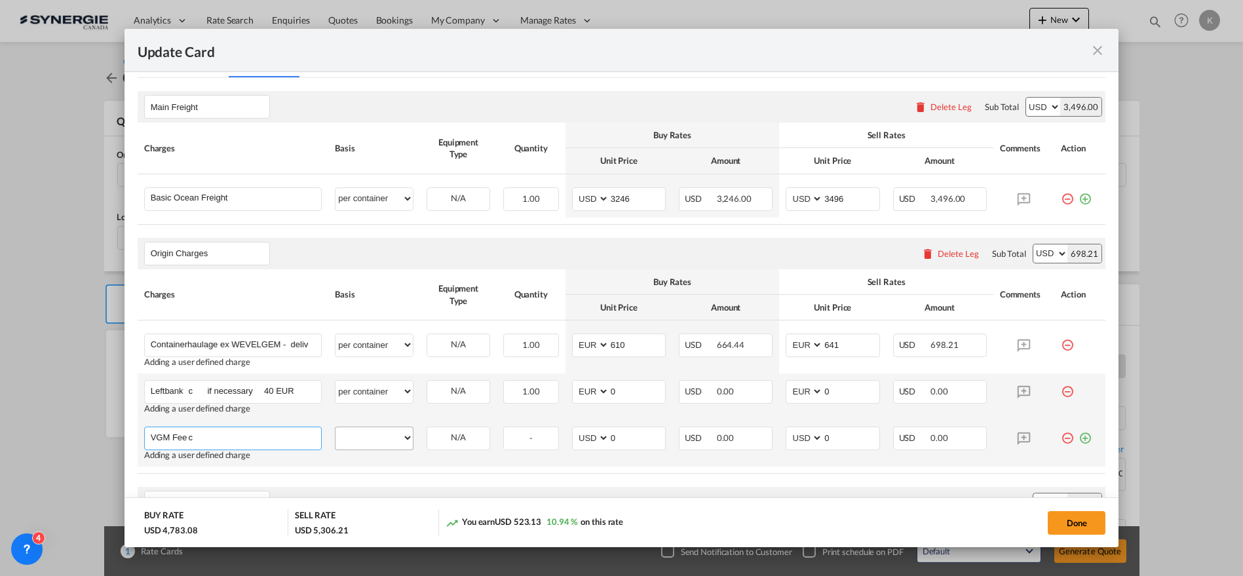
type input "VGM Fee c"
click at [377, 427] on select "per equipment per container per B/L per shipping bill per shipment per pallet p…" at bounding box center [374, 437] width 77 height 21
select select "per container"
click at [336, 427] on select "per equipment per container per B/L per shipping bill per shipment per pallet p…" at bounding box center [374, 437] width 77 height 21
click at [586, 436] on select "AED AFN ALL AMD ANG AOA ARS AUD AWG AZN BAM BBD BDT BGN BHD BIF BMD BND [PERSON…" at bounding box center [592, 438] width 34 height 18
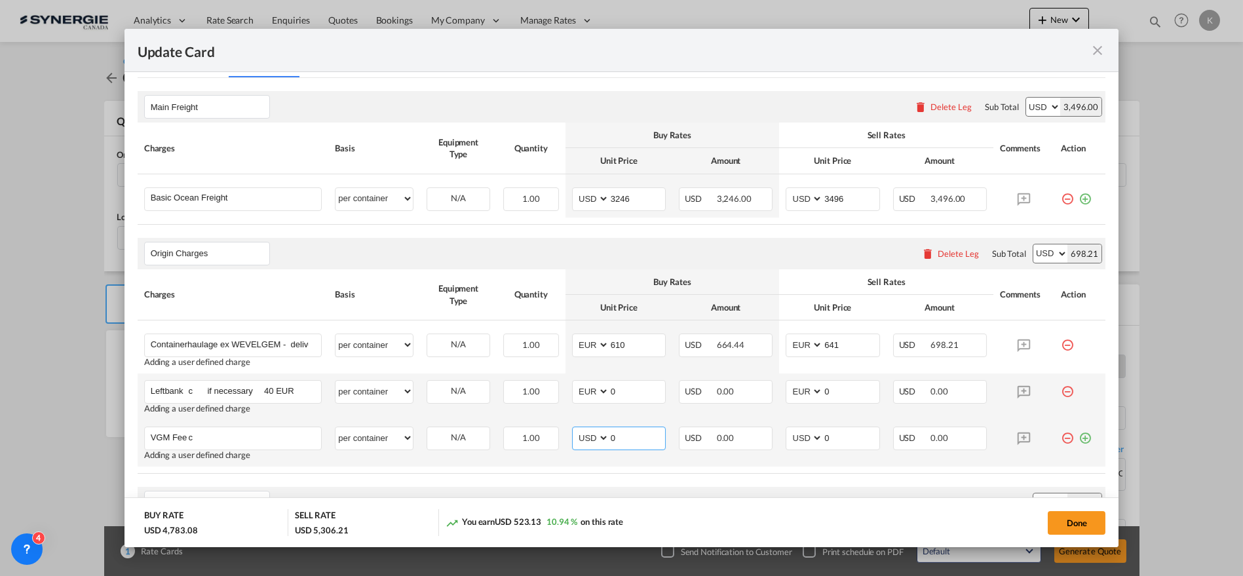
select select "string:EUR"
click at [575, 429] on select "AED AFN ALL AMD ANG AOA ARS AUD AWG AZN BAM BBD BDT BGN BHD BIF BMD BND [PERSON…" at bounding box center [592, 438] width 34 height 18
type input "65"
select select "string:EUR"
type input "72"
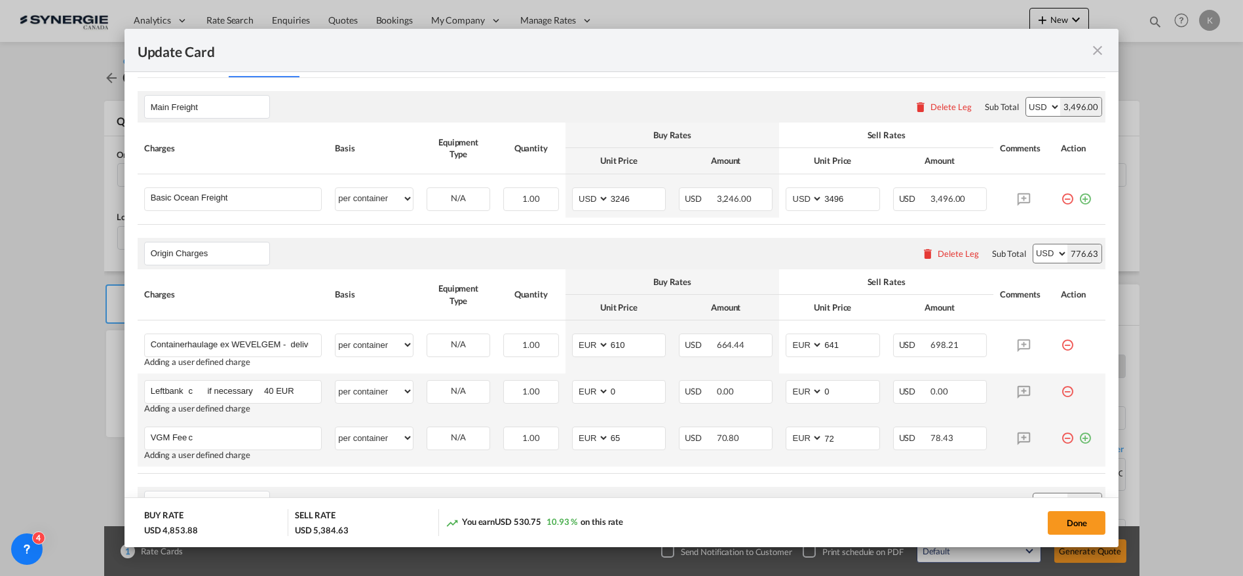
click at [1079, 439] on md-icon "icon-plus-circle-outline green-400-fg" at bounding box center [1085, 433] width 13 height 13
click at [212, 476] on input "Charge Name" at bounding box center [236, 484] width 171 height 20
paste input "Stop VGM Weighting"
type input "Stop VGM Weighting"
click at [360, 480] on select "per equipment per container per B/L per shipping bill per shipment per pallet p…" at bounding box center [374, 484] width 77 height 21
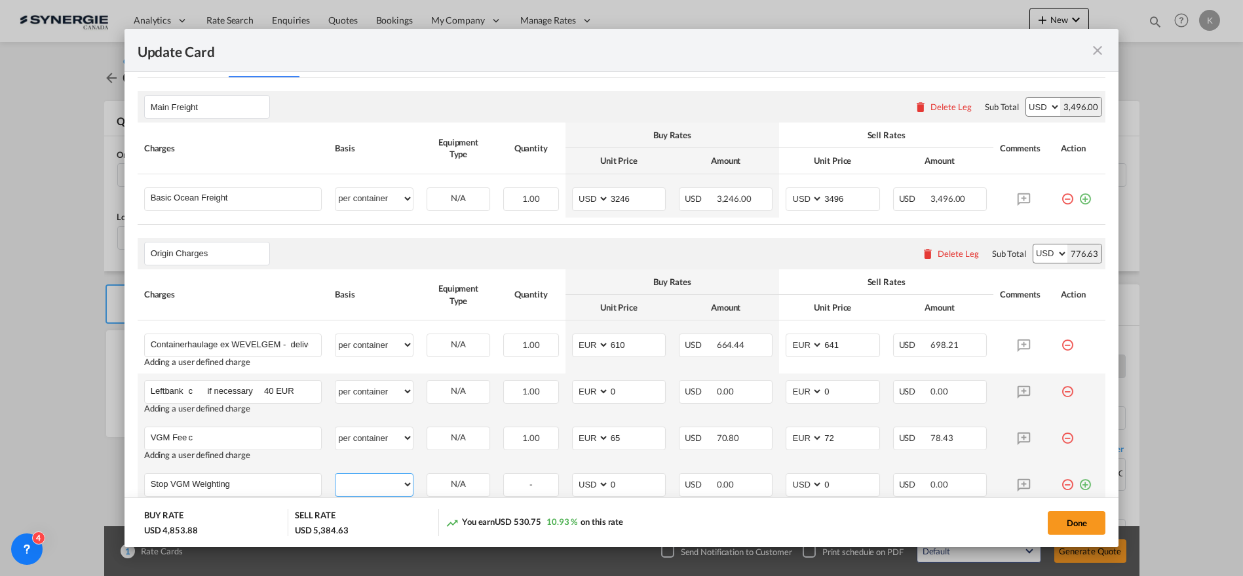
select select "per container"
click at [336, 474] on select "per equipment per container per B/L per shipping bill per shipment per pallet p…" at bounding box center [374, 484] width 77 height 21
click at [581, 486] on select "AED AFN ALL AMD ANG AOA ARS AUD AWG AZN BAM BBD BDT BGN BHD BIF BMD BND [PERSON…" at bounding box center [592, 485] width 34 height 18
select select "string:EUR"
click at [575, 476] on select "AED AFN ALL AMD ANG AOA ARS AUD AWG AZN BAM BBD BDT BGN BHD BIF BMD BND [PERSON…" at bounding box center [592, 485] width 34 height 18
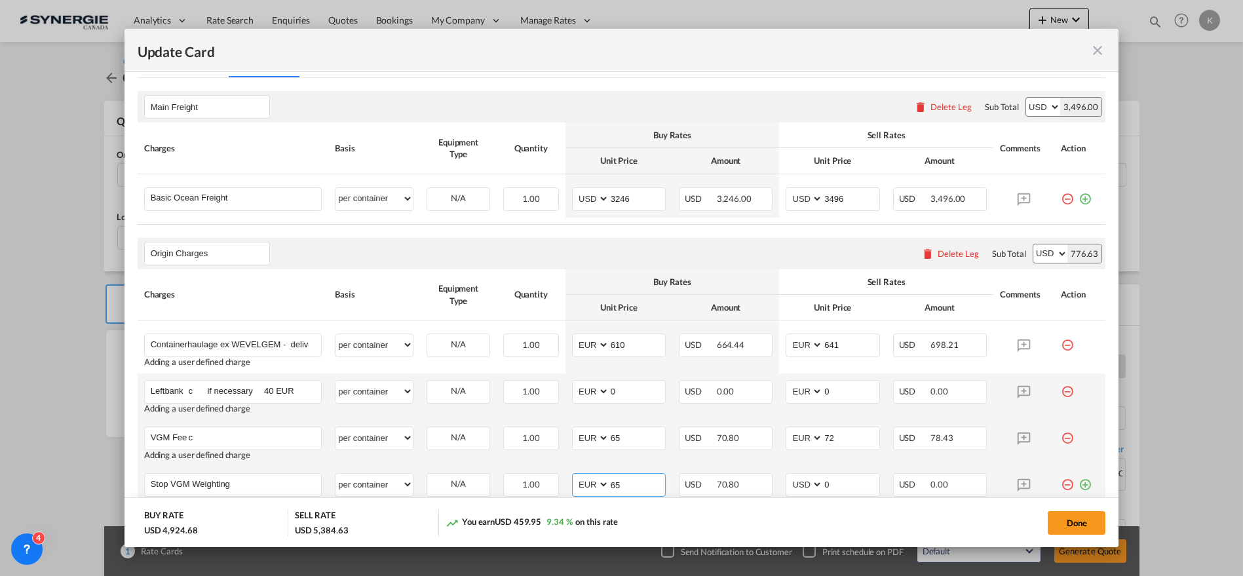
type input "65"
select select "string:EUR"
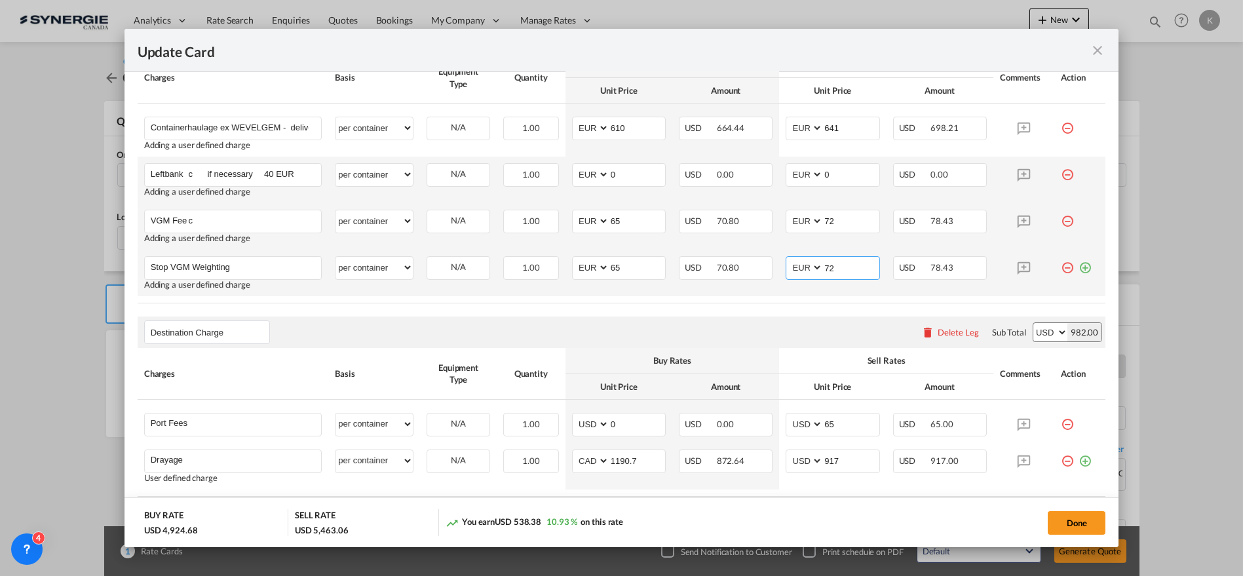
scroll to position [655, 0]
type input "72"
click at [1079, 264] on md-icon "icon-plus-circle-outline green-400-fg" at bounding box center [1085, 260] width 13 height 13
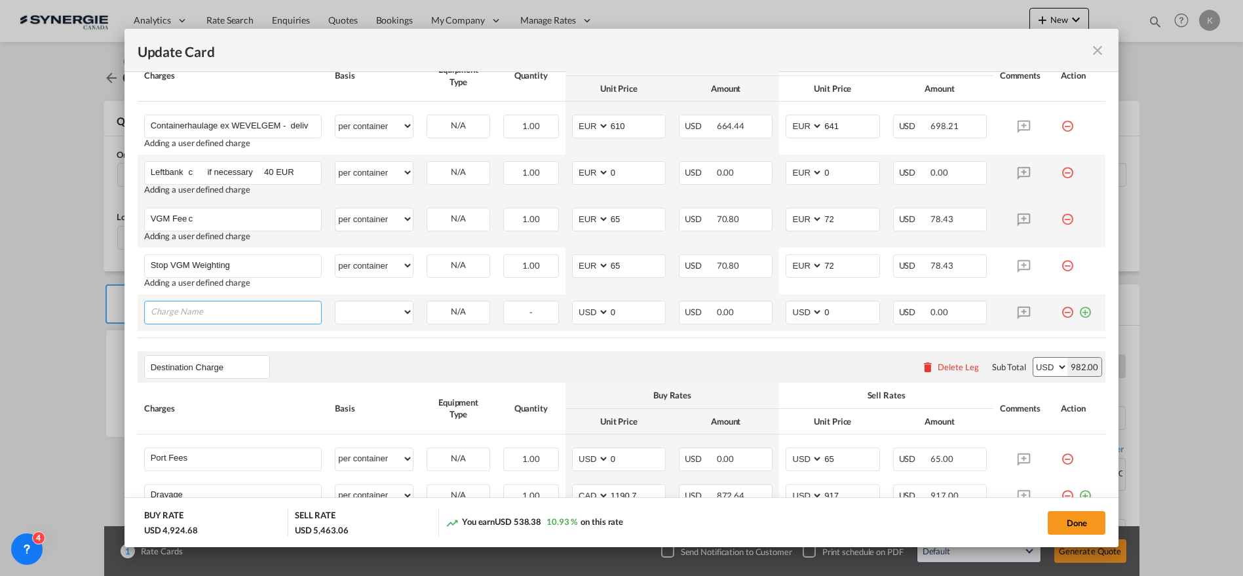
click at [220, 311] on input "Charge Name" at bounding box center [236, 311] width 171 height 20
paste input "THC c per container INCL ISPS c per container INCL"
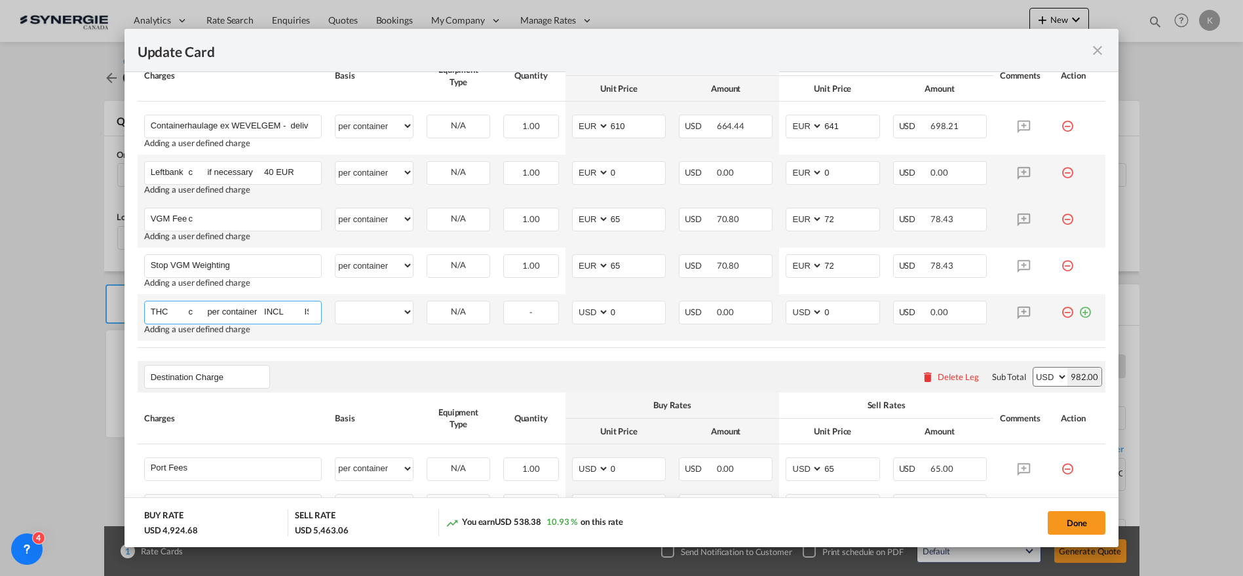
scroll to position [0, 146]
type input "THC c per container INCL ISPS c per container INCL"
click at [377, 309] on select "per equipment per container per B/L per shipping bill per shipment per pallet p…" at bounding box center [374, 311] width 77 height 21
select select "per container"
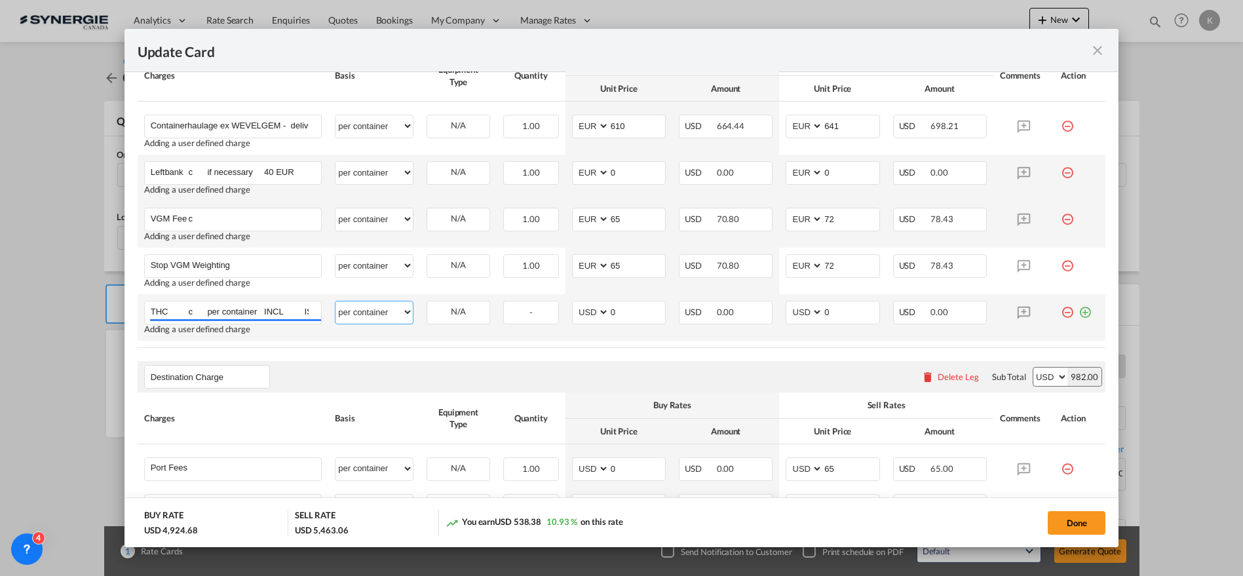
click at [336, 301] on select "per equipment per container per B/L per shipping bill per shipment per pallet p…" at bounding box center [374, 311] width 77 height 21
click at [1079, 312] on md-icon "icon-plus-circle-outline green-400-fg" at bounding box center [1085, 307] width 13 height 13
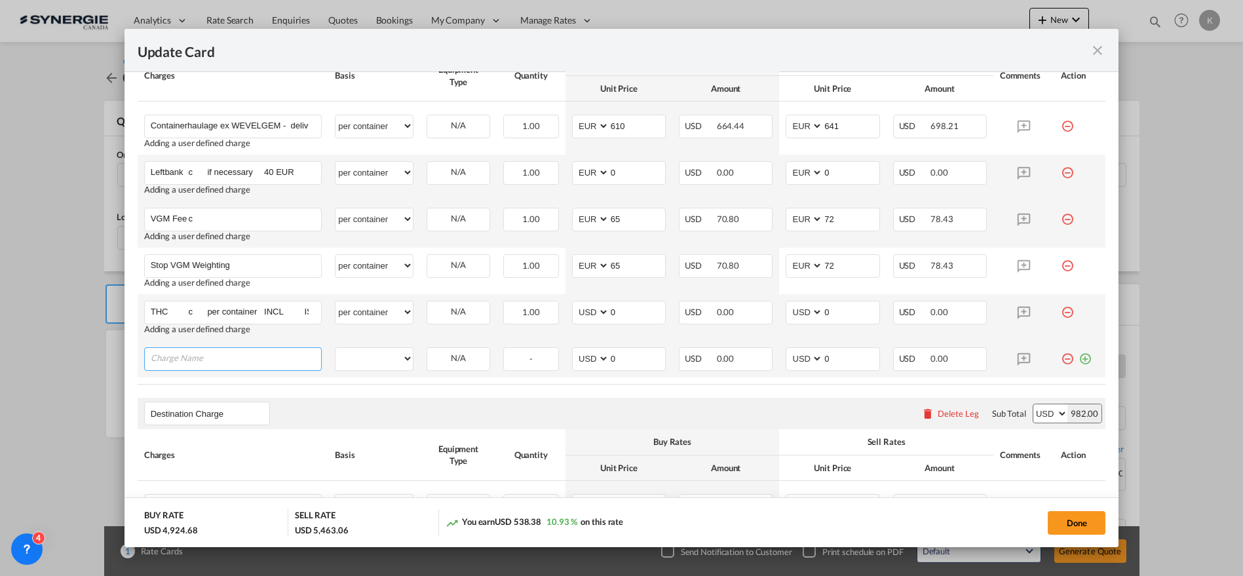
click at [243, 348] on input "Charge Name" at bounding box center [236, 358] width 171 height 20
paste input "Handling/Administration per B/L"
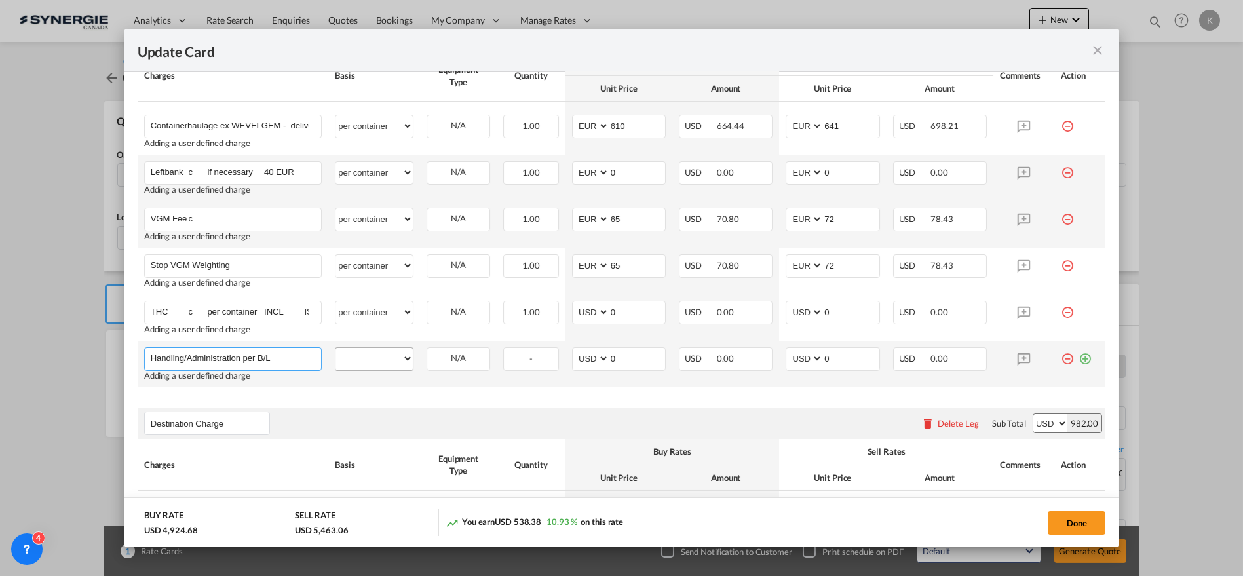
type input "Handling/Administration per B/L"
click at [370, 354] on select "per equipment per container per B/L per shipping bill per shipment per pallet p…" at bounding box center [374, 358] width 77 height 21
select select "per B/L"
click at [336, 348] on select "per equipment per container per B/L per shipping bill per shipment per pallet p…" at bounding box center [374, 358] width 77 height 21
click at [590, 355] on select "AED AFN ALL AMD ANG AOA ARS AUD AWG AZN BAM BBD BDT BGN BHD BIF BMD BND [PERSON…" at bounding box center [592, 359] width 34 height 18
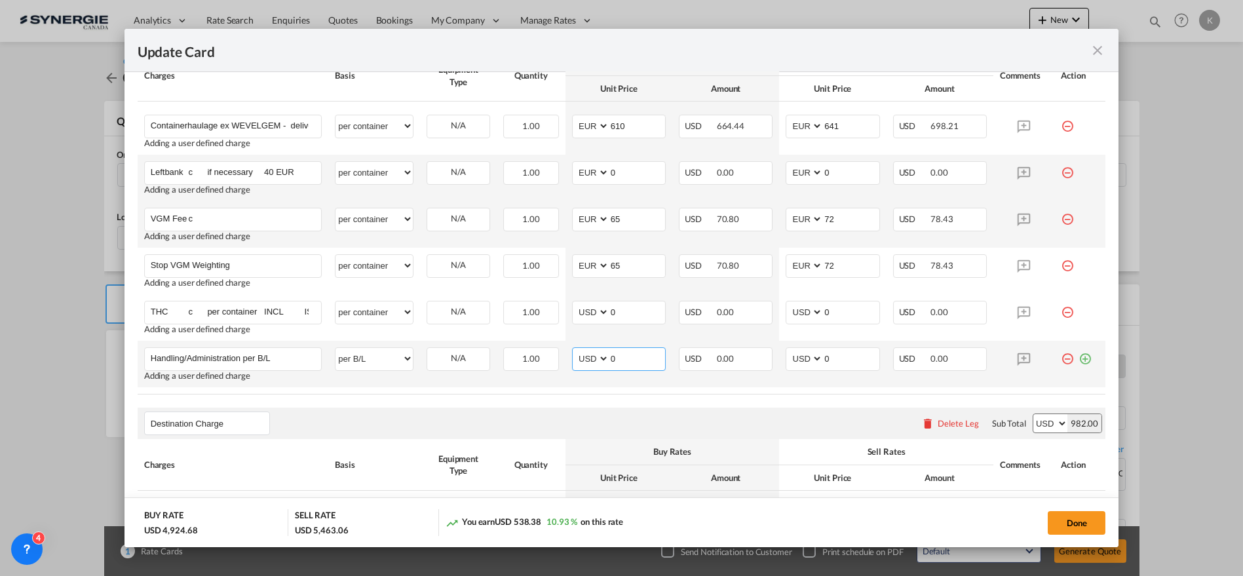
select select "string:EUR"
click at [575, 350] on select "AED AFN ALL AMD ANG AOA ARS AUD AWG AZN BAM BBD BDT BGN BHD BIF BMD BND [PERSON…" at bounding box center [592, 359] width 34 height 18
type input "135"
select select "string:EUR"
type input "149"
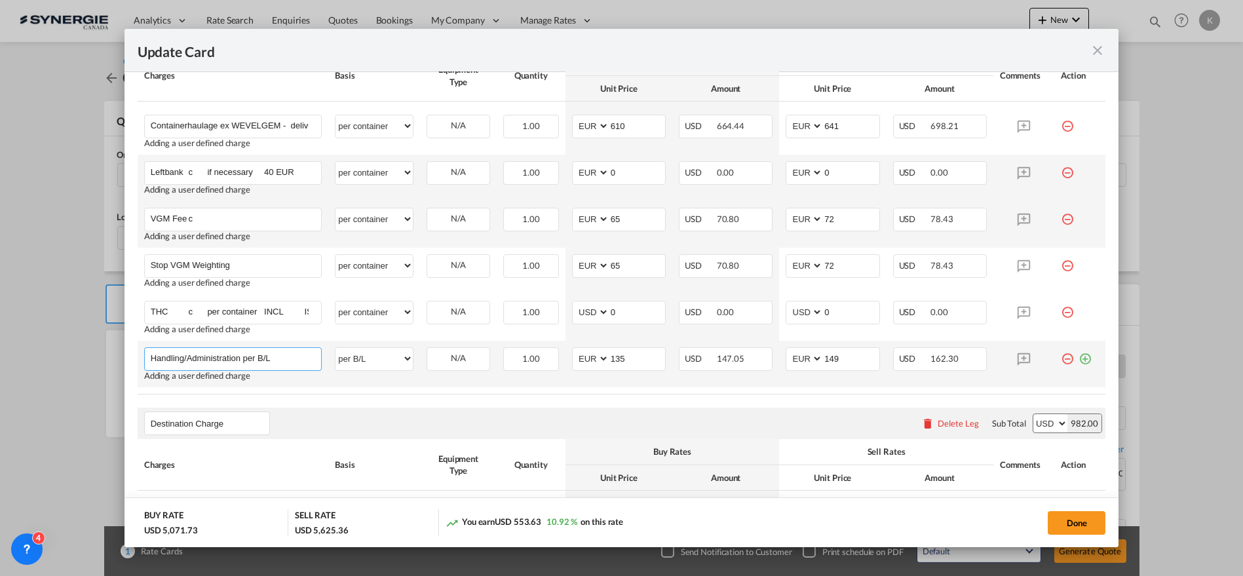
click at [215, 362] on input "Handling/Administration per B/L" at bounding box center [236, 358] width 171 height 20
paste input "Export customs clearance B/L fee"
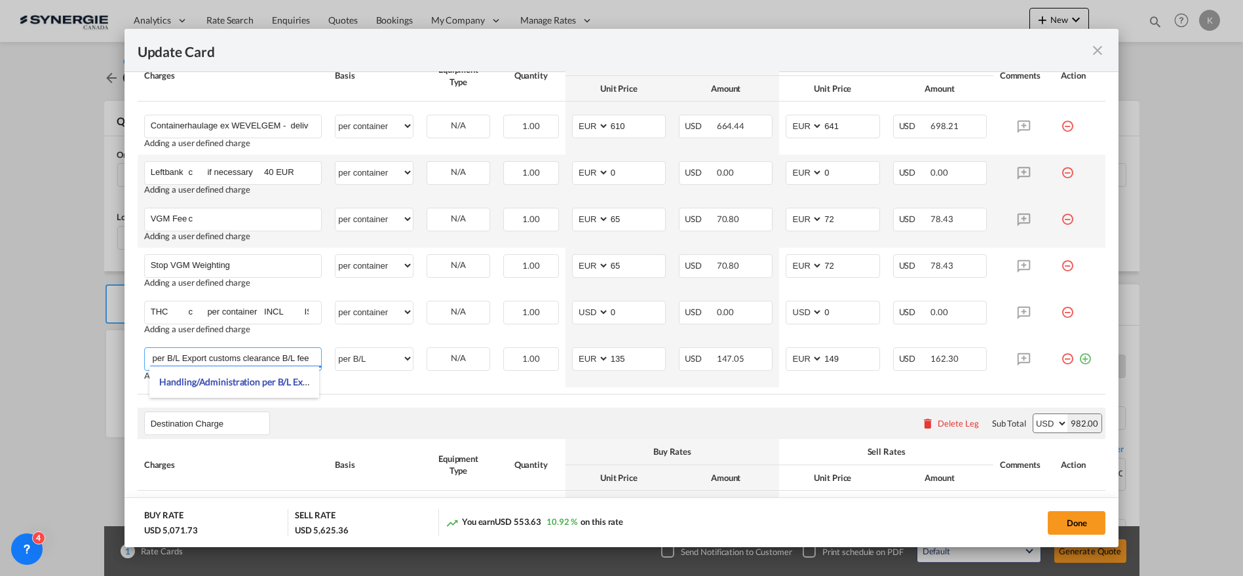
type input "Handling/Administration per B/L Export customs clearance B/L fee"
drag, startPoint x: 1080, startPoint y: 361, endPoint x: 393, endPoint y: 424, distance: 690.3
click at [1080, 360] on md-icon "icon-plus-circle-outline green-400-fg" at bounding box center [1085, 353] width 13 height 13
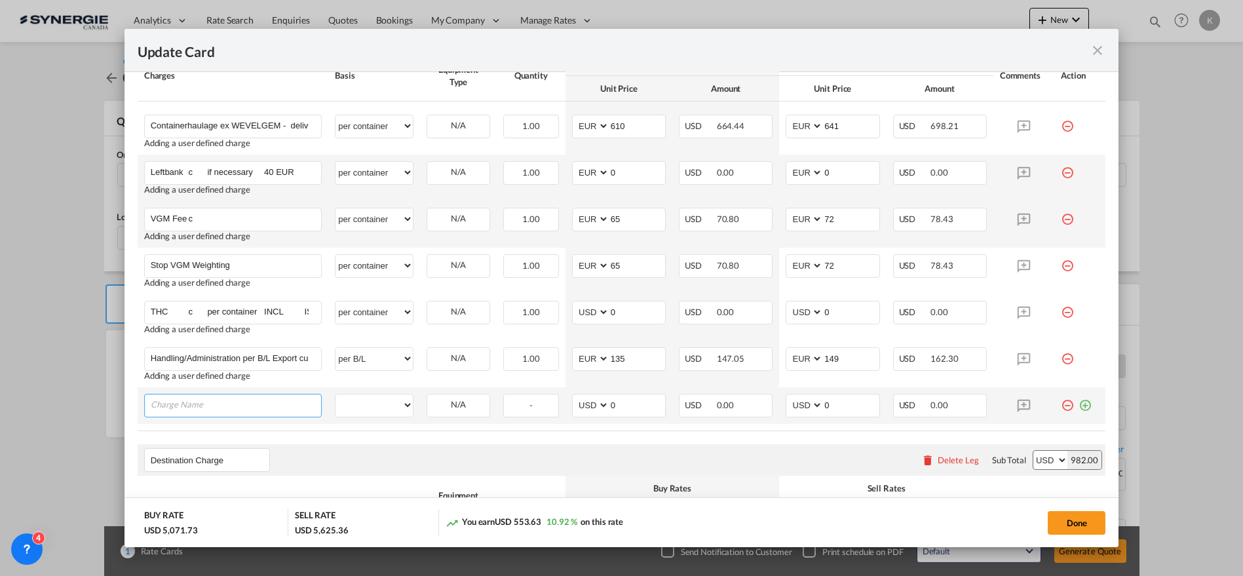
click at [266, 412] on input "Charge Name" at bounding box center [236, 405] width 171 height 20
paste input "Sending original B/L c if necessary 85 EUR"
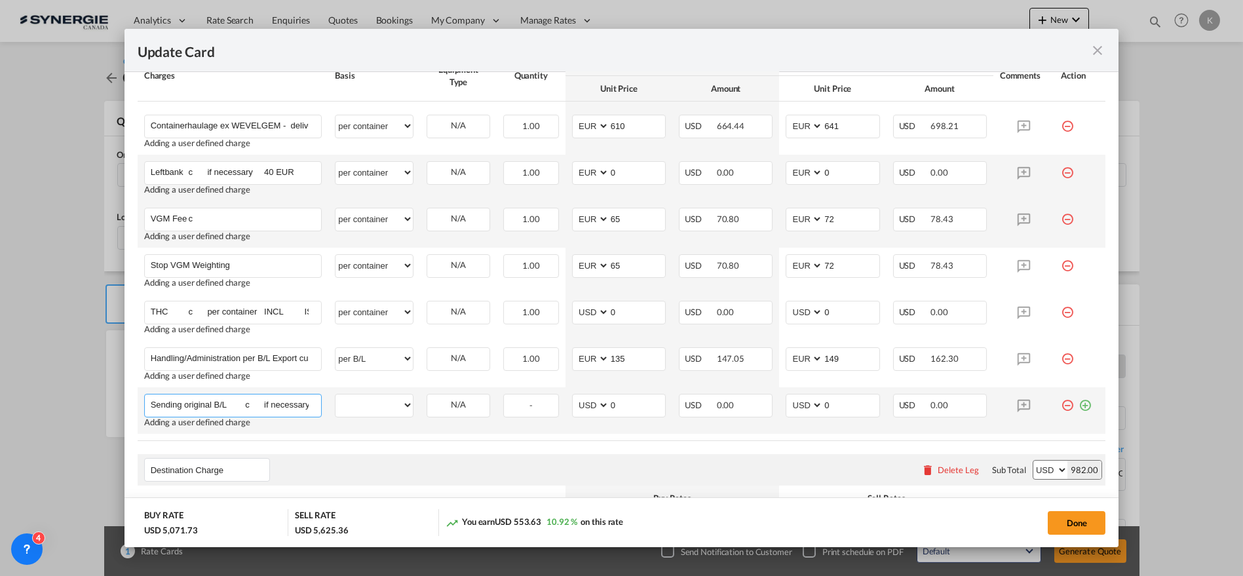
scroll to position [0, 52]
type input "Sending original B/L c if necessary 85 EUR"
click at [360, 406] on select "per equipment per container per B/L per shipping bill per shipment per pallet p…" at bounding box center [374, 405] width 77 height 21
select select "per B/L"
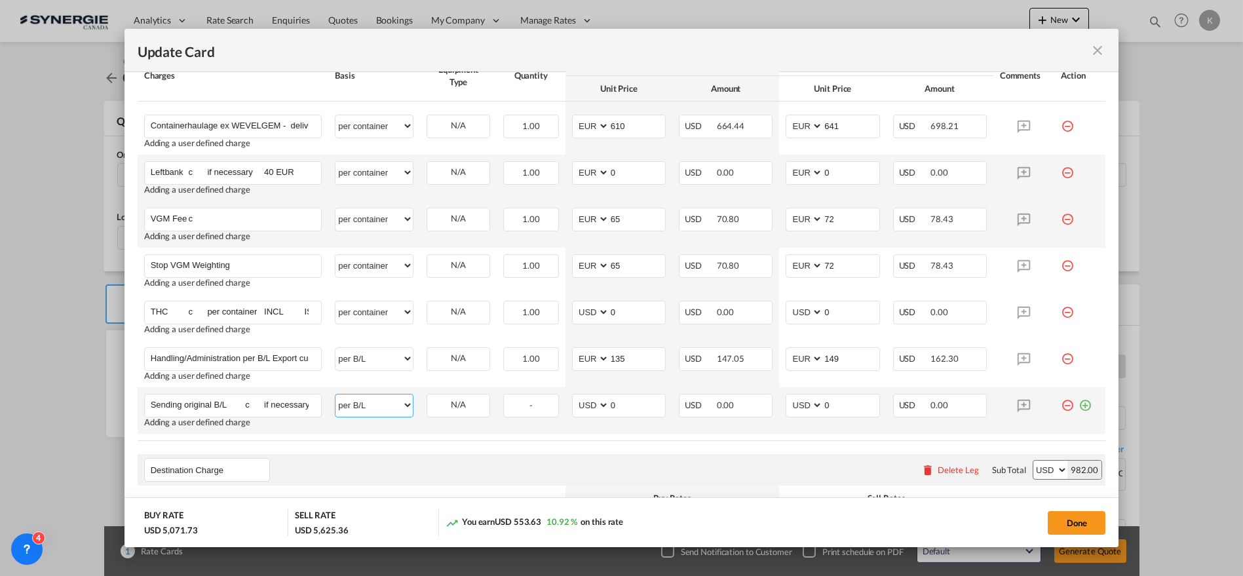
click at [336, 395] on select "per equipment per container per B/L per shipping bill per shipment per pallet p…" at bounding box center [374, 405] width 77 height 21
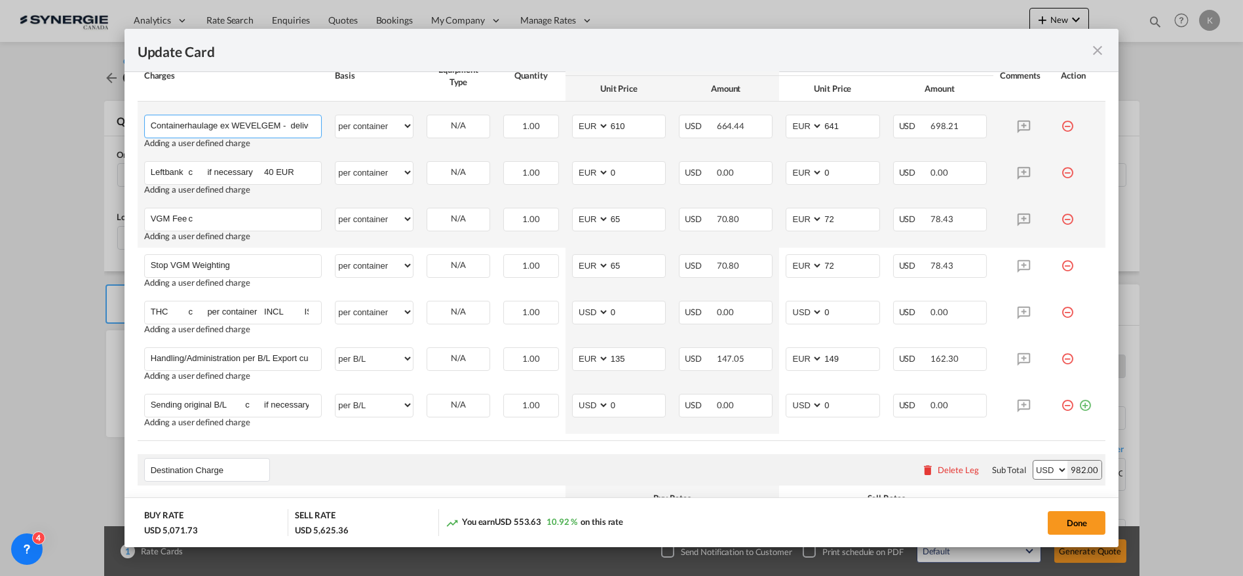
click at [243, 121] on input "Containerhaulage ex WEVELGEM - delivery port [GEOGRAPHIC_DATA]" at bounding box center [236, 125] width 171 height 20
click at [254, 125] on input "Containerhaulage ex WEVELGEM - delivery port [GEOGRAPHIC_DATA]" at bounding box center [236, 125] width 171 height 20
click at [267, 128] on input "Containerhaulage ex WEVELGEM - delivery port [GEOGRAPHIC_DATA]" at bounding box center [236, 125] width 171 height 20
paste input "(1) all our container haulage rates include 2 free hours loading and unloading …"
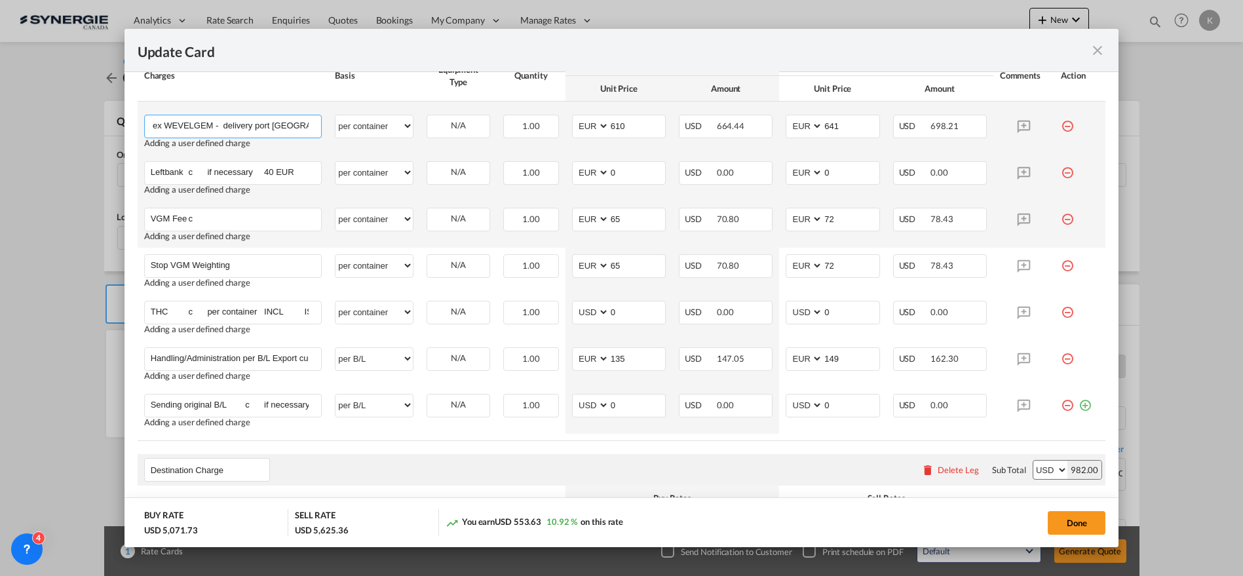
scroll to position [0, 722]
type input "Containerhaulage ex WEVELGEM - delivery port [GEOGRAPHIC_DATA] (1) all our cont…"
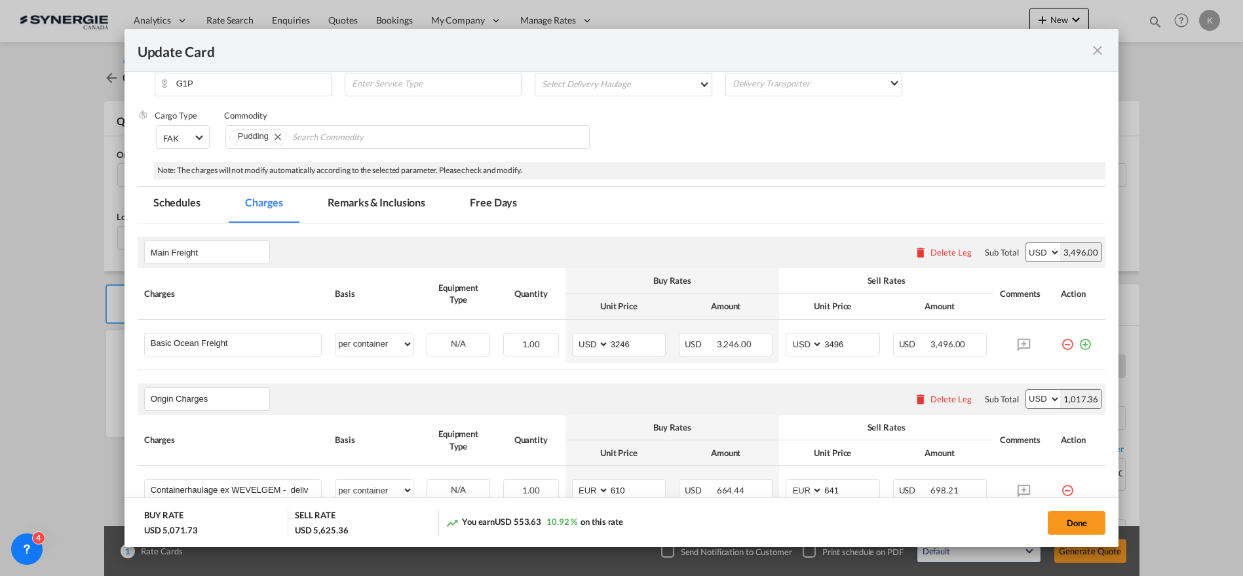
click at [370, 193] on md-tab-item "Remarks & Inclusions" at bounding box center [376, 205] width 129 height 36
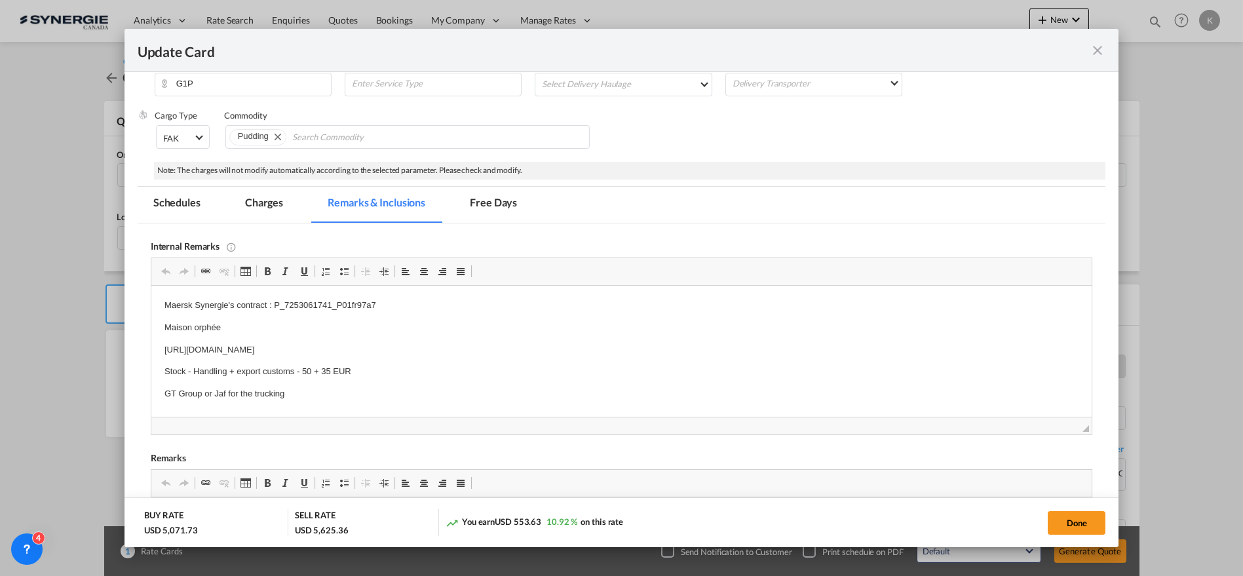
scroll to position [0, 0]
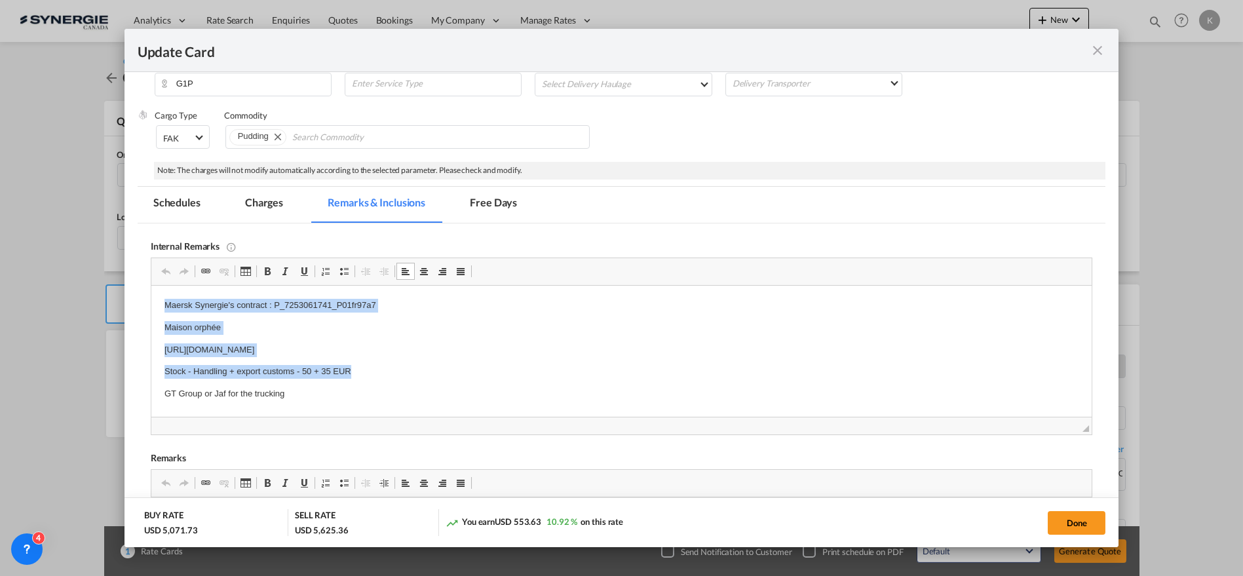
drag, startPoint x: 374, startPoint y: 372, endPoint x: 134, endPoint y: 297, distance: 251.2
click at [151, 297] on html "Maersk Synergie's contract : P_7253061741_P01fr97a7 Maison orphée [URL][DOMAIN_…" at bounding box center [621, 350] width 941 height 128
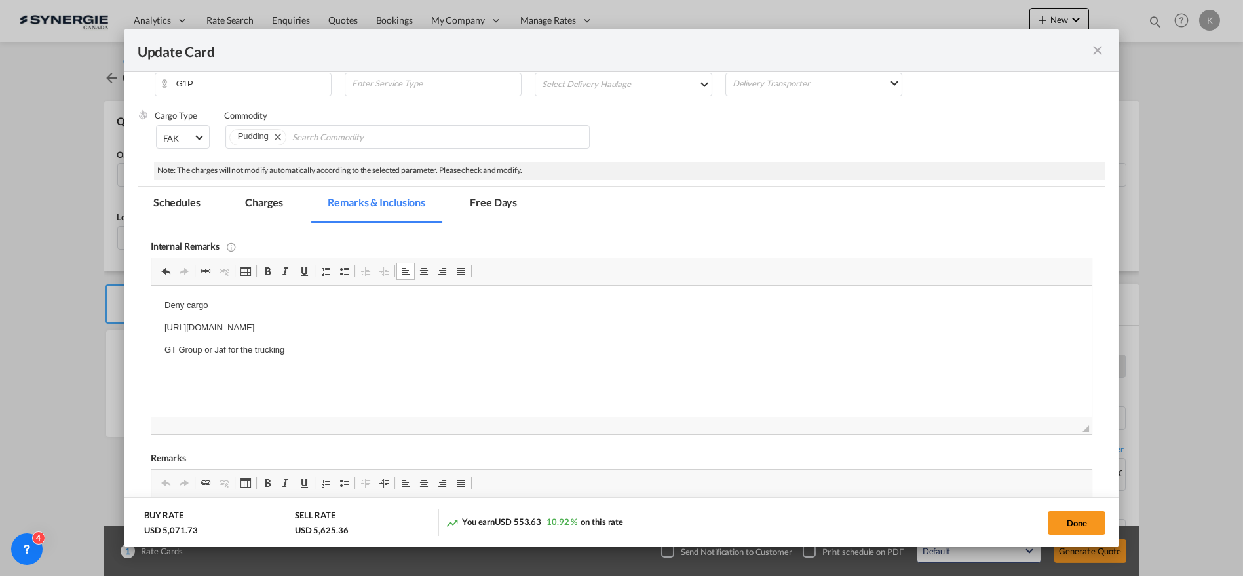
click at [536, 328] on p "[URL][DOMAIN_NAME]" at bounding box center [621, 328] width 915 height 14
click at [267, 208] on md-tab-item "Charges" at bounding box center [263, 205] width 69 height 36
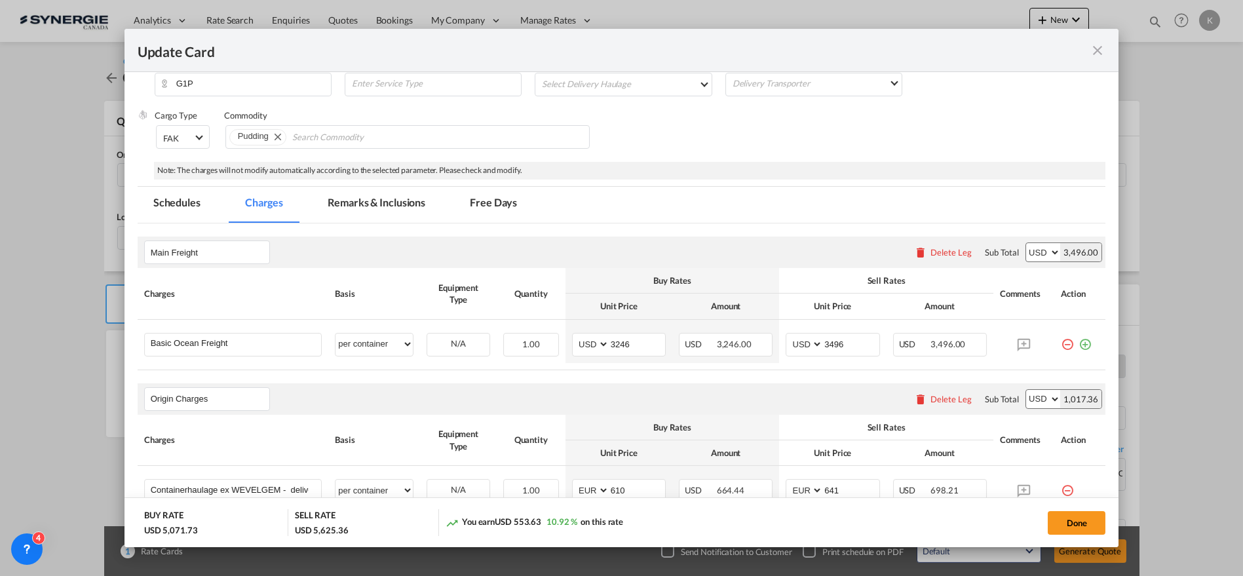
scroll to position [582, 0]
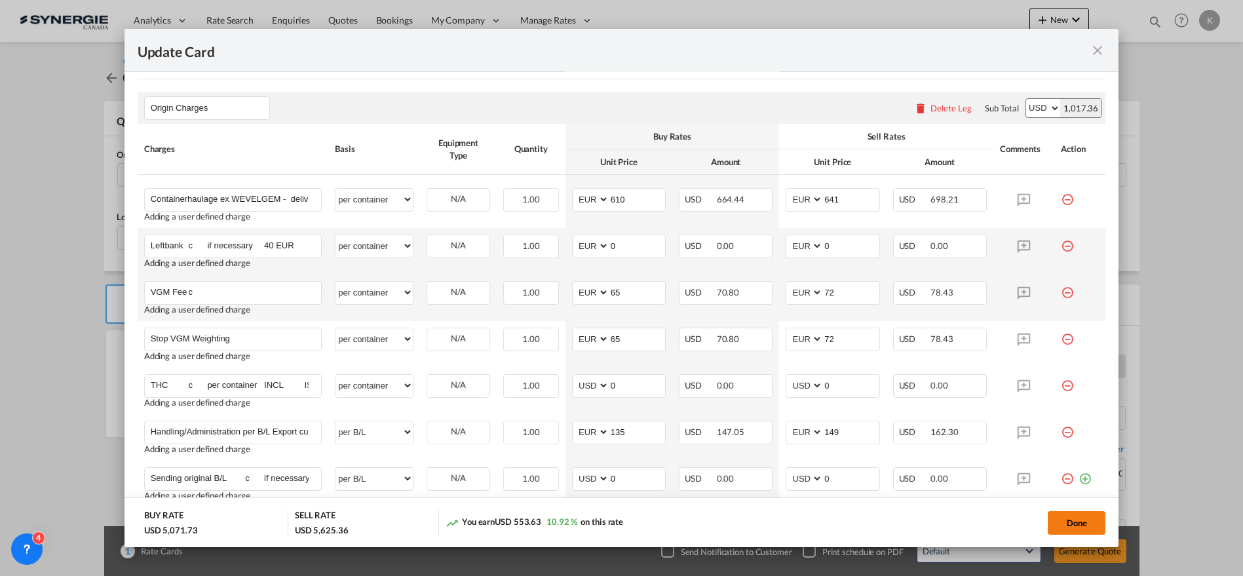
click at [1082, 521] on button "Done" at bounding box center [1077, 523] width 58 height 24
type input "[DATE]"
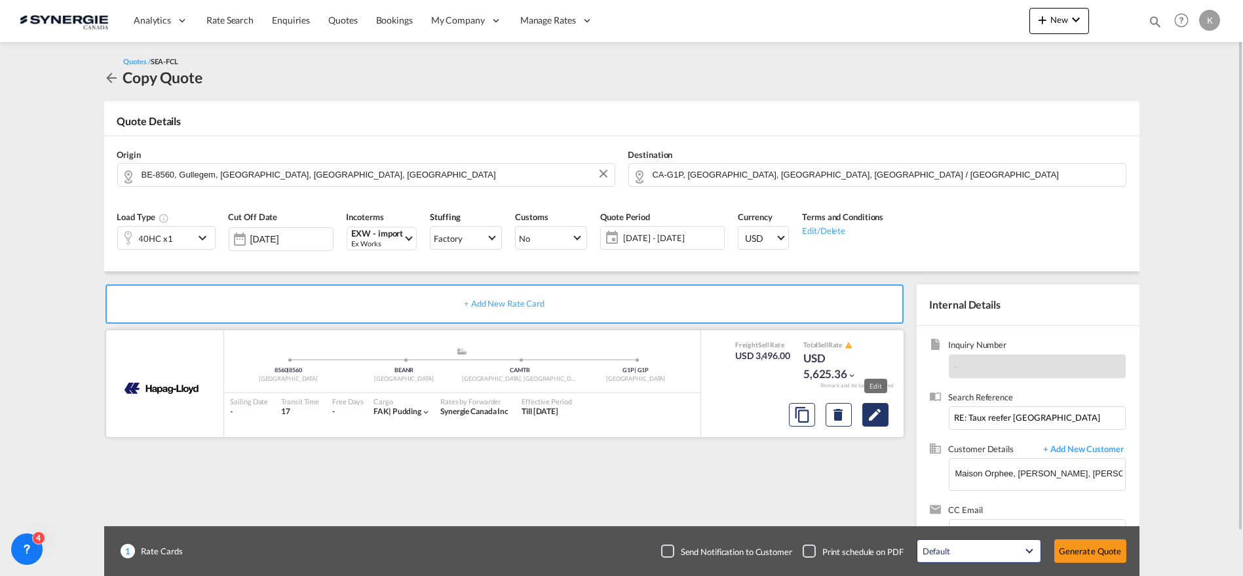
click at [875, 414] on md-icon "Edit" at bounding box center [876, 415] width 16 height 16
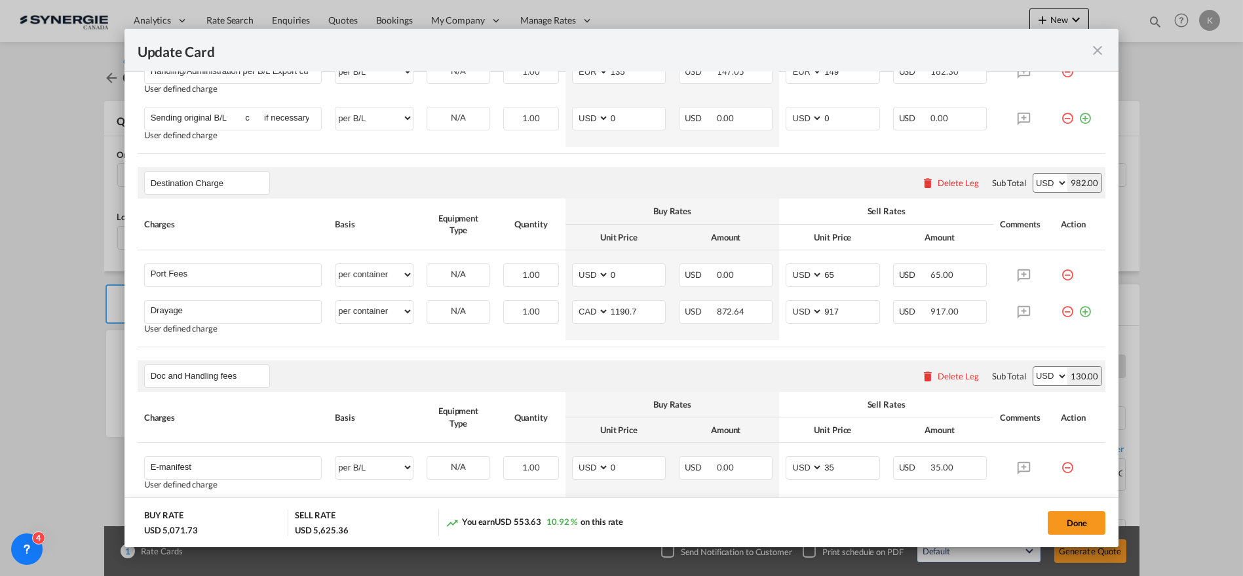
scroll to position [1018, 0]
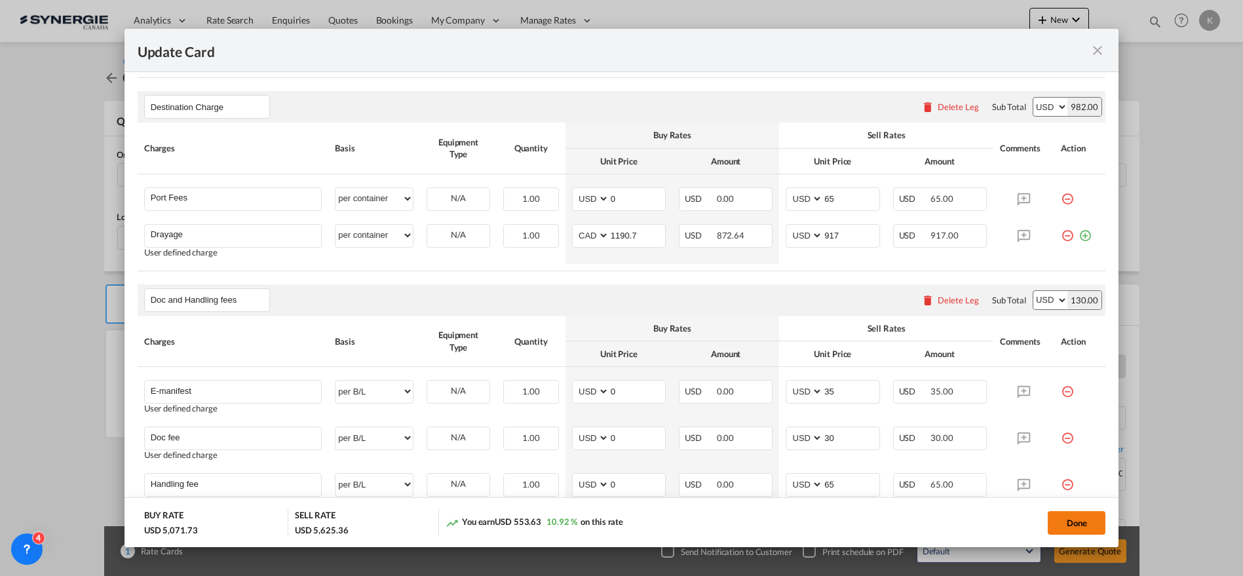
click at [1083, 523] on button "Done" at bounding box center [1077, 523] width 58 height 24
type input "[DATE]"
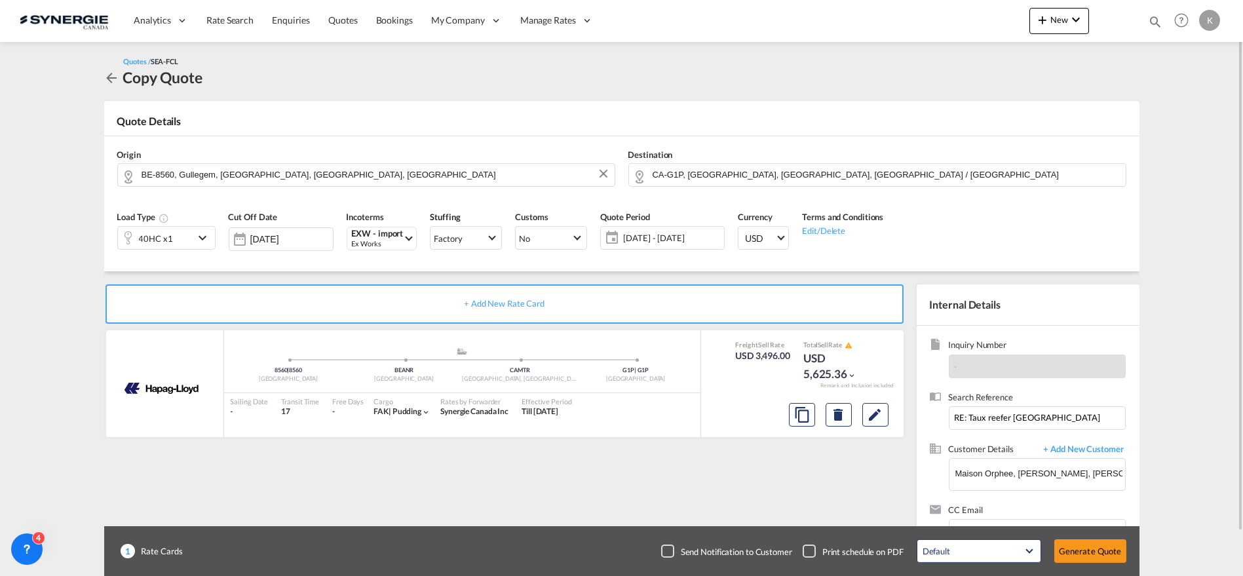
click at [674, 556] on div "Checkbox No Ink" at bounding box center [667, 551] width 13 height 13
click at [1083, 545] on button "Generate Quote" at bounding box center [1090, 551] width 72 height 24
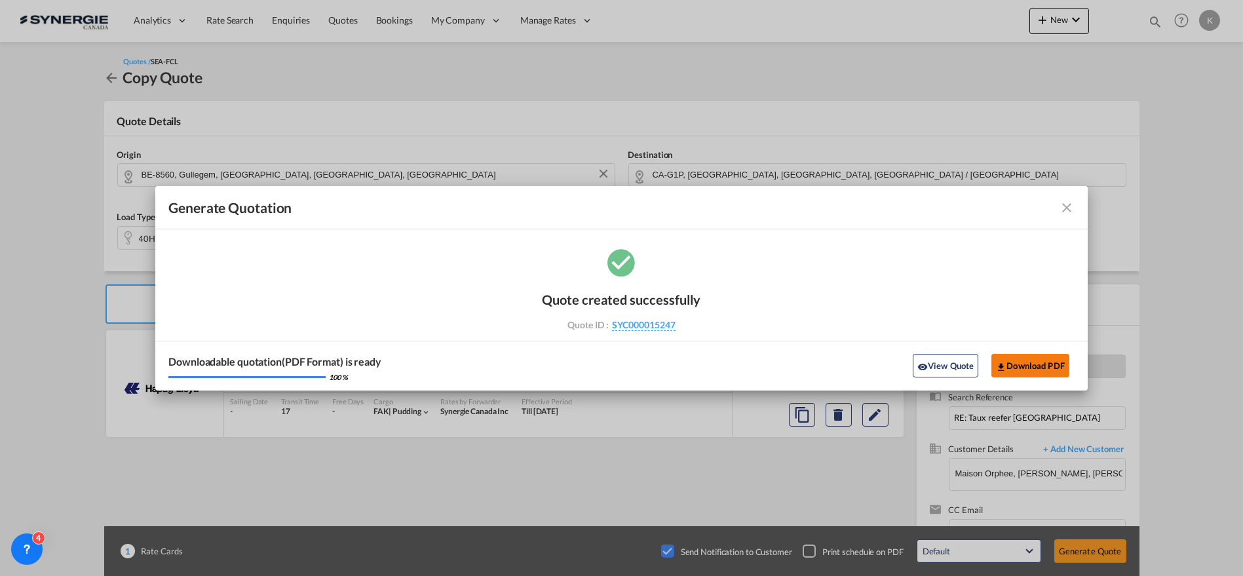
click at [1020, 363] on button "Download PDF" at bounding box center [1031, 366] width 78 height 24
